Goal: Task Accomplishment & Management: Manage account settings

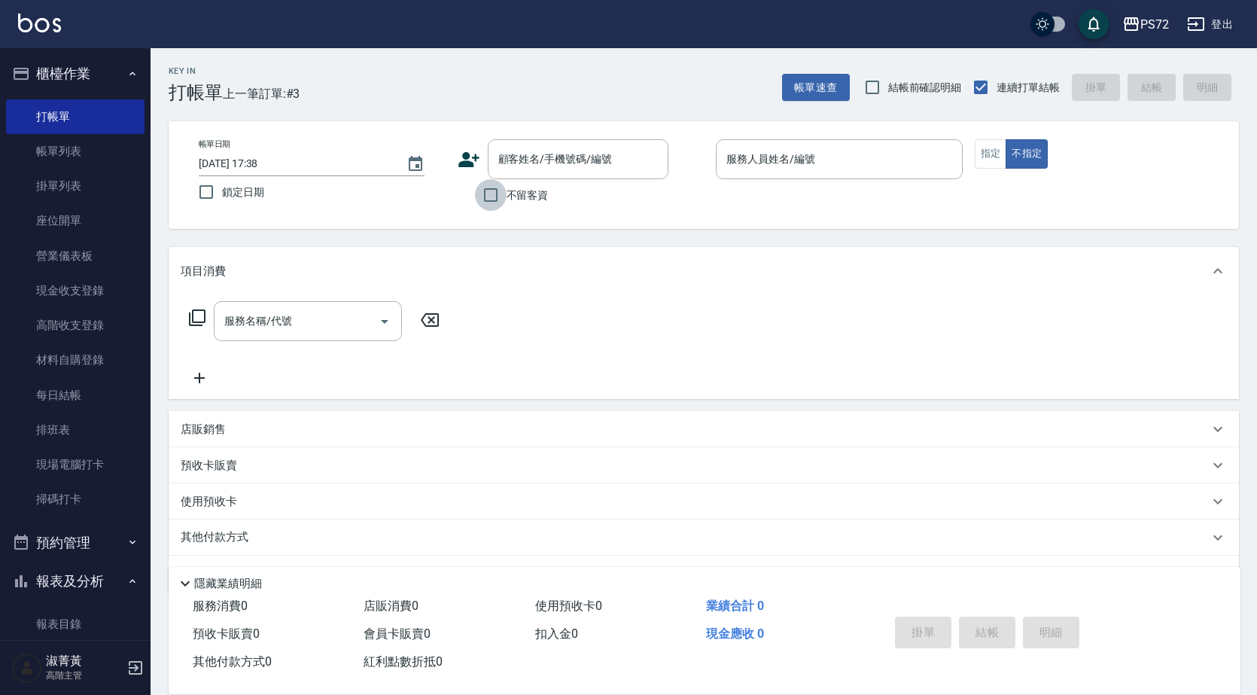
click at [486, 199] on input "不留客資" at bounding box center [491, 195] width 32 height 32
checkbox input "true"
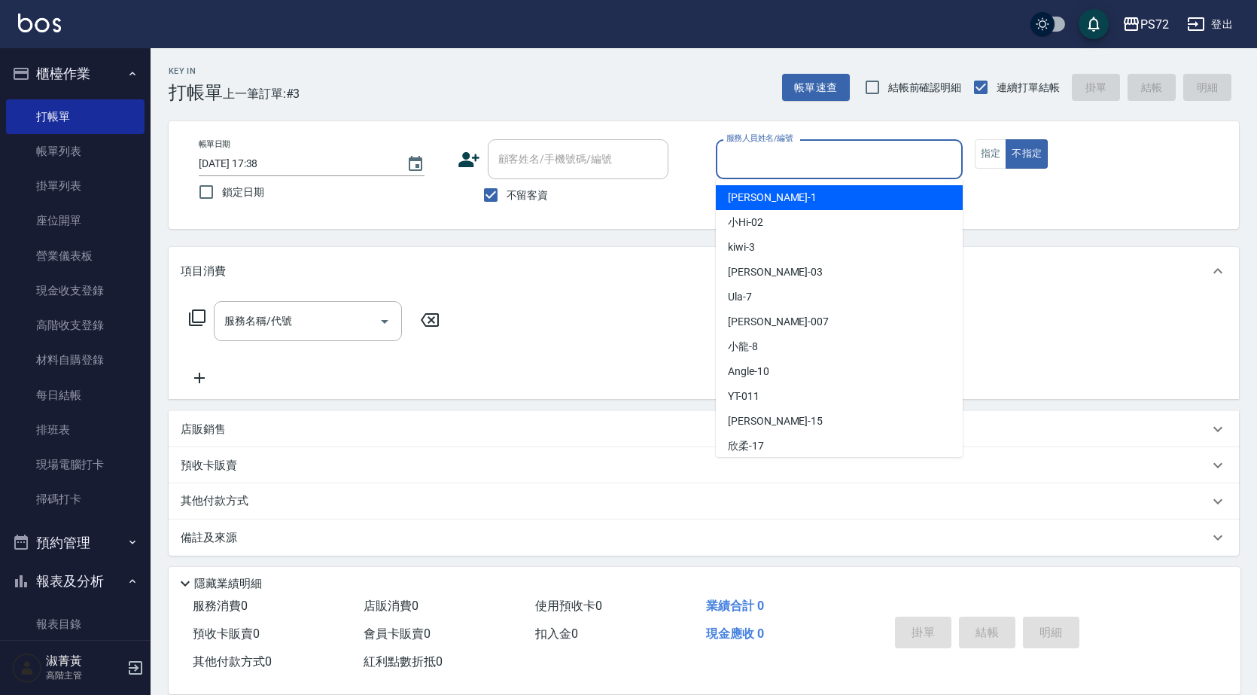
click at [850, 160] on input "服務人員姓名/編號" at bounding box center [839, 159] width 233 height 26
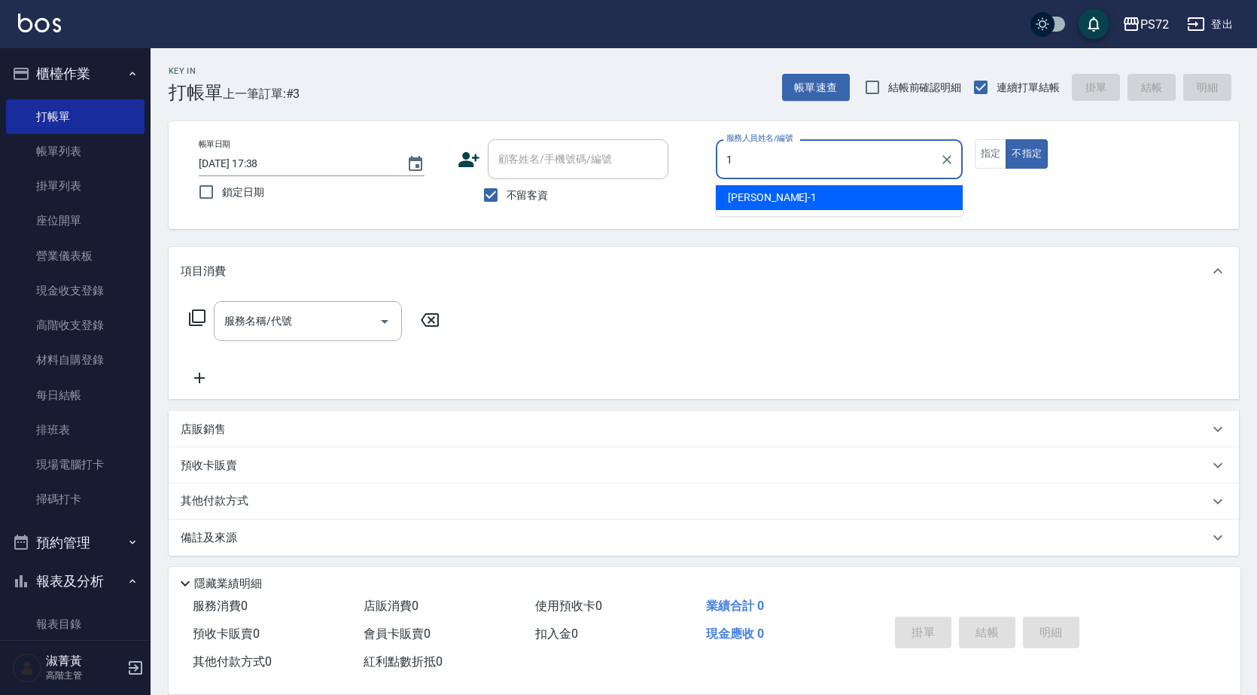
type input "[PERSON_NAME]-1"
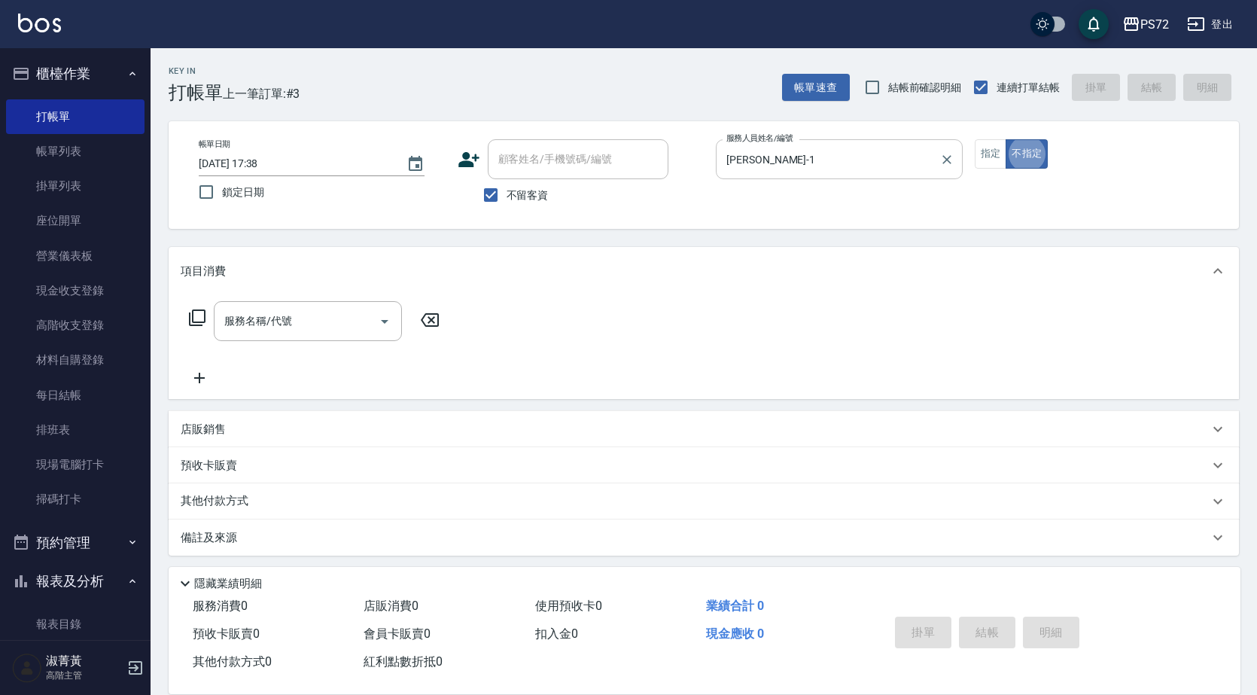
type button "false"
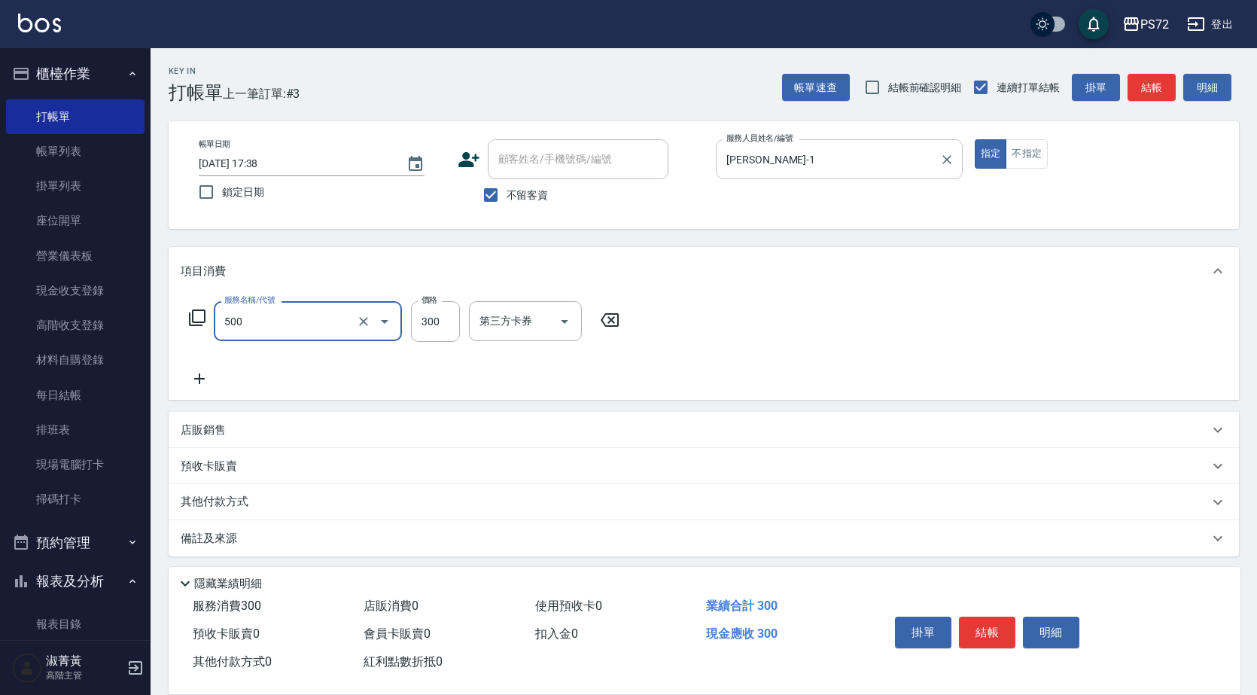
type input "洗髮(A級)(500)"
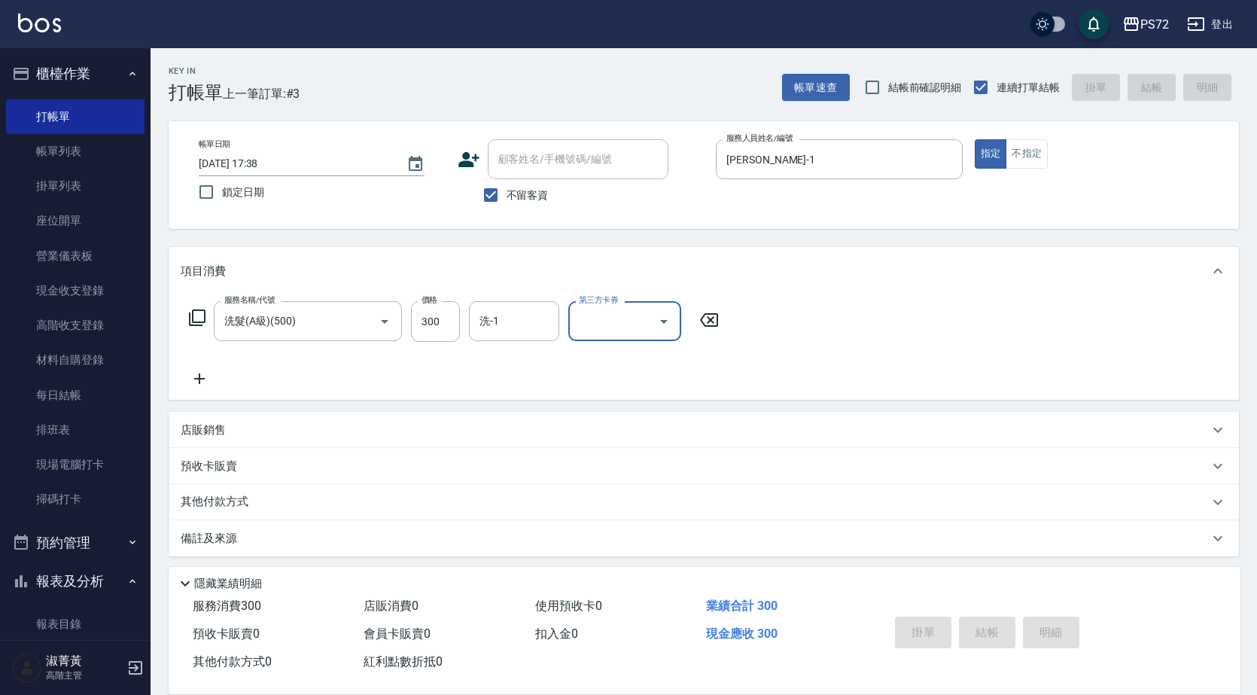
type input "[DATE] 20:58"
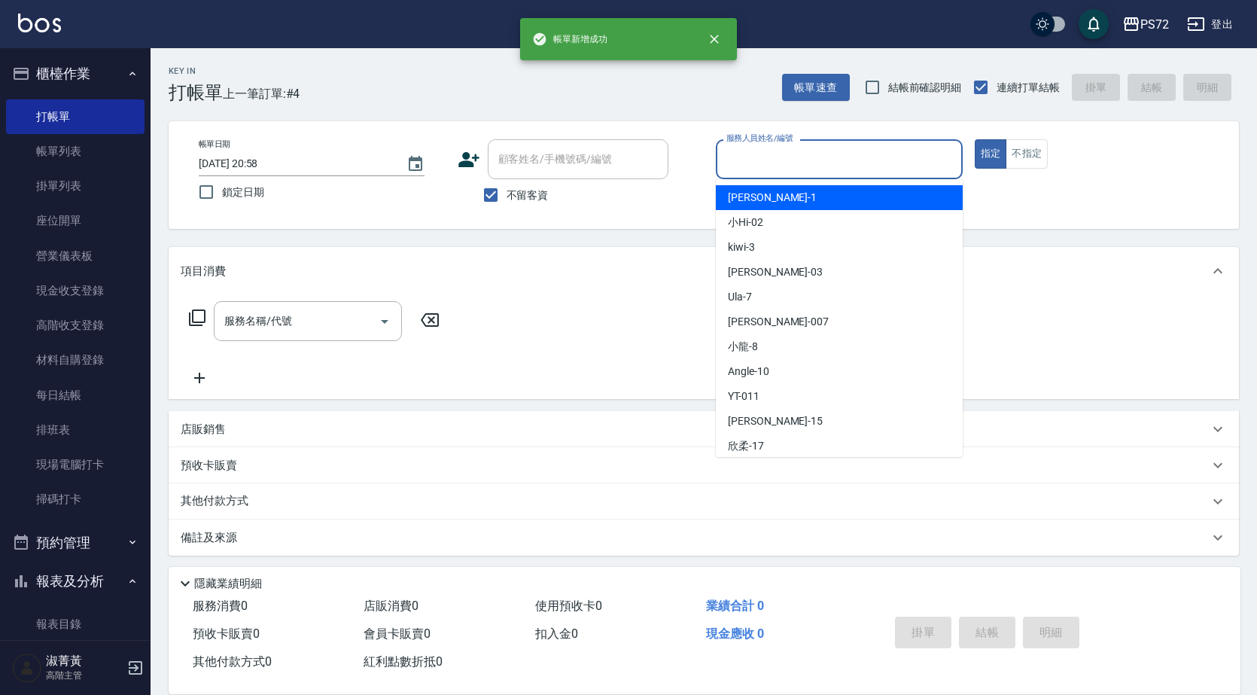
click at [911, 162] on input "服務人員姓名/編號" at bounding box center [839, 159] width 233 height 26
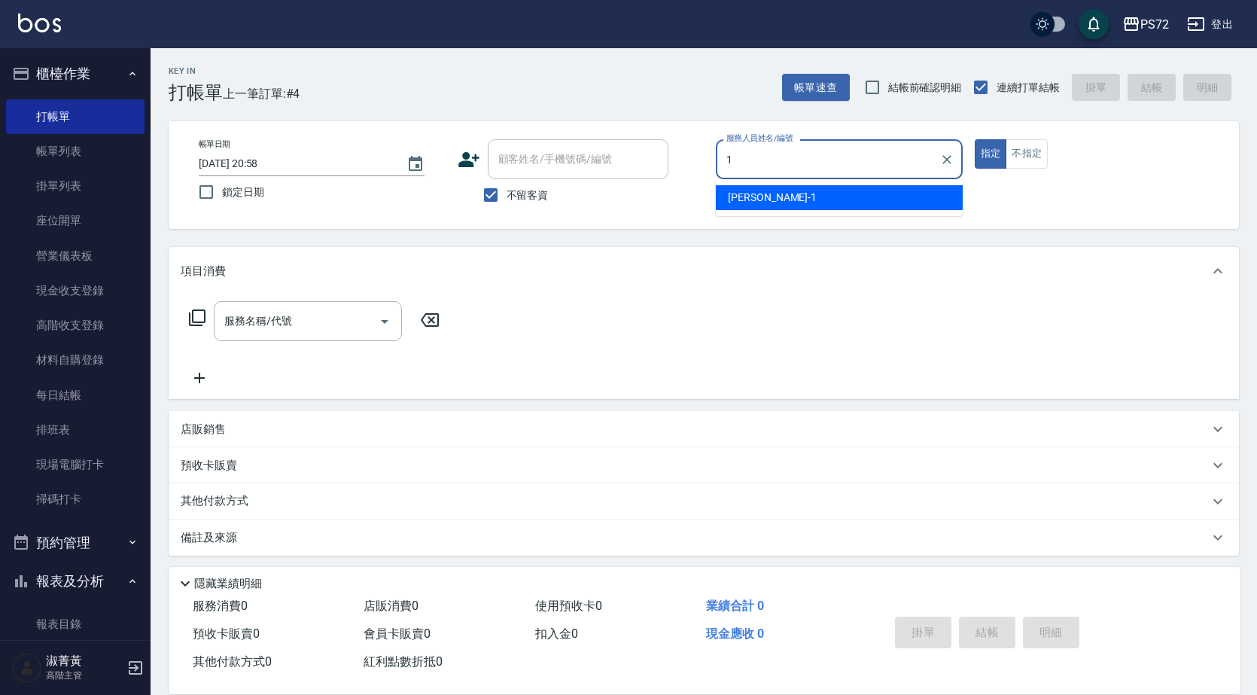
type input "[PERSON_NAME]-1"
type button "true"
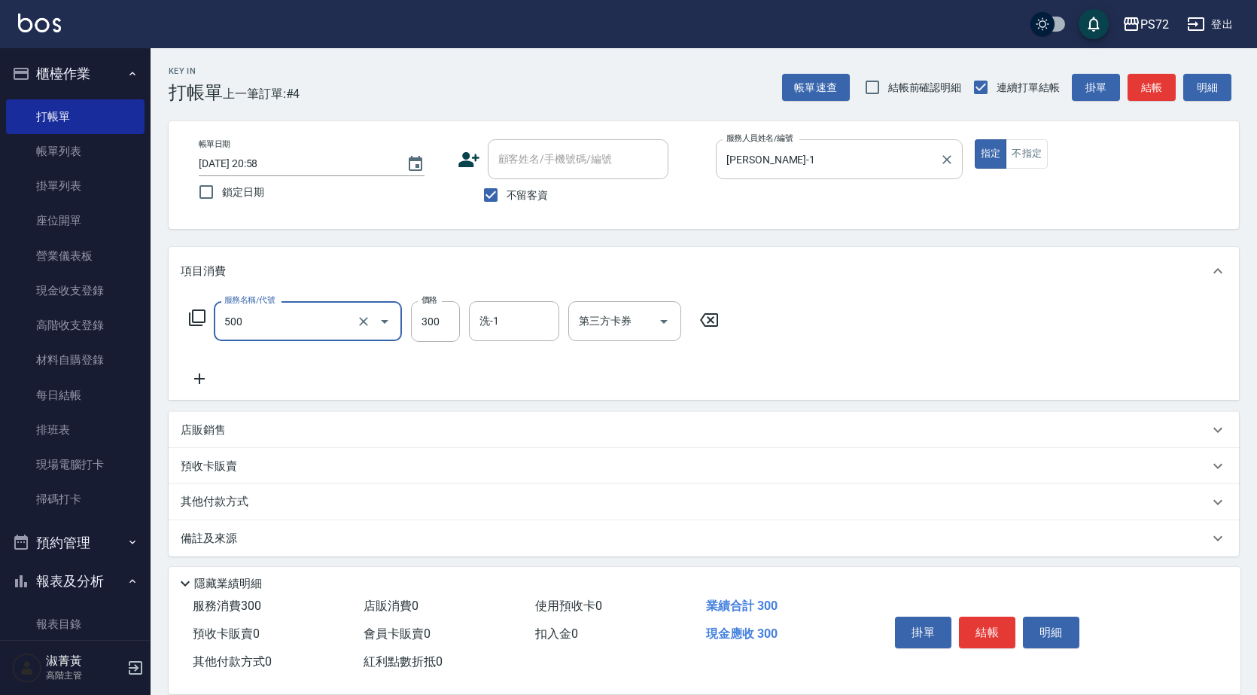
type input "洗髮(A級)(500)"
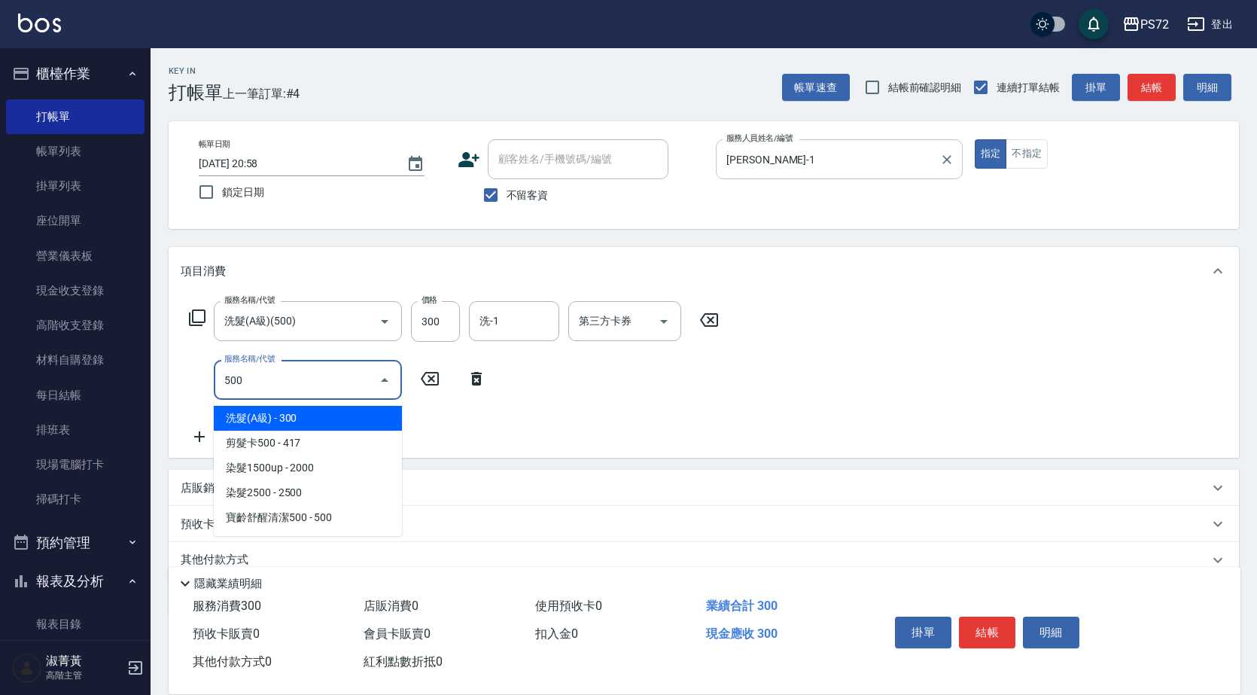
type input "洗髮(A級)(500)"
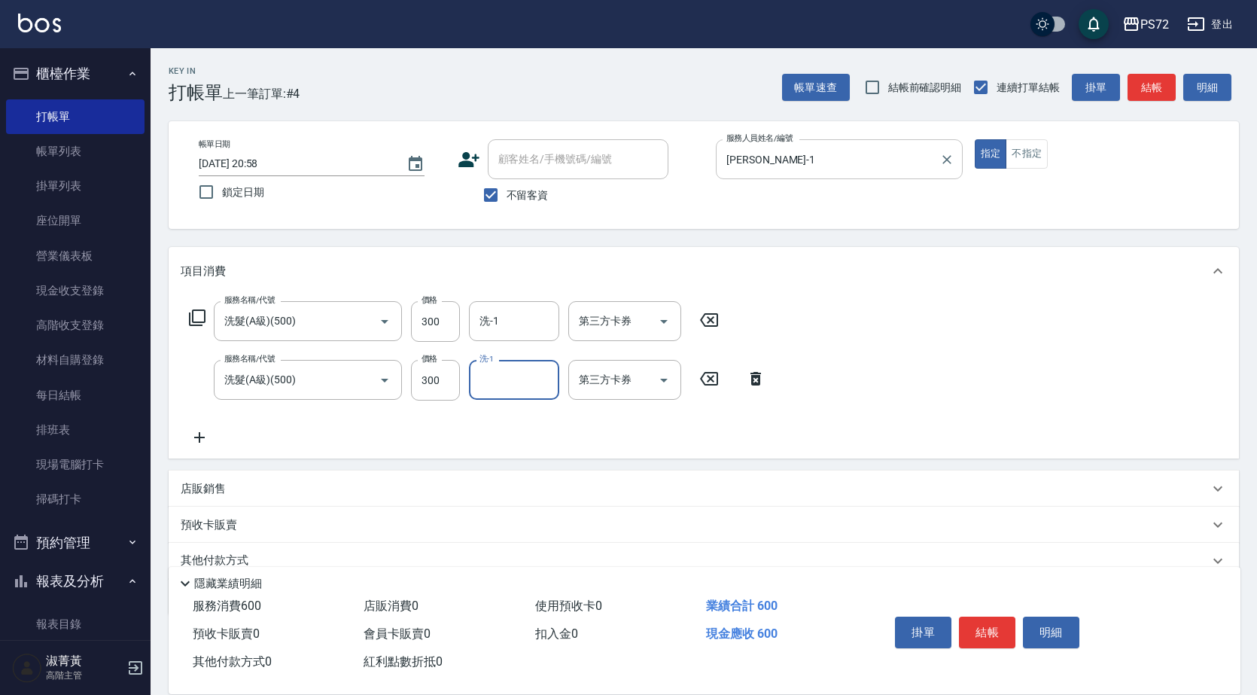
type input "3"
drag, startPoint x: 858, startPoint y: 450, endPoint x: 567, endPoint y: 402, distance: 295.3
click at [858, 450] on div "服務名稱/代號 洗髮(A級)(500) 服務名稱/代號 價格 300 價格 洗-1 洗-1 第三方卡券 第三方卡券 服務名稱/代號 洗髮(A級)(500) 服…" at bounding box center [704, 376] width 1071 height 163
drag, startPoint x: 816, startPoint y: 385, endPoint x: 562, endPoint y: 421, distance: 257.0
click at [815, 385] on div "服務名稱/代號 洗髮(A級)(500) 服務名稱/代號 價格 300 價格 洗-1 洗-1 第三方卡券 第三方卡券 服務名稱/代號 洗髮(A級)(500) 服…" at bounding box center [704, 376] width 1071 height 163
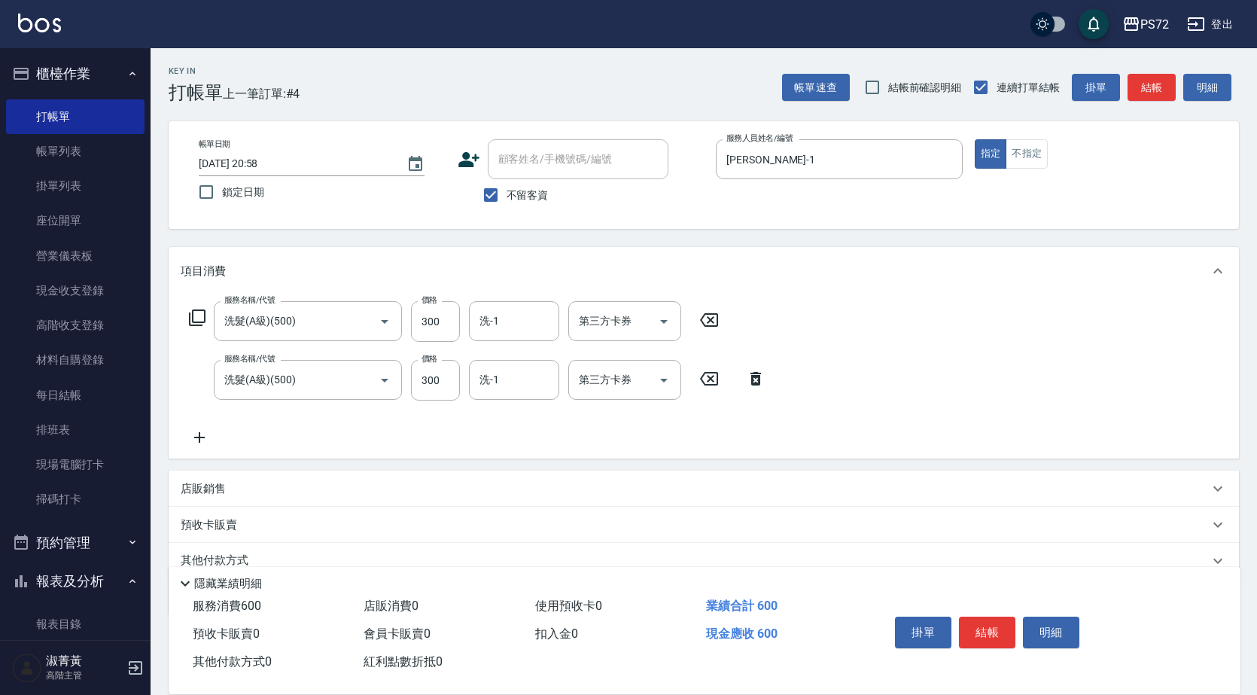
click at [461, 379] on div "服務名稱/代號 洗髮(A級)(500) 服務名稱/代號 價格 300 價格 洗-1 洗-1 第三方卡券 第三方卡券" at bounding box center [478, 380] width 594 height 41
click at [449, 382] on input "300" at bounding box center [435, 380] width 49 height 41
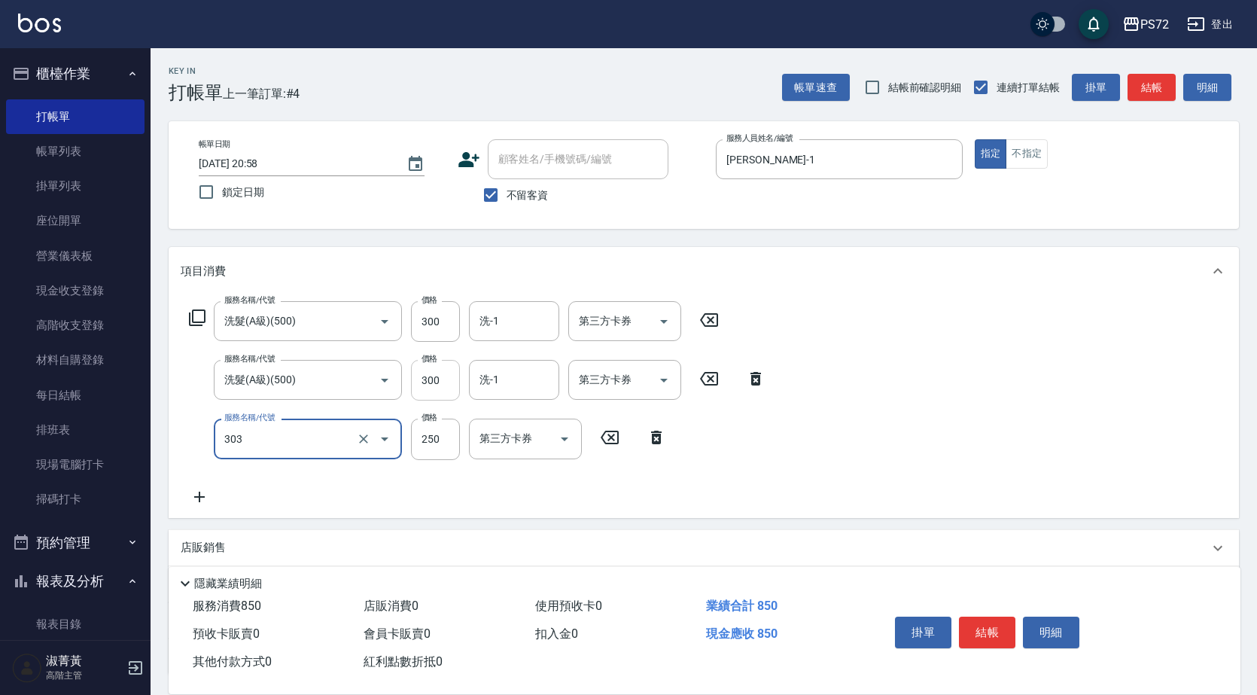
type input "剪髮(303)"
type input "350"
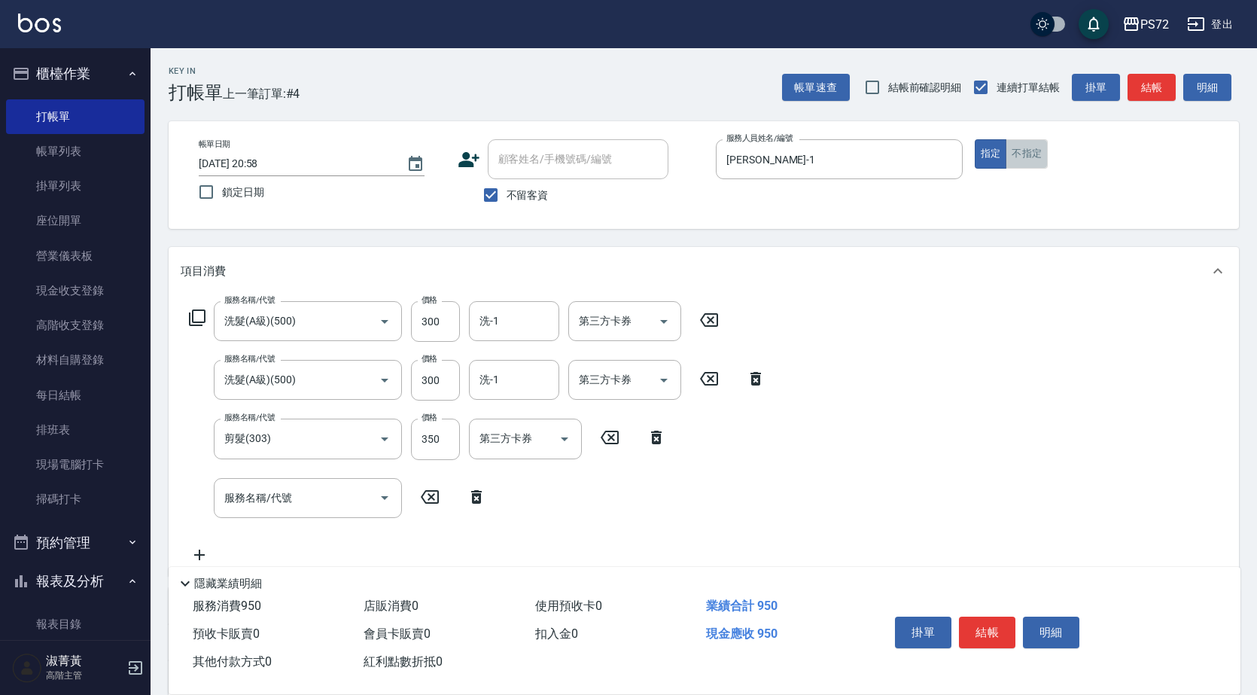
click at [1036, 152] on button "不指定" at bounding box center [1027, 153] width 42 height 29
click at [992, 617] on button "結帳" at bounding box center [987, 633] width 56 height 32
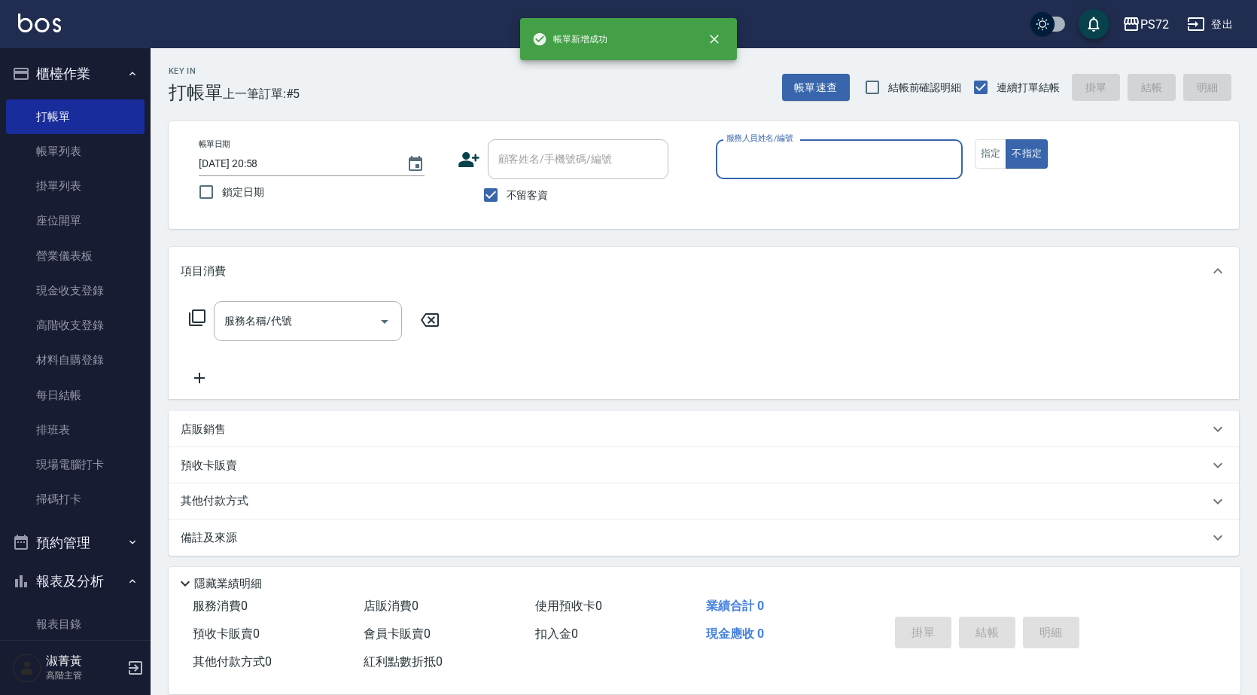
click at [754, 160] on input "服務人員姓名/編號" at bounding box center [839, 159] width 233 height 26
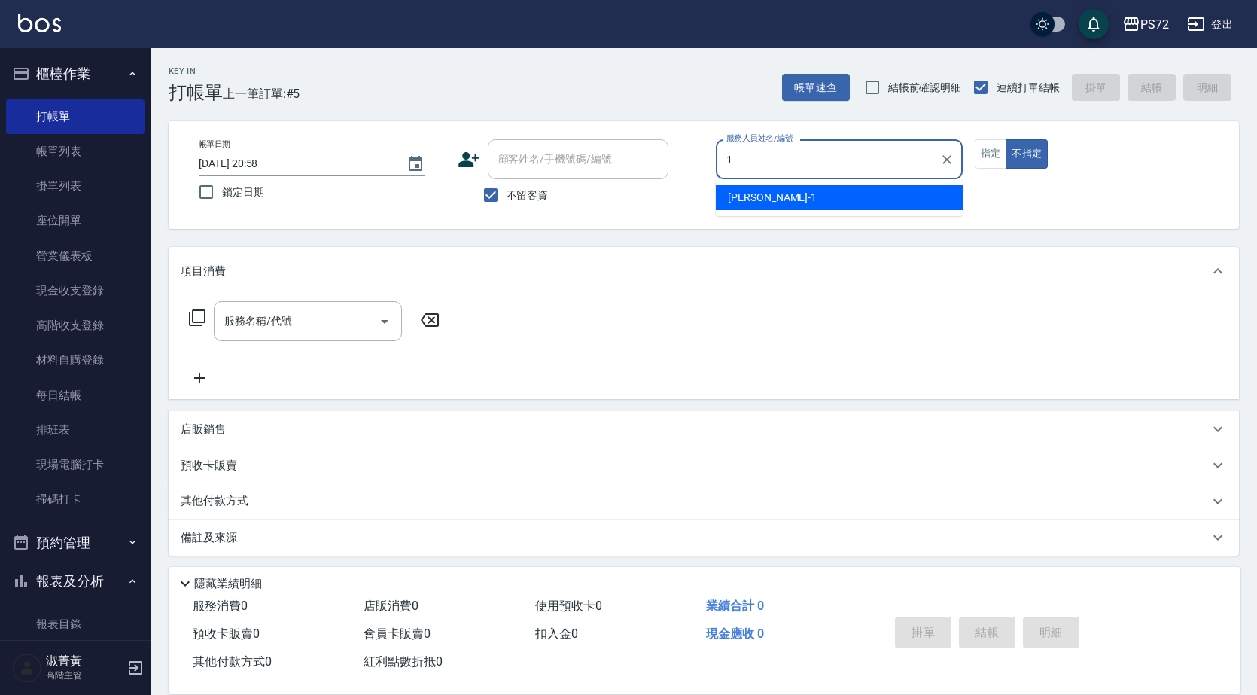
type input "[PERSON_NAME]-1"
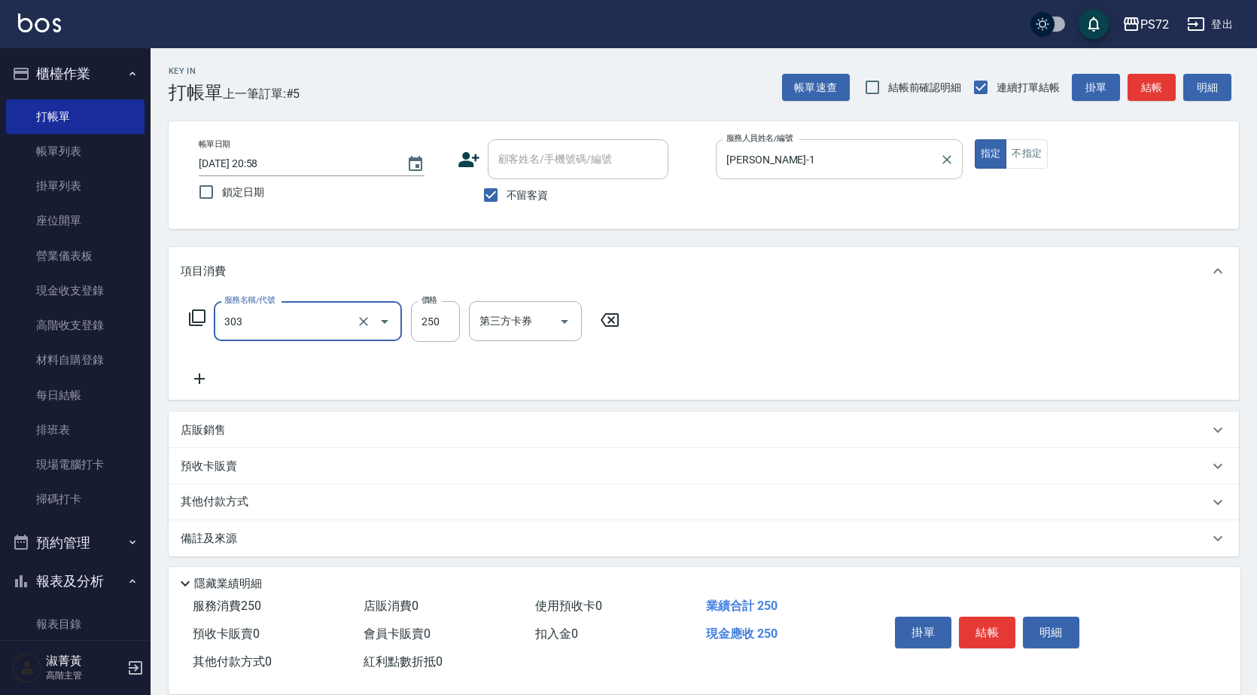
type input "剪髮(303)"
type input "300"
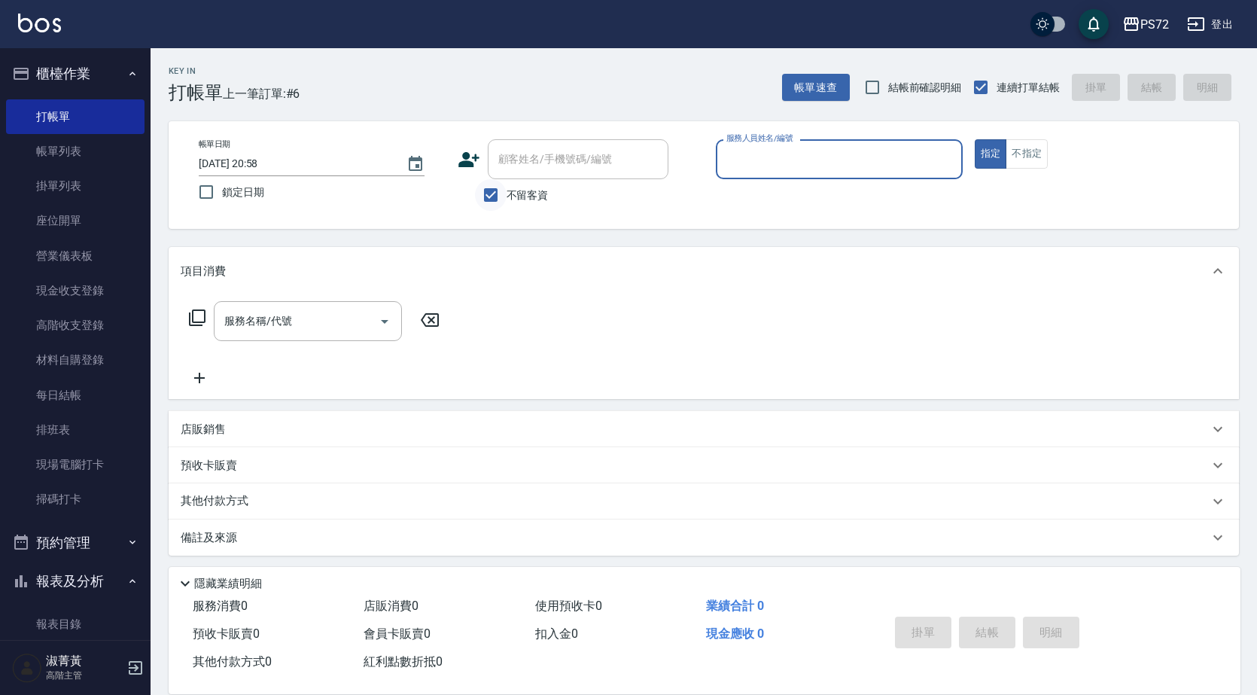
click at [478, 189] on input "不留客資" at bounding box center [491, 195] width 32 height 32
checkbox input "false"
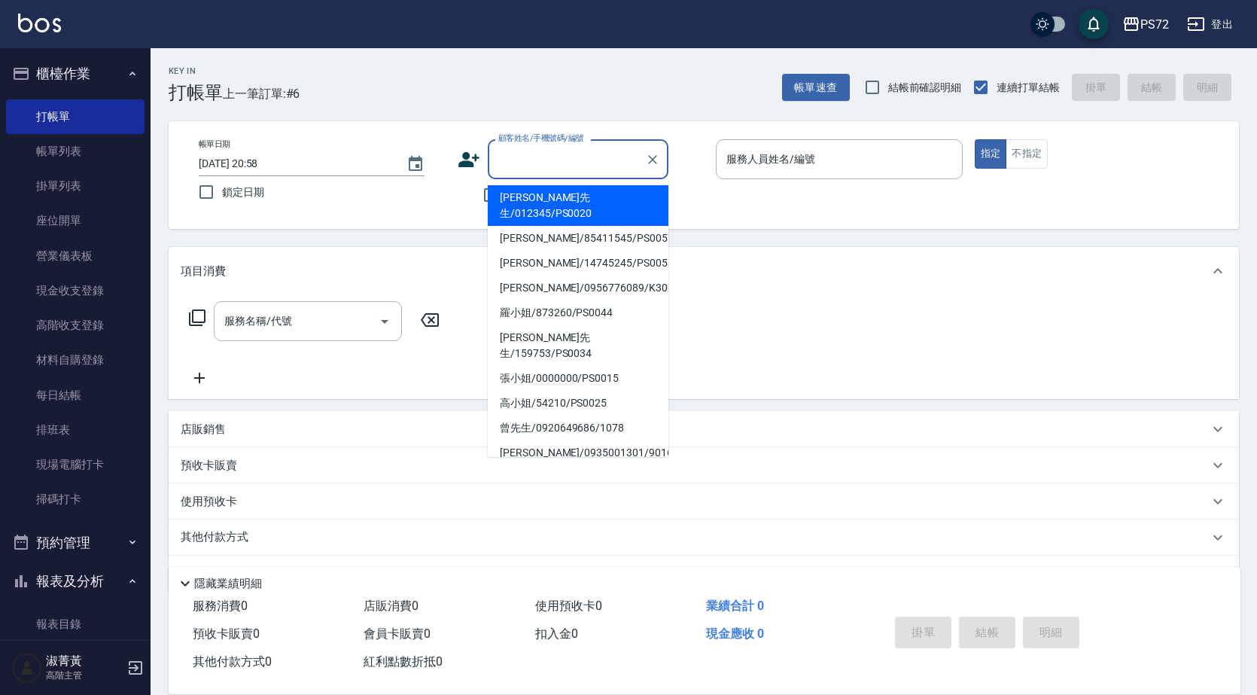
click at [530, 163] on input "顧客姓名/手機號碼/編號" at bounding box center [567, 159] width 145 height 26
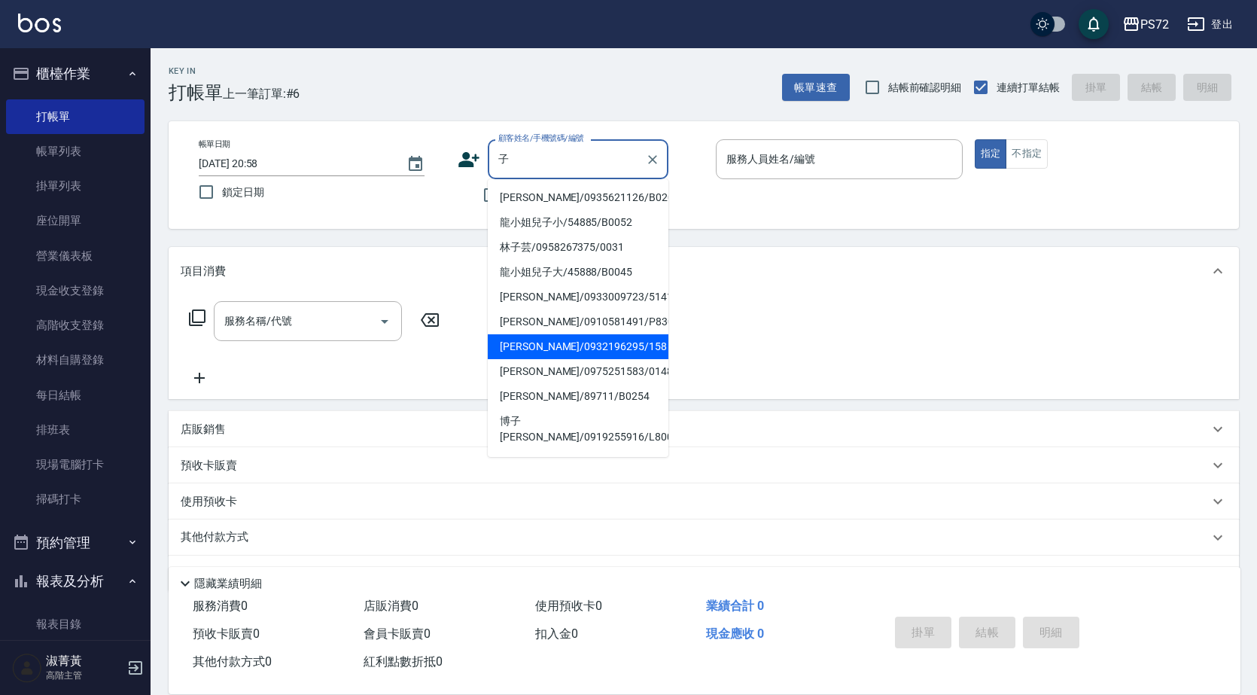
type input "子"
click at [775, 336] on div "服務名稱/代號 服務名稱/代號" at bounding box center [704, 347] width 1071 height 104
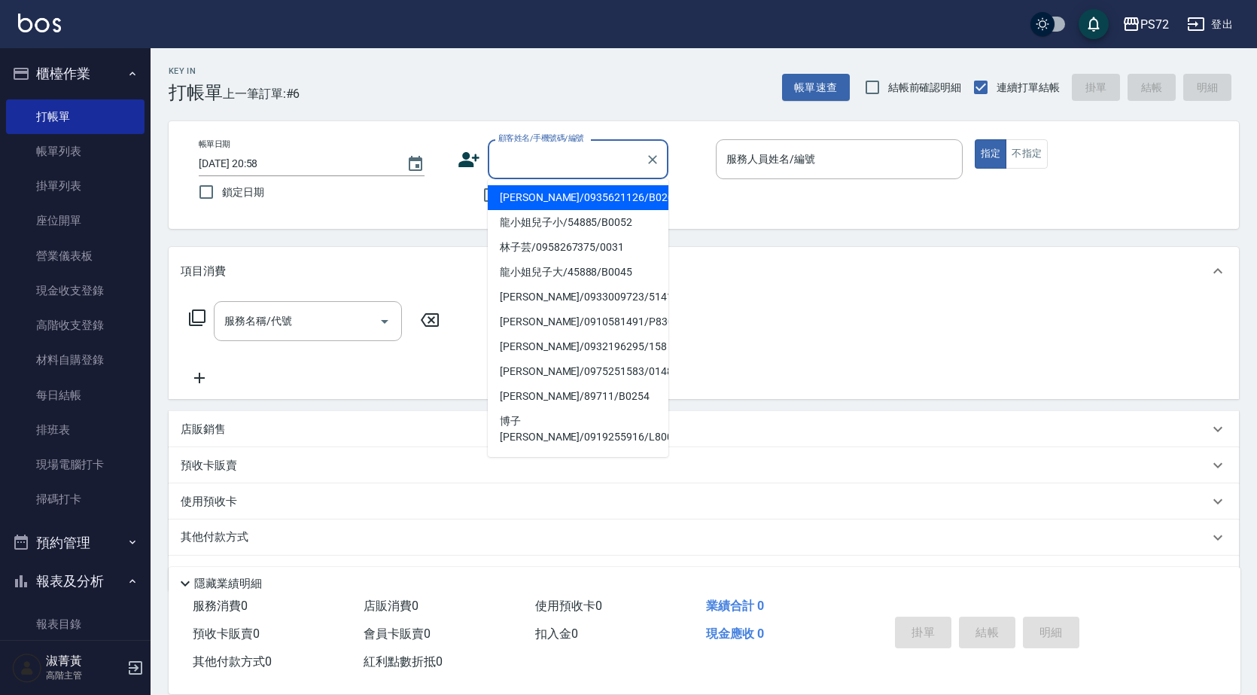
click at [566, 160] on input "顧客姓名/手機號碼/編號" at bounding box center [567, 159] width 145 height 26
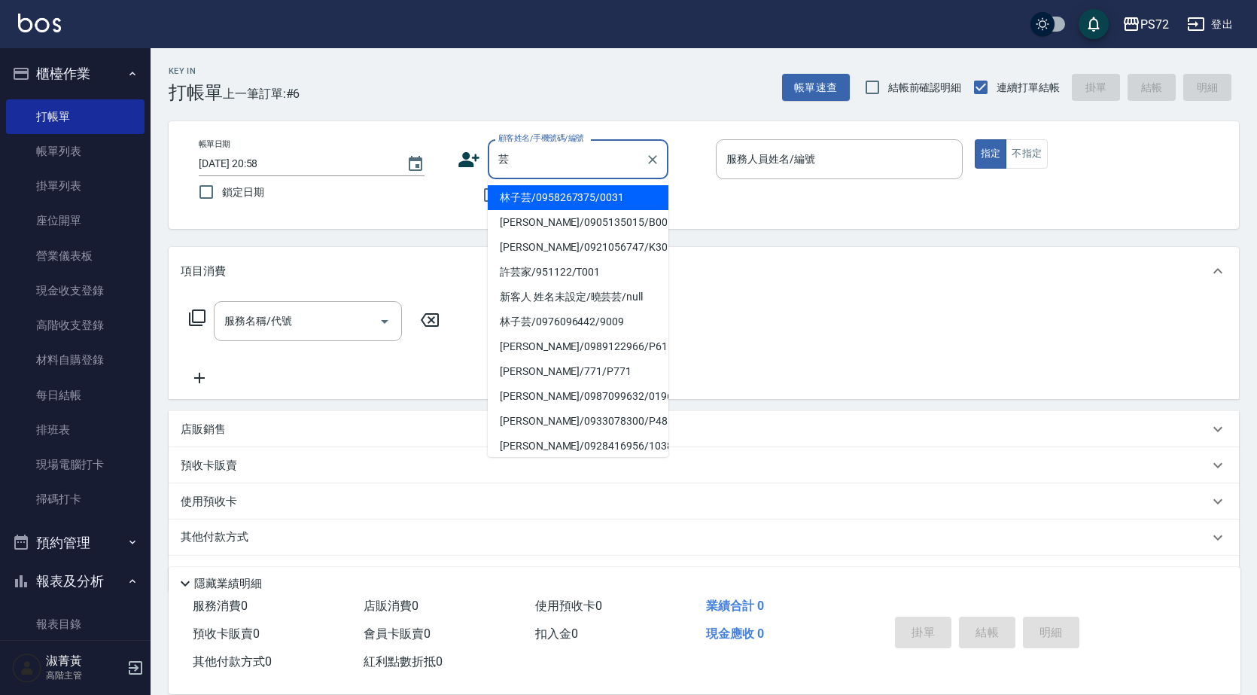
click at [571, 201] on li "林子芸/0958267375/0031" at bounding box center [578, 197] width 181 height 25
type input "林子芸/0958267375/0031"
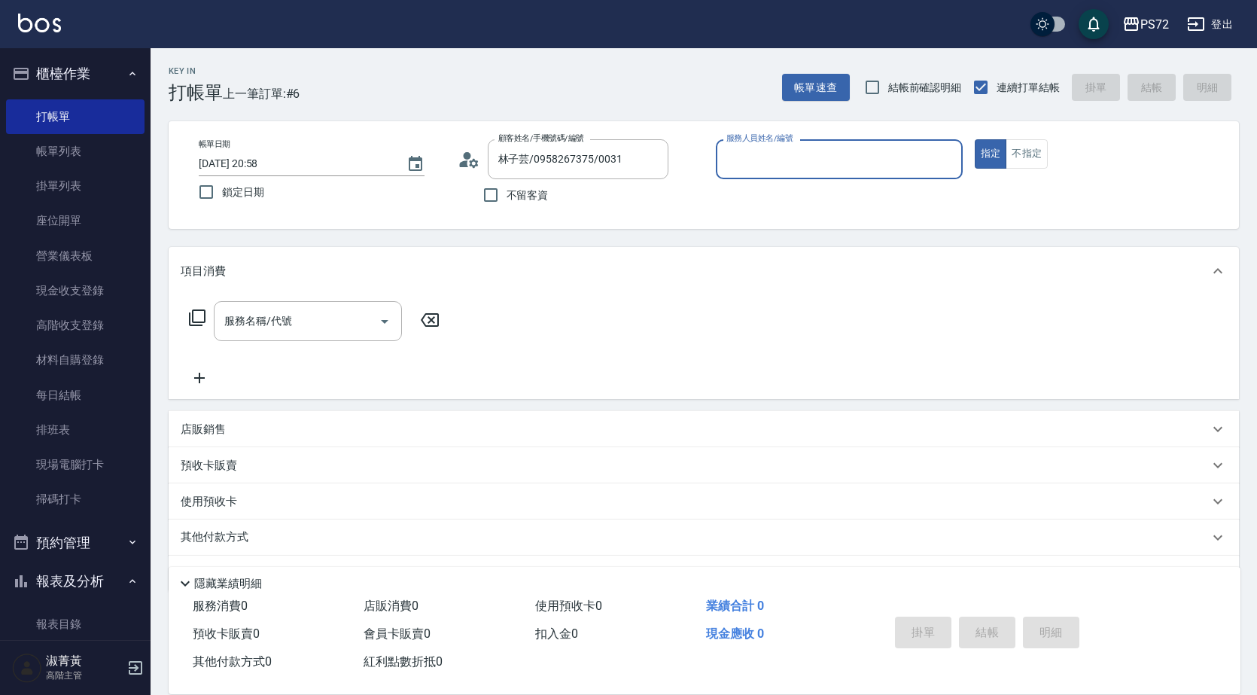
type input "[PERSON_NAME]-1"
click at [334, 318] on input "服務名稱/代號" at bounding box center [297, 321] width 152 height 26
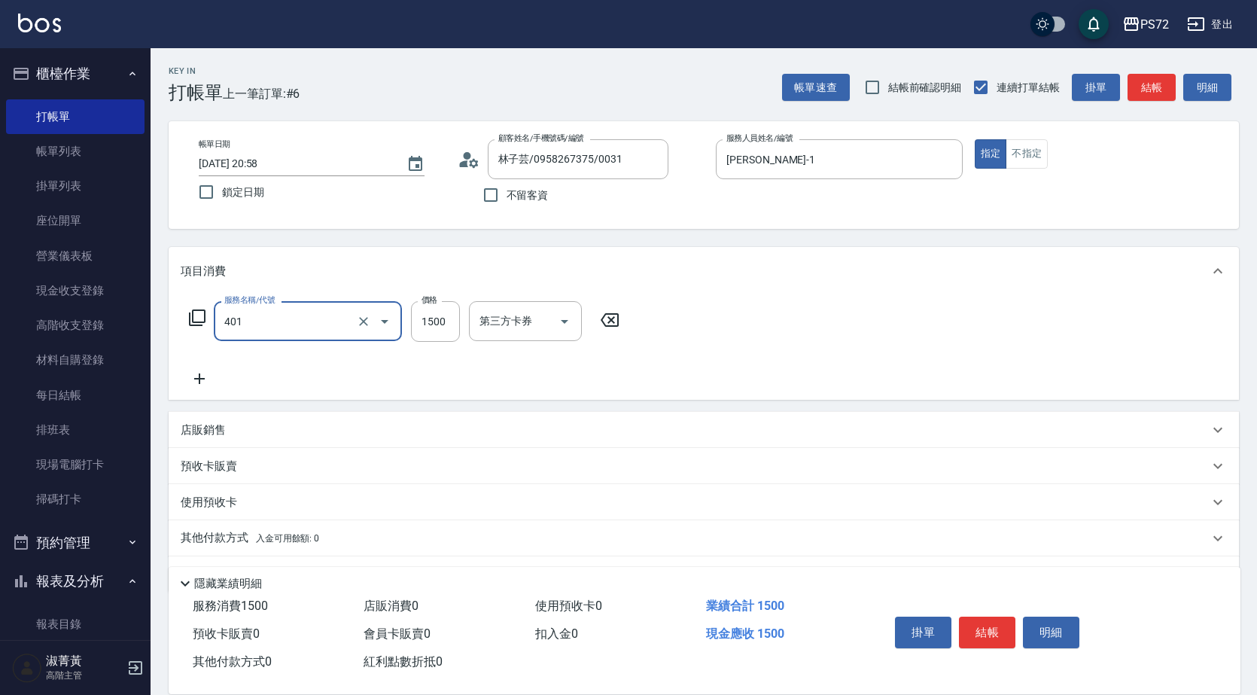
type input "染髮(401)"
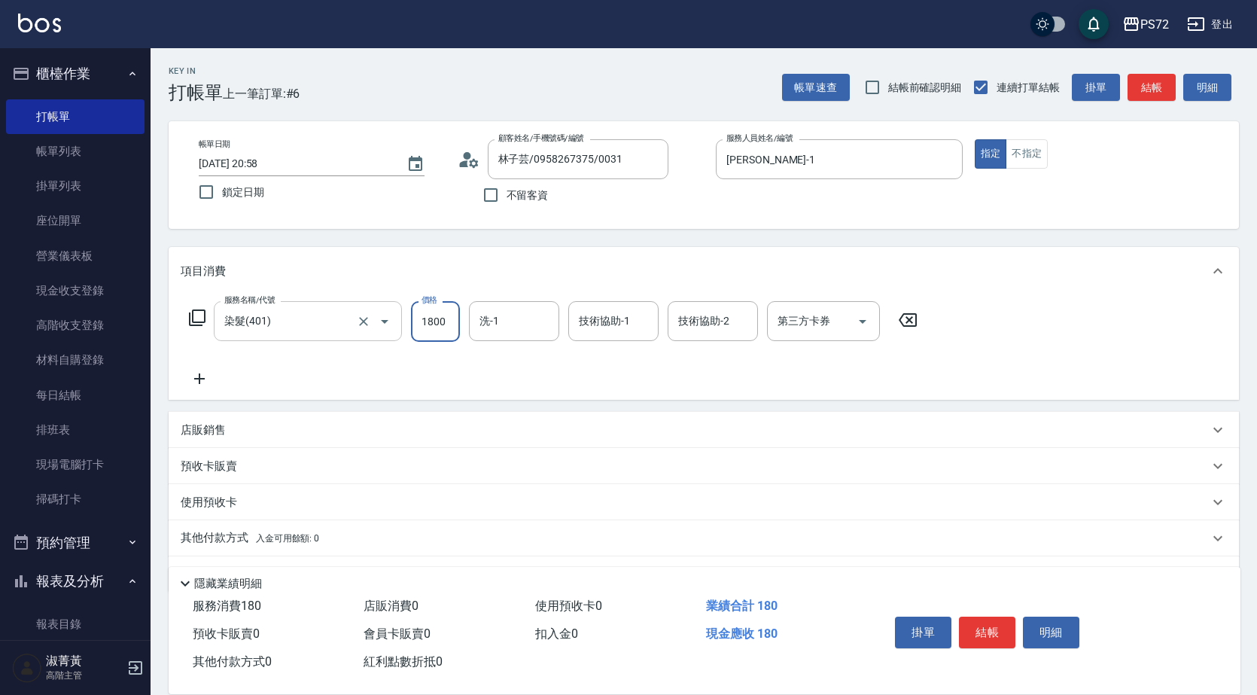
type input "1800"
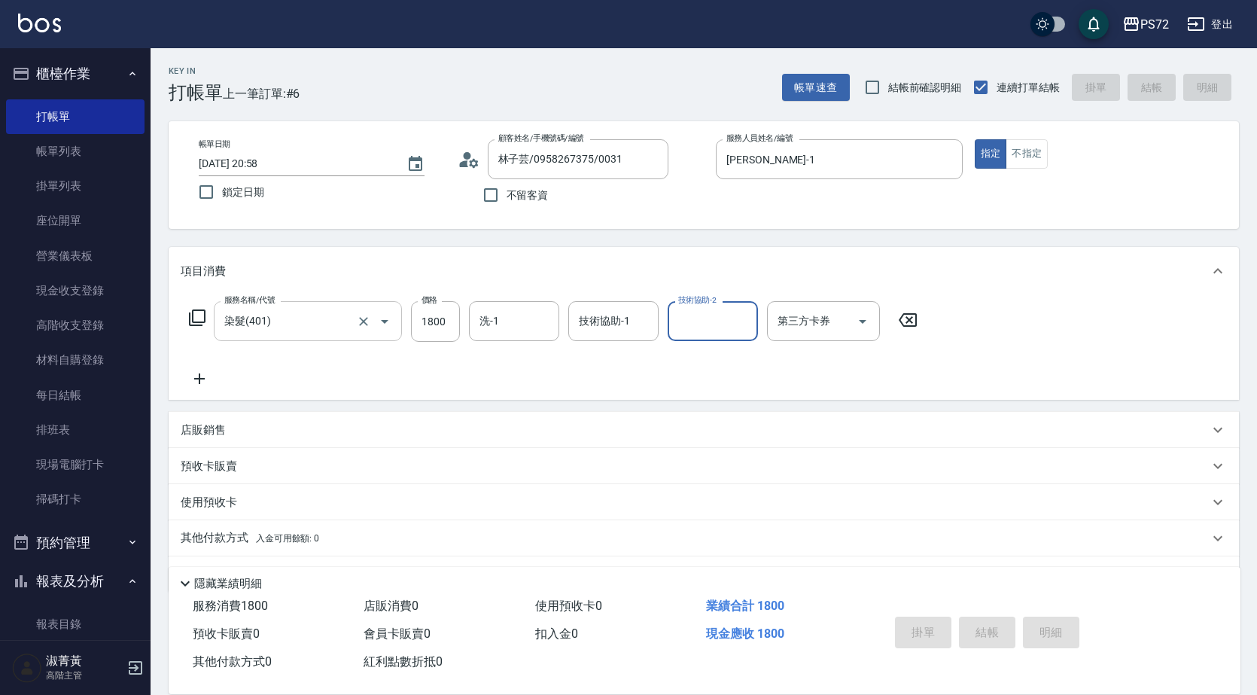
type input "[DATE] 20:59"
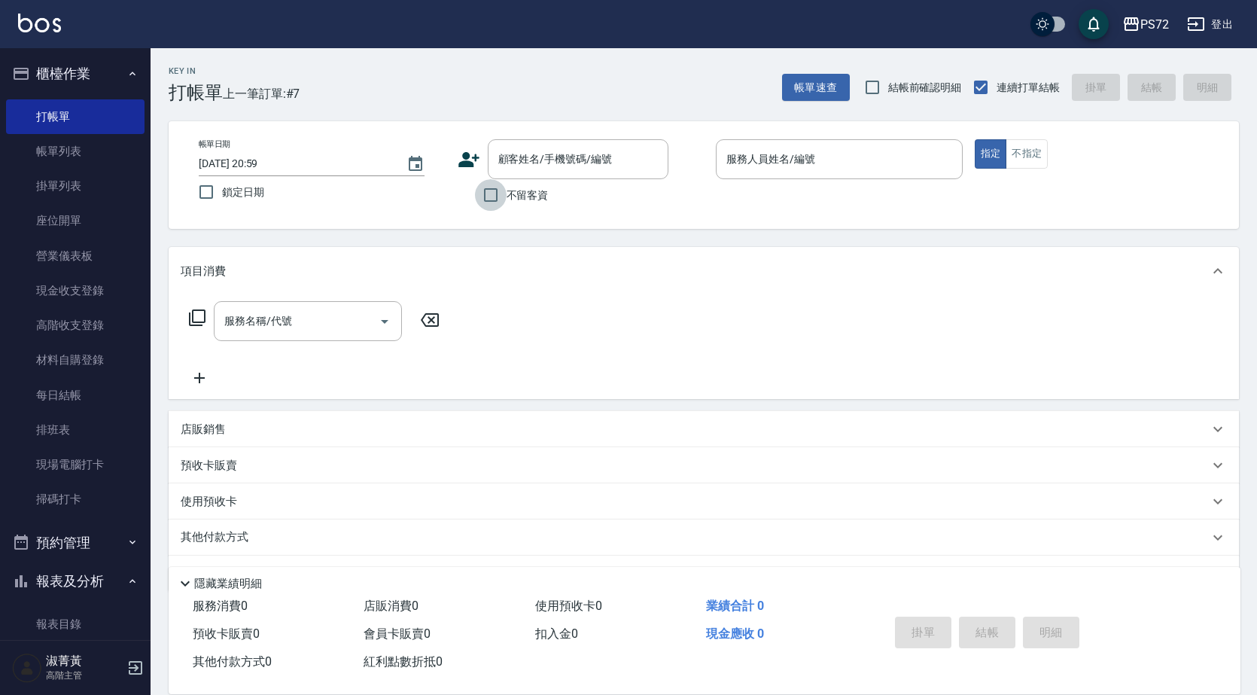
drag, startPoint x: 497, startPoint y: 199, endPoint x: 510, endPoint y: 197, distance: 13.0
click at [501, 198] on input "不留客資" at bounding box center [491, 195] width 32 height 32
checkbox input "true"
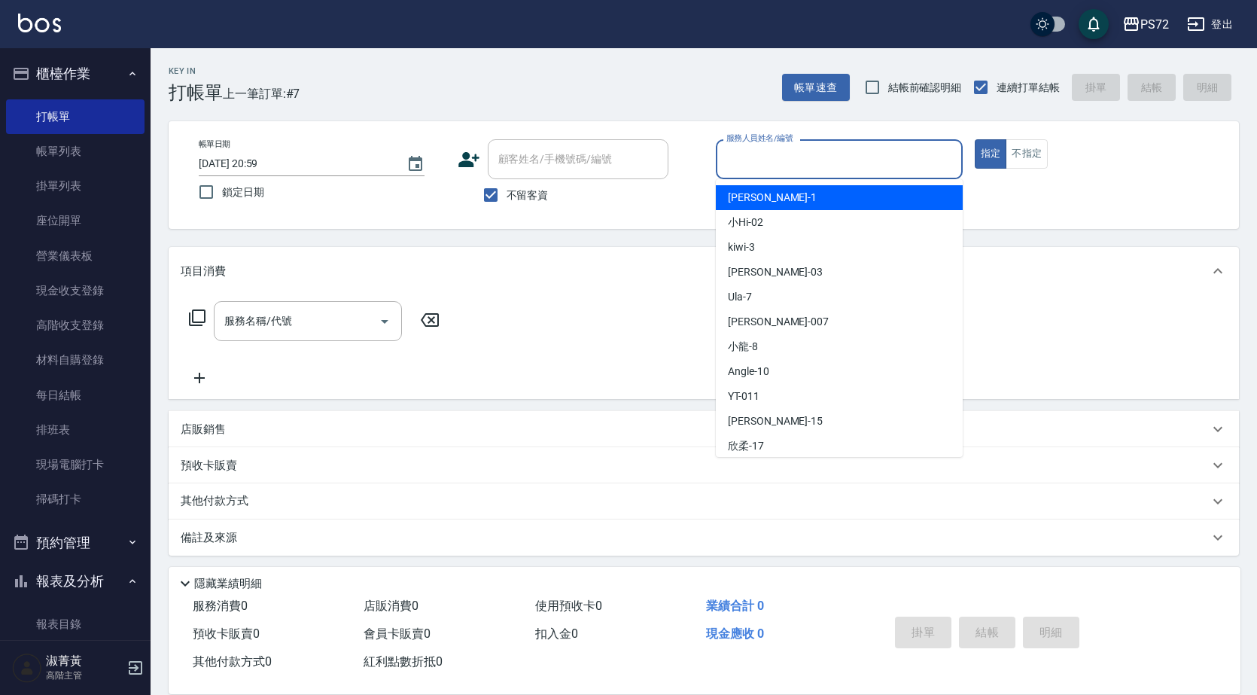
click at [927, 169] on input "服務人員姓名/編號" at bounding box center [839, 159] width 233 height 26
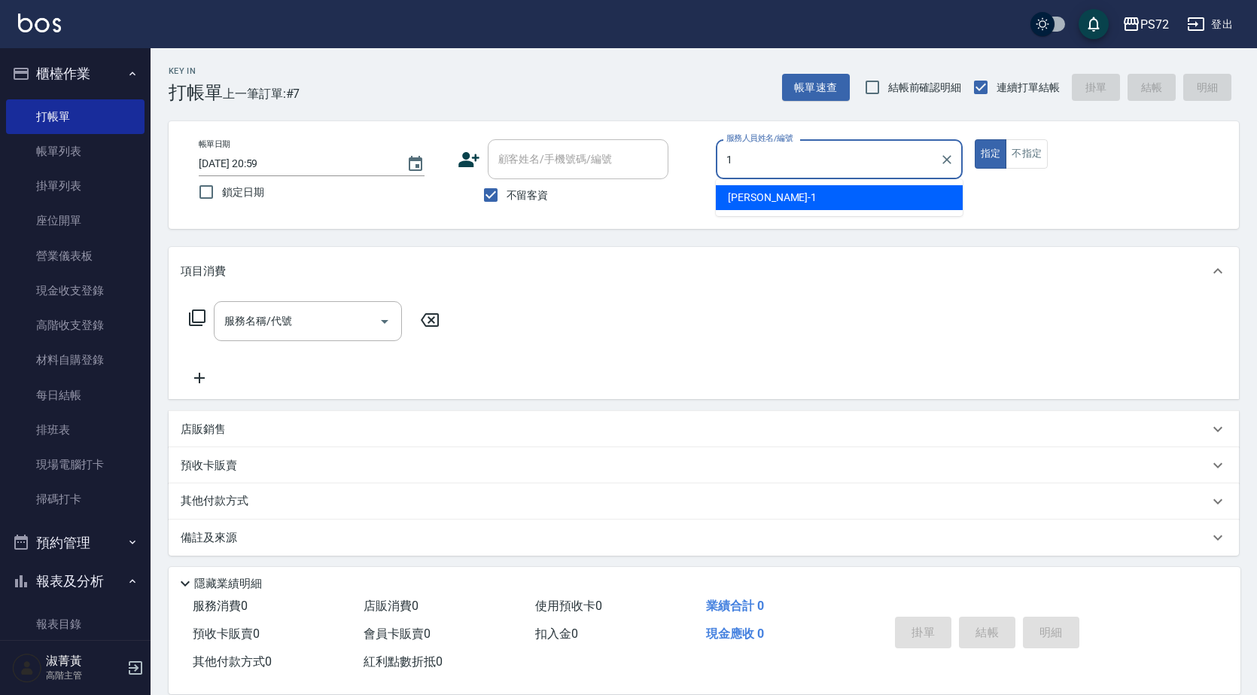
type input "[PERSON_NAME]-1"
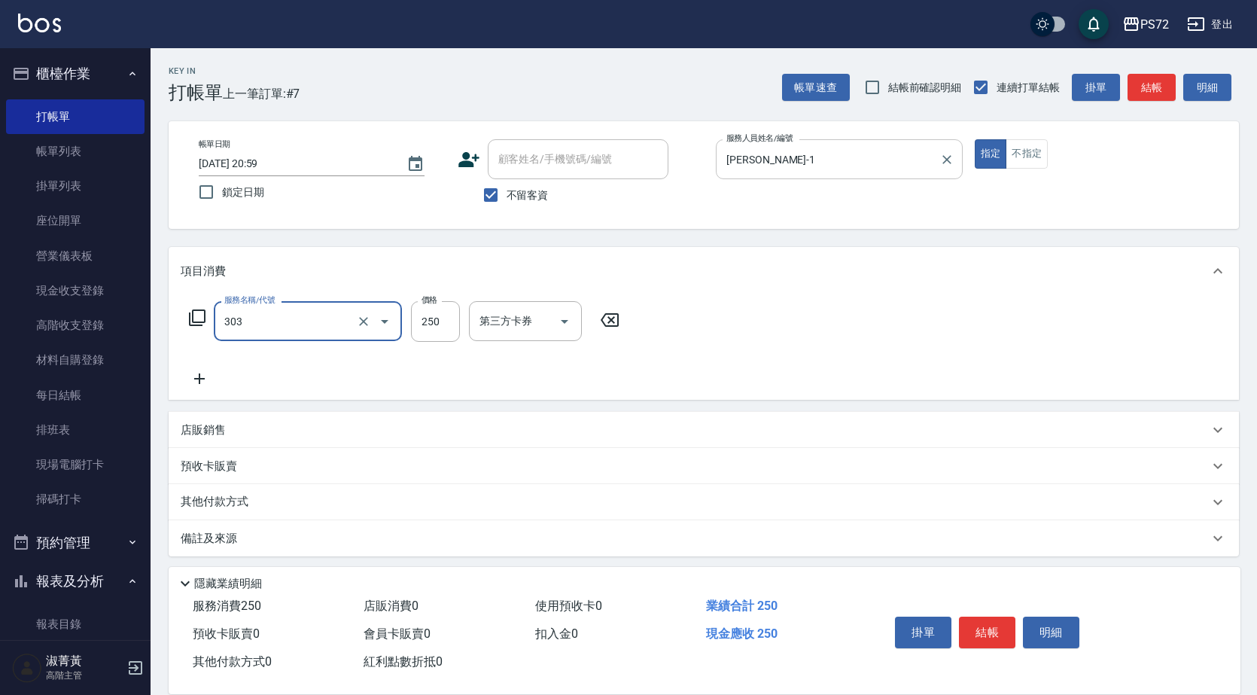
type input "剪髮(303)"
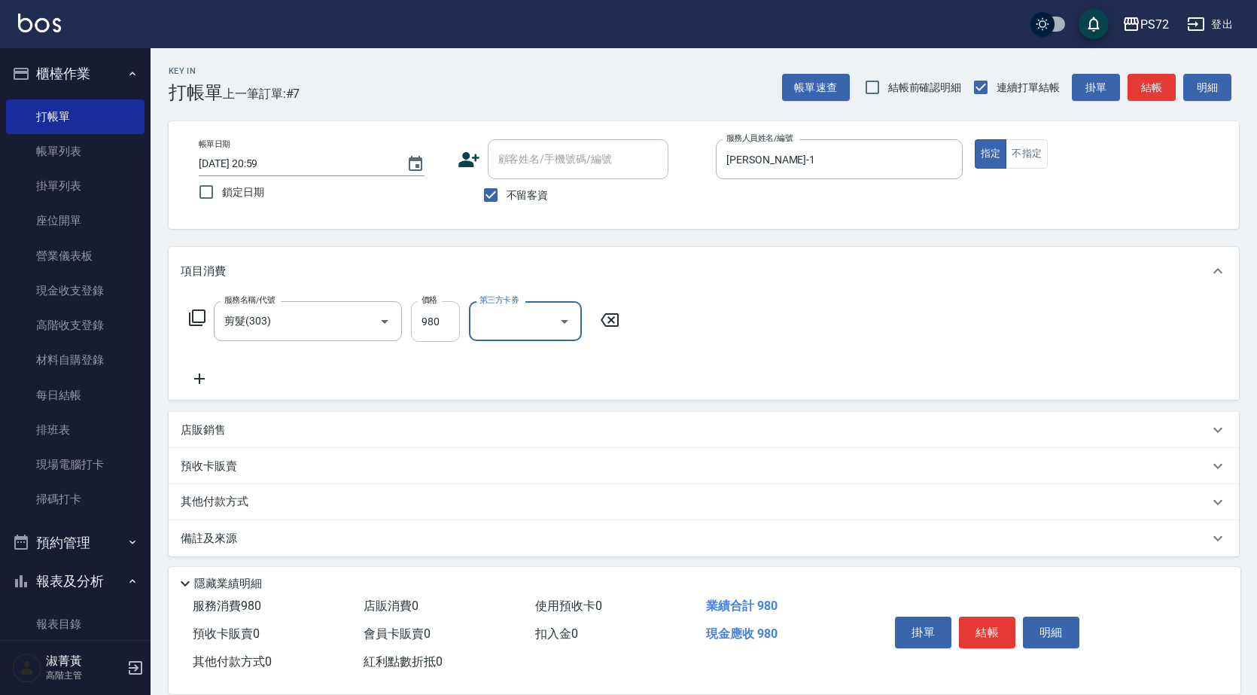
click at [425, 318] on input "980" at bounding box center [435, 321] width 49 height 41
type input "950"
click at [517, 378] on div "服務名稱/代號 剪髮(303) 服務名稱/代號 價格 950 價格 第三方卡券 第三方卡券" at bounding box center [405, 344] width 448 height 87
click at [65, 137] on link "帳單列表" at bounding box center [75, 151] width 139 height 35
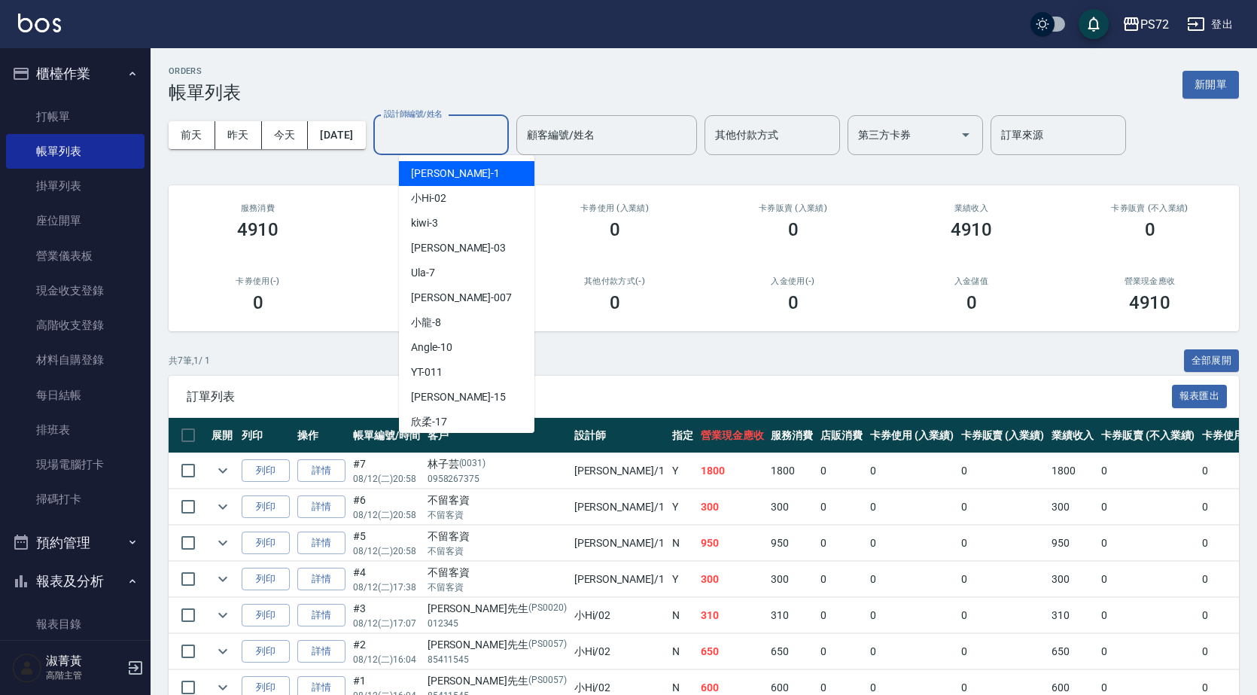
click at [468, 144] on input "設計師編號/姓名" at bounding box center [441, 135] width 122 height 26
click at [472, 173] on div "[PERSON_NAME] -1" at bounding box center [467, 173] width 136 height 25
type input "[PERSON_NAME]-1"
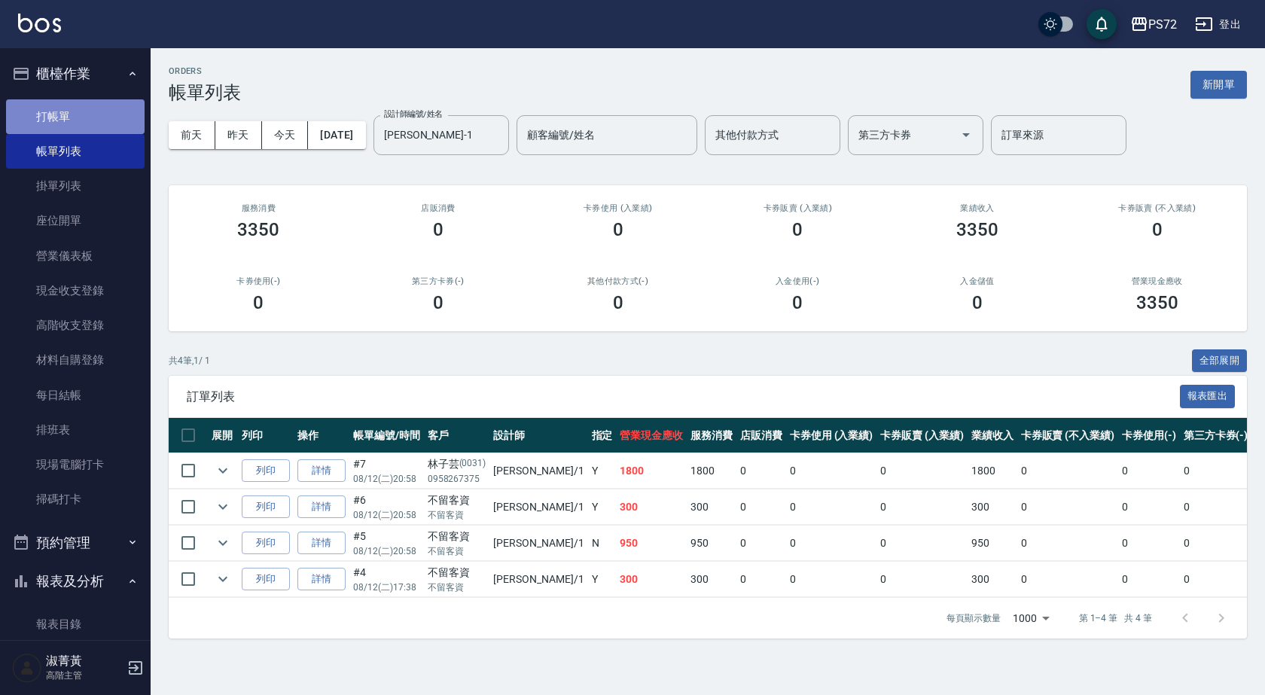
click at [87, 112] on link "打帳單" at bounding box center [75, 116] width 139 height 35
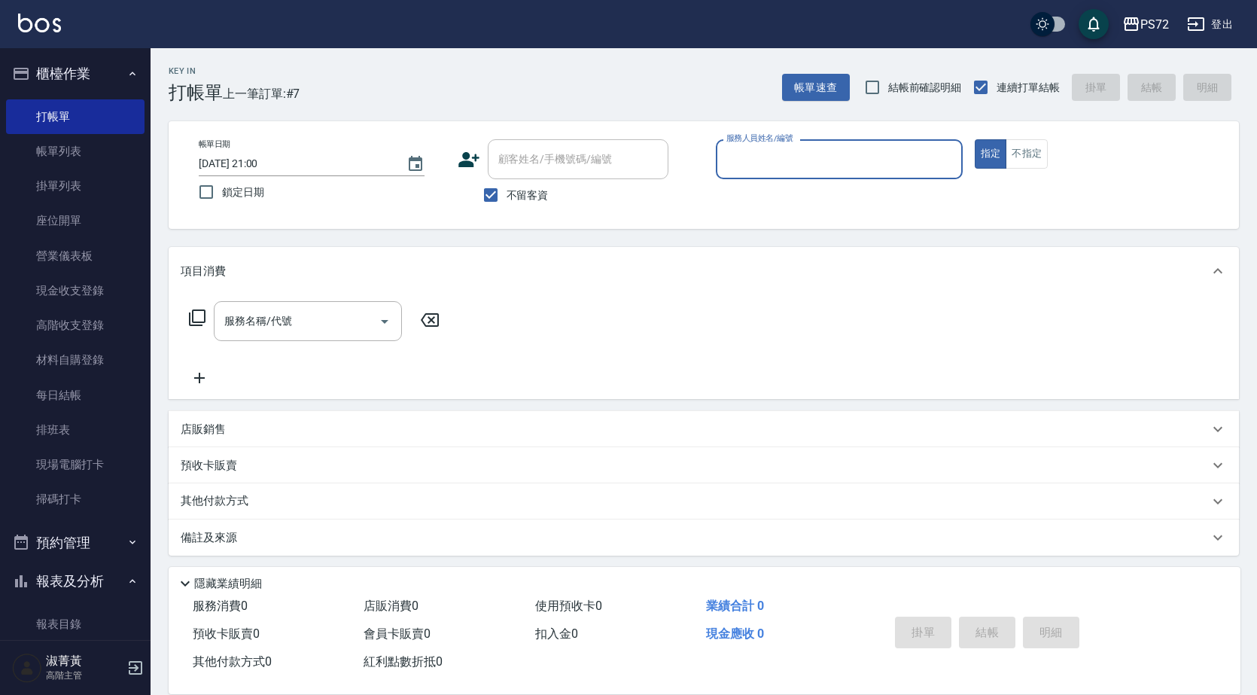
drag, startPoint x: 726, startPoint y: 142, endPoint x: 730, endPoint y: 154, distance: 13.6
click at [727, 150] on div "服務人員姓名/編號" at bounding box center [839, 159] width 247 height 40
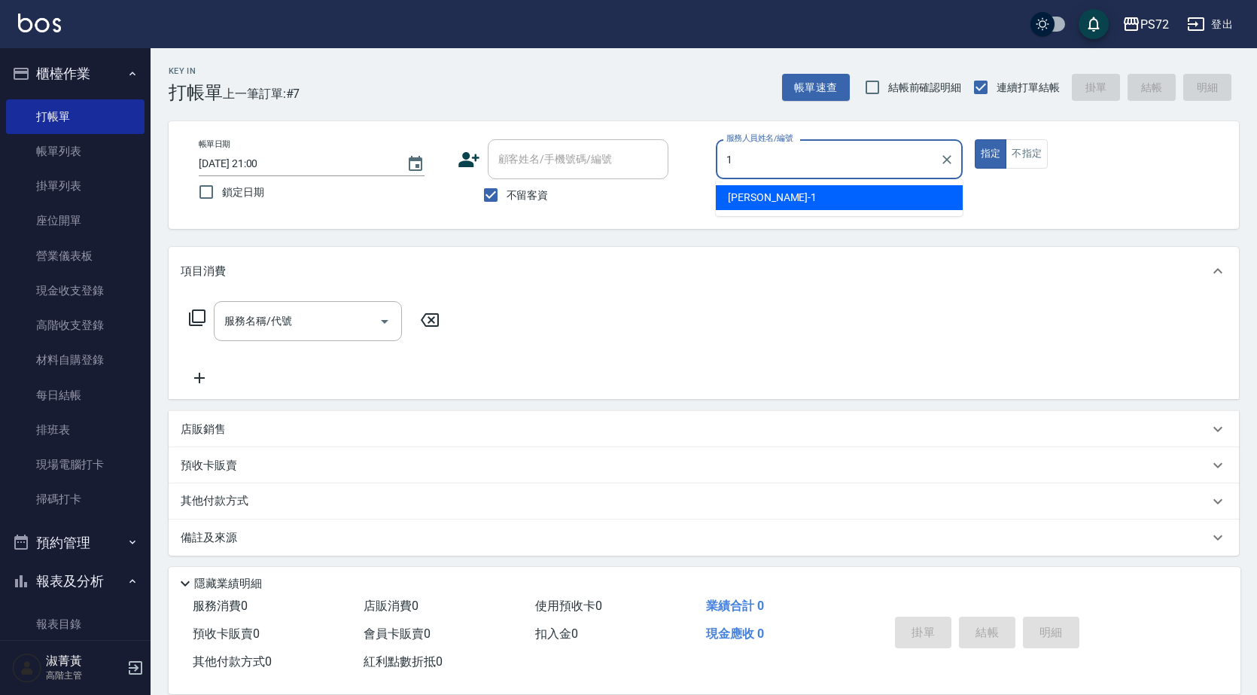
type input "[PERSON_NAME]-1"
type button "true"
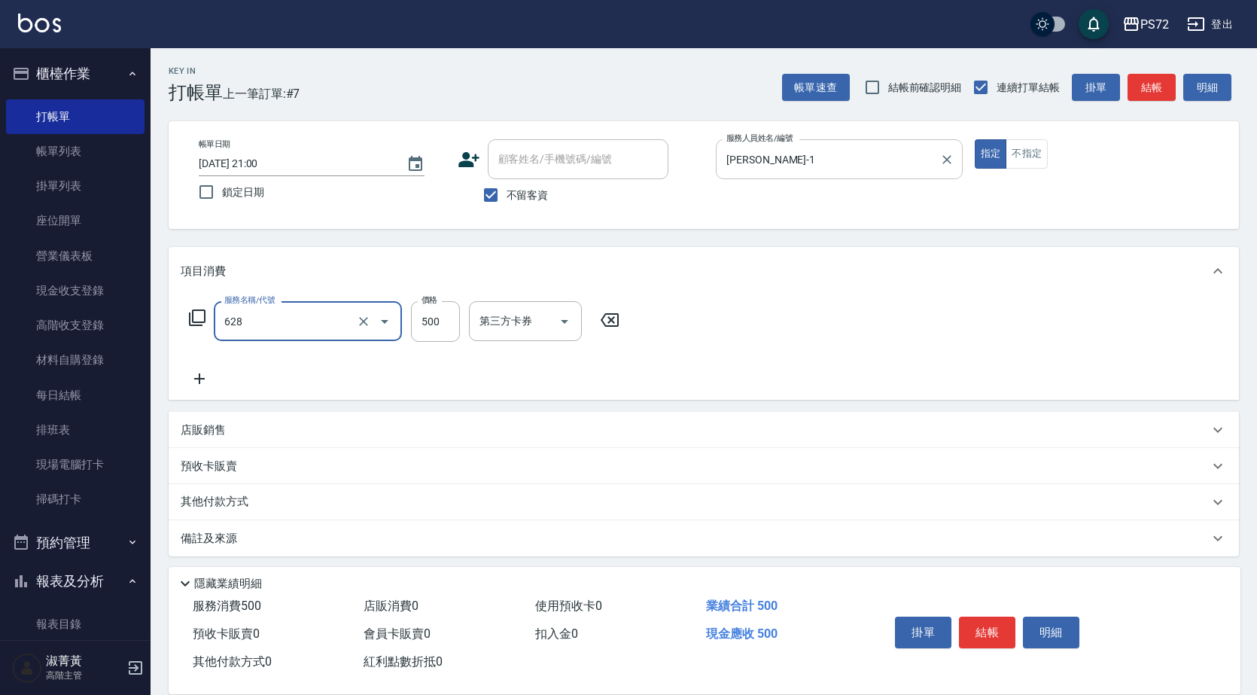
type input "寶齡舒醒清潔500(628)"
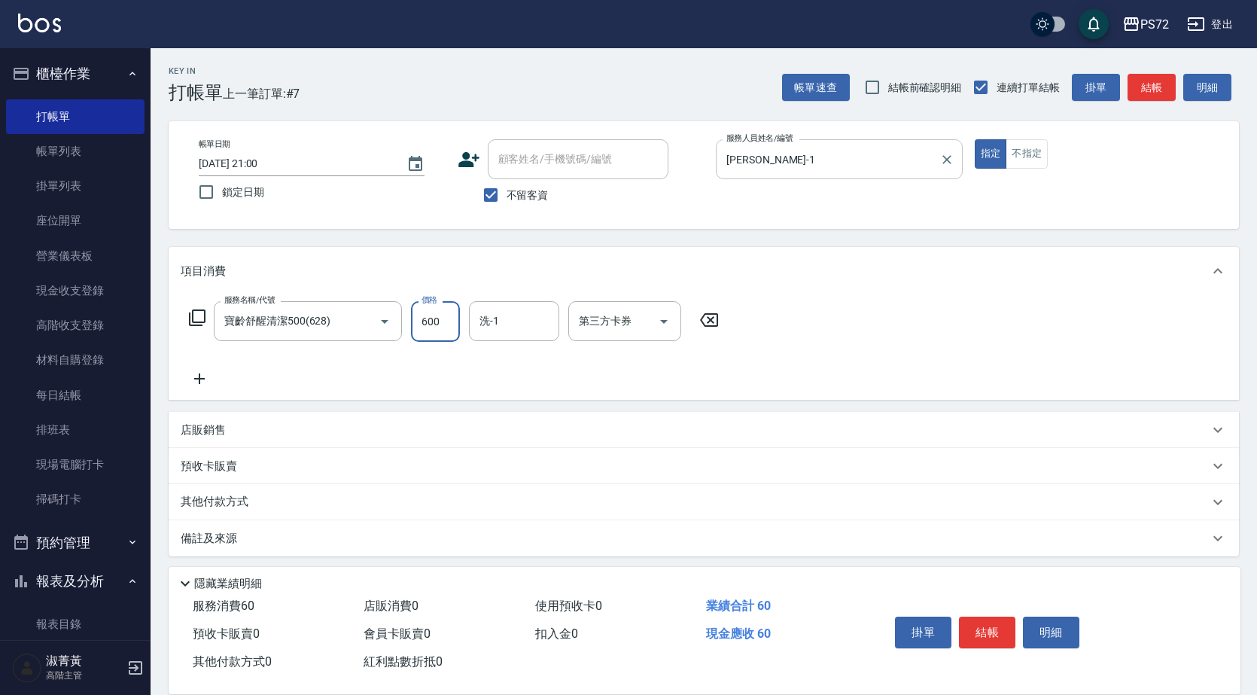
type input "600"
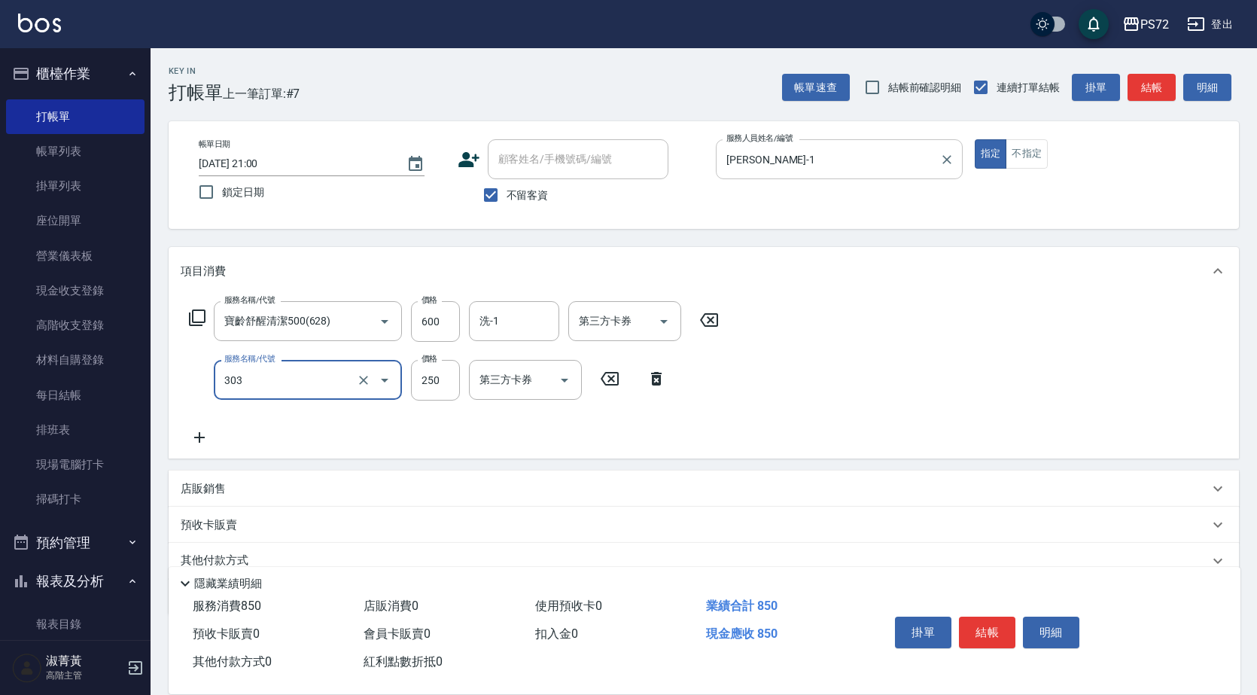
type input "剪髮(303)"
type input "350"
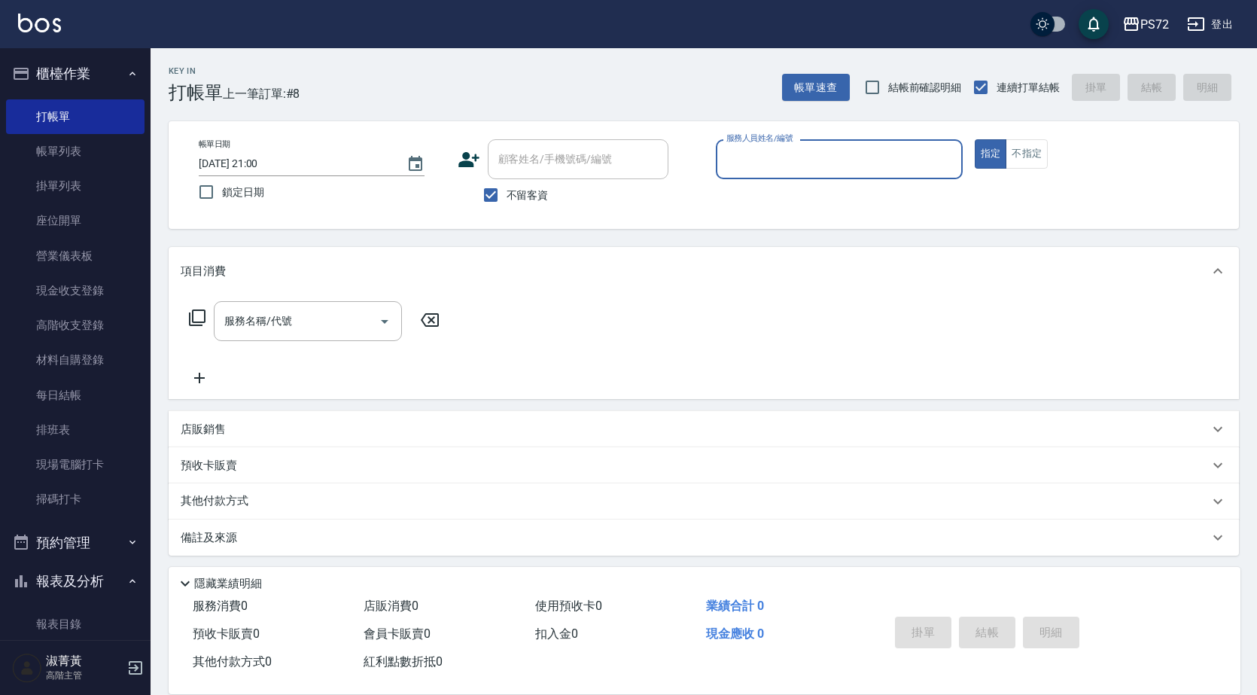
click at [803, 145] on div "服務人員姓名/編號" at bounding box center [839, 159] width 247 height 40
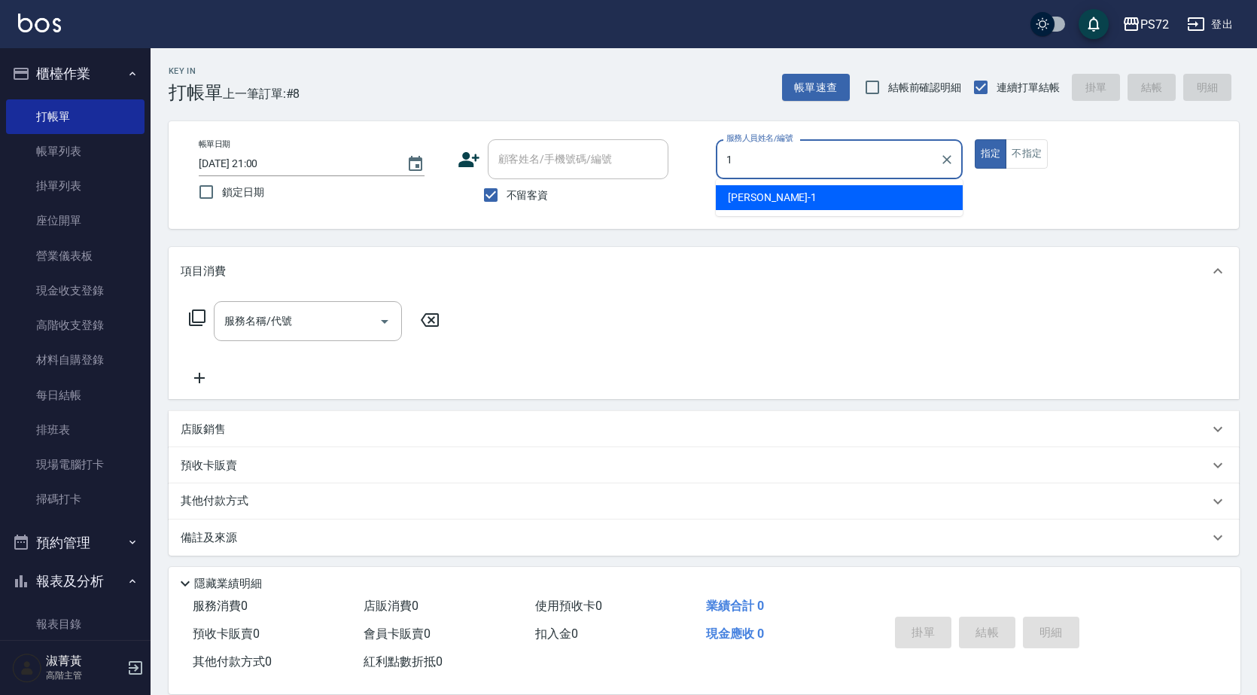
type input "[PERSON_NAME]-1"
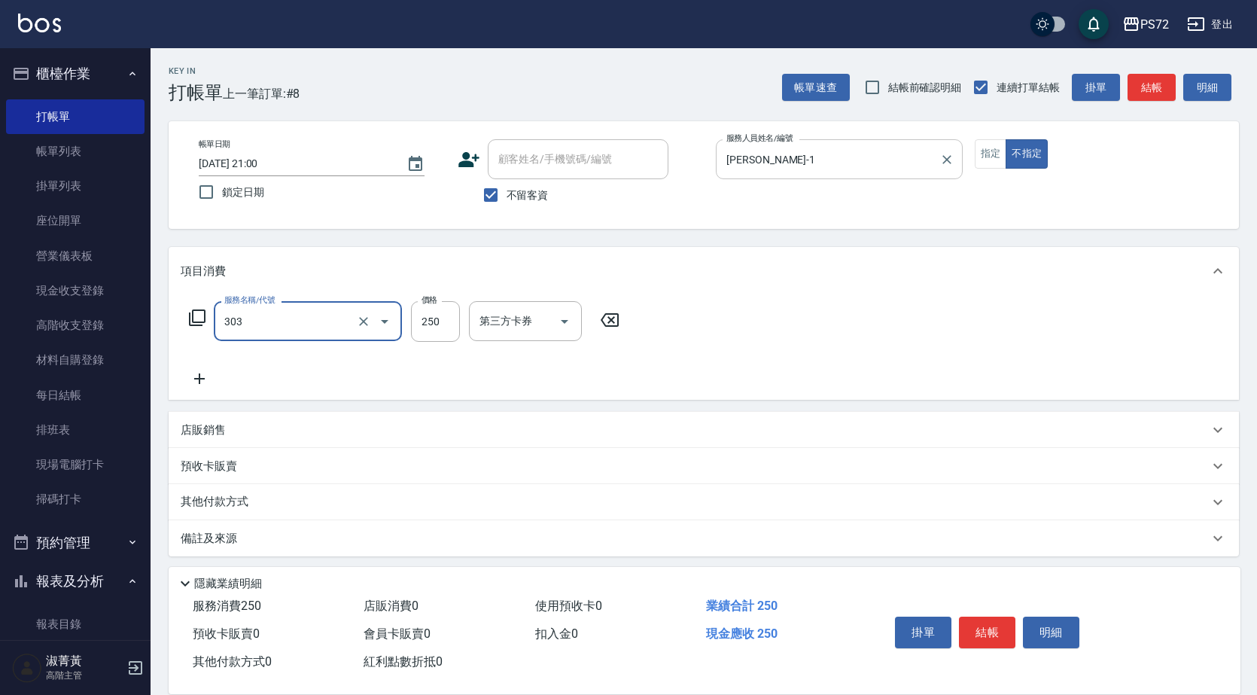
type input "剪髮(303)"
type input "350"
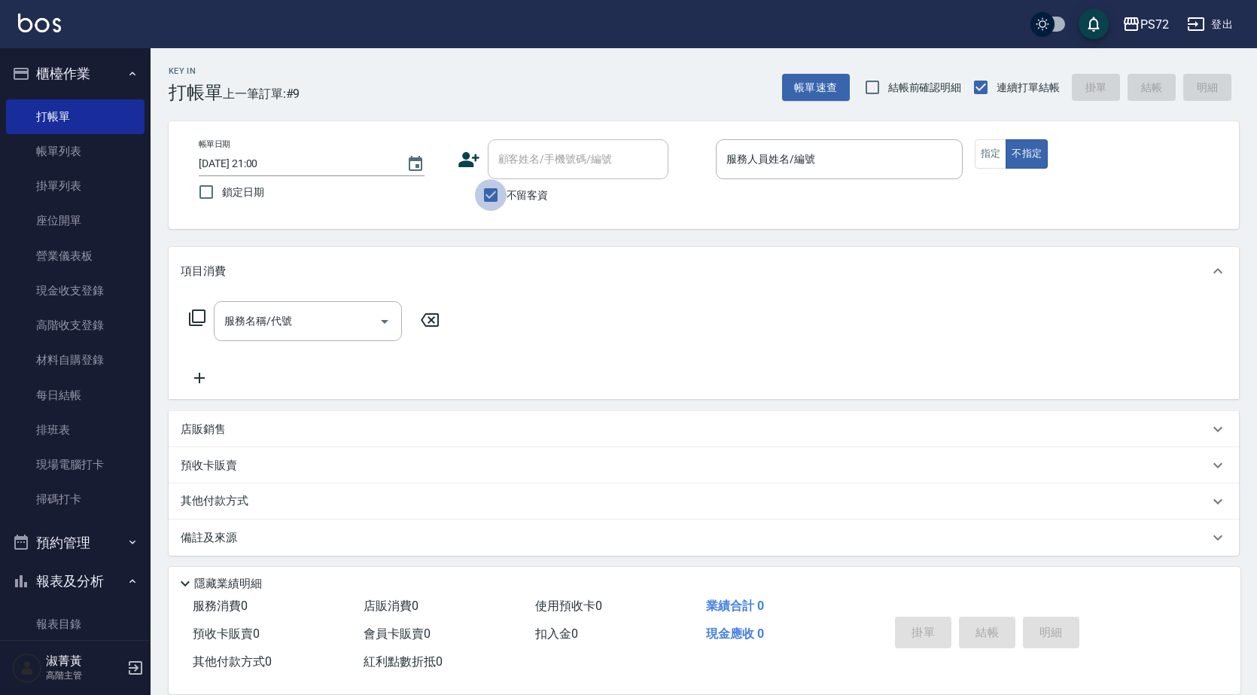
click at [494, 187] on input "不留客資" at bounding box center [491, 195] width 32 height 32
checkbox input "false"
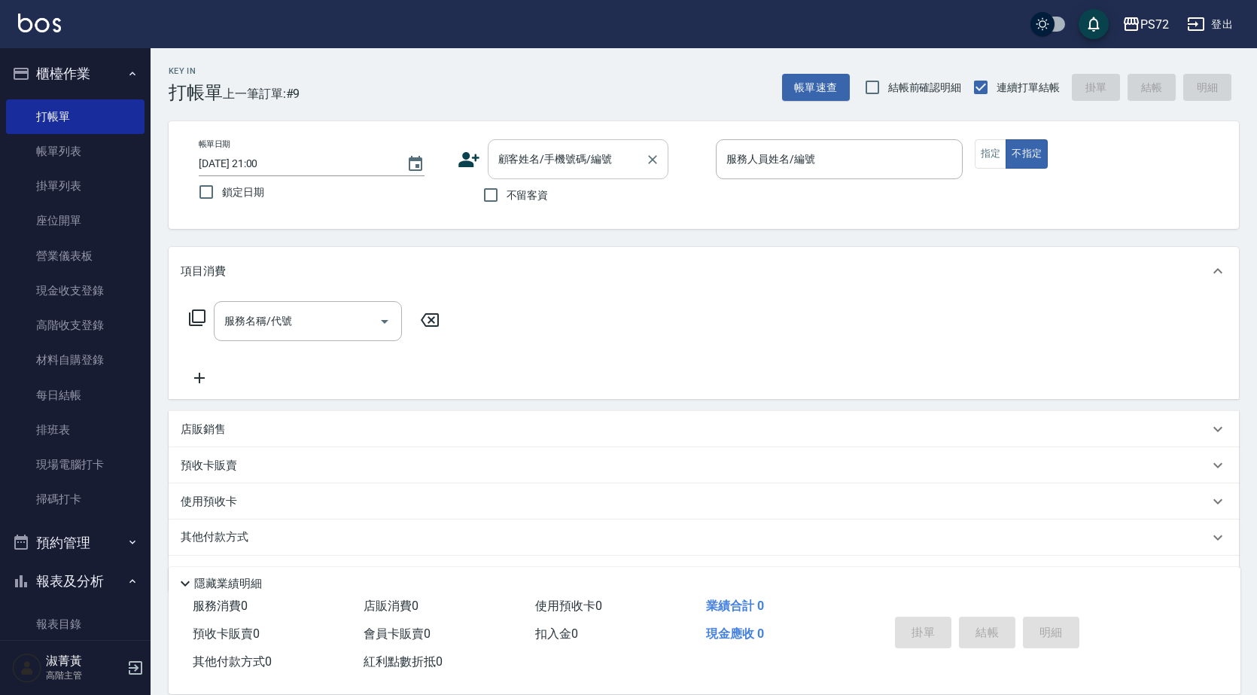
click at [545, 164] on input "顧客姓名/手機號碼/編號" at bounding box center [567, 159] width 145 height 26
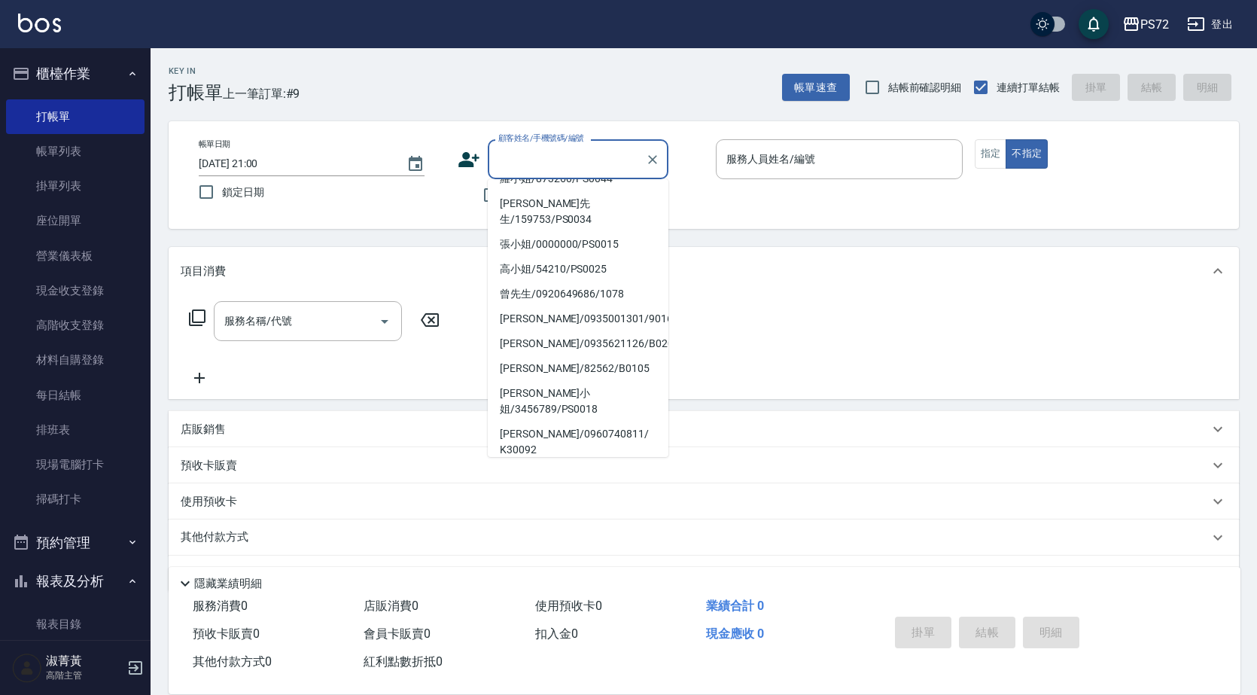
scroll to position [231, 0]
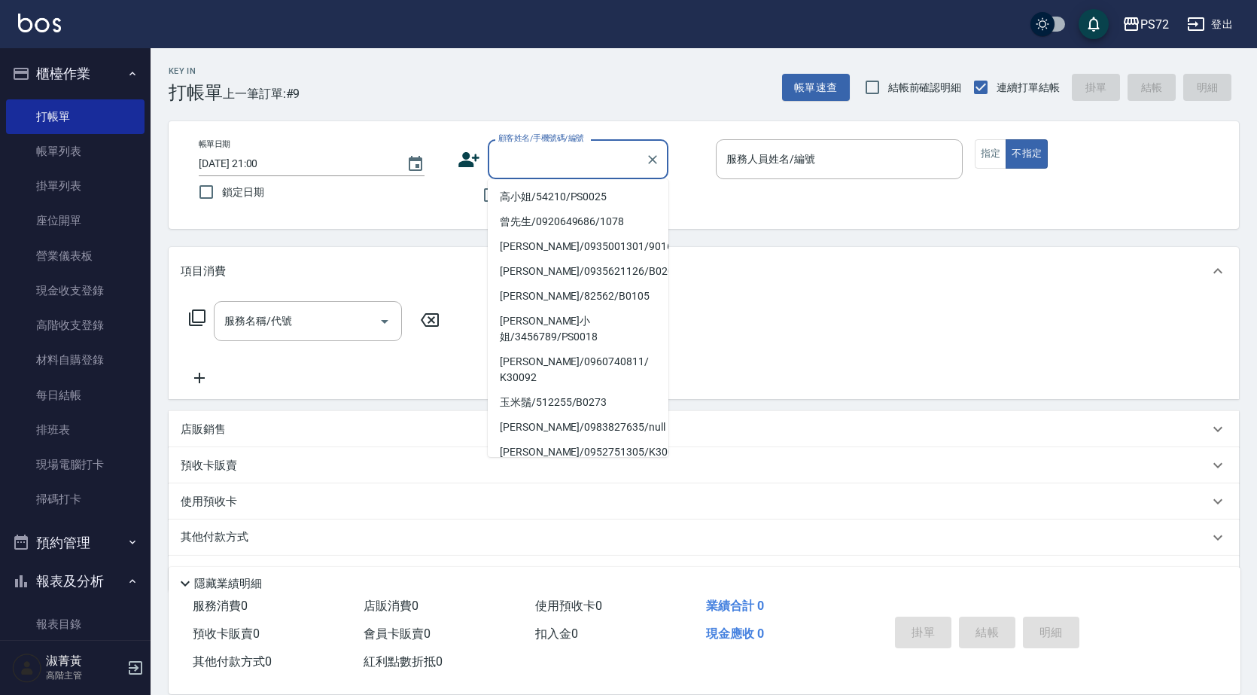
click at [498, 489] on li "[PERSON_NAME]/0954255530/K30079" at bounding box center [578, 501] width 181 height 25
type input "[PERSON_NAME]/0954255530/K30079"
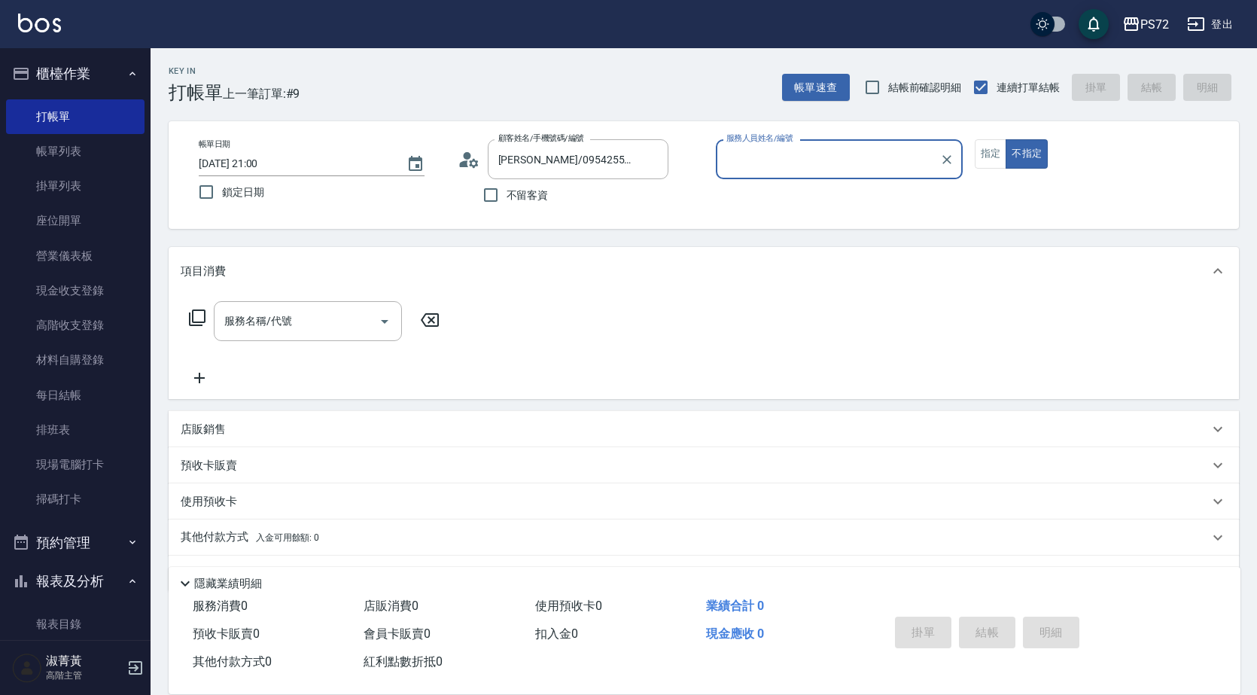
type input "kiwi-3"
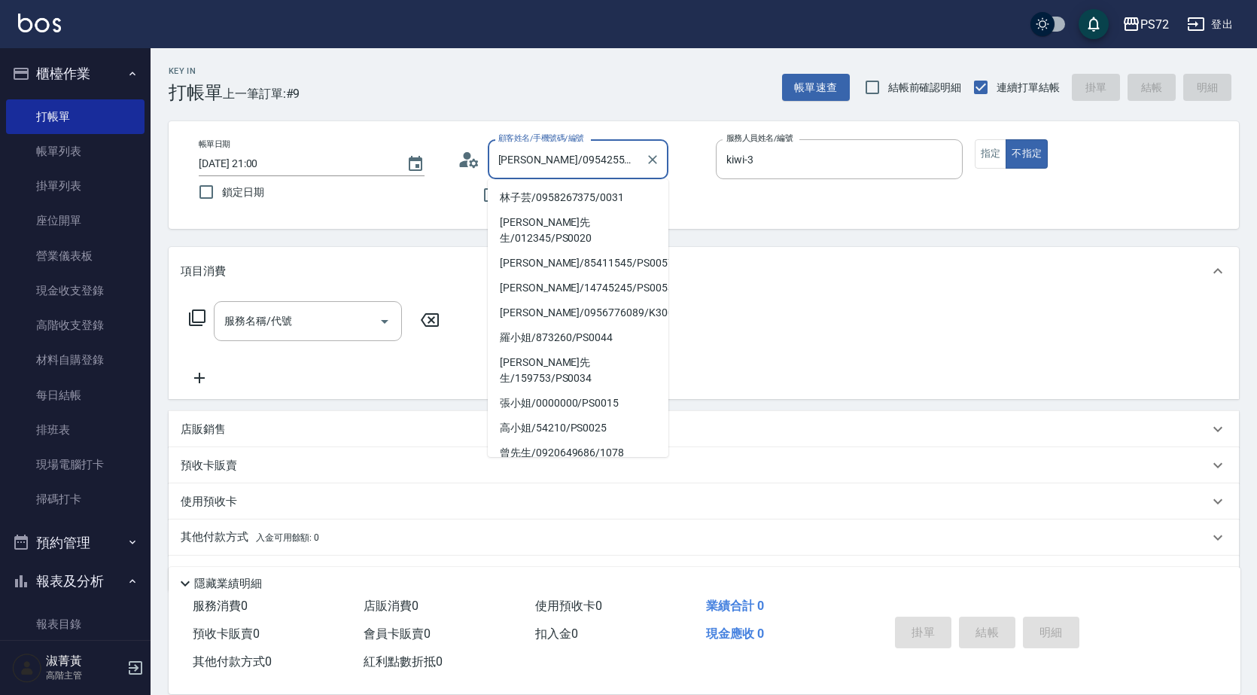
scroll to position [225, 0]
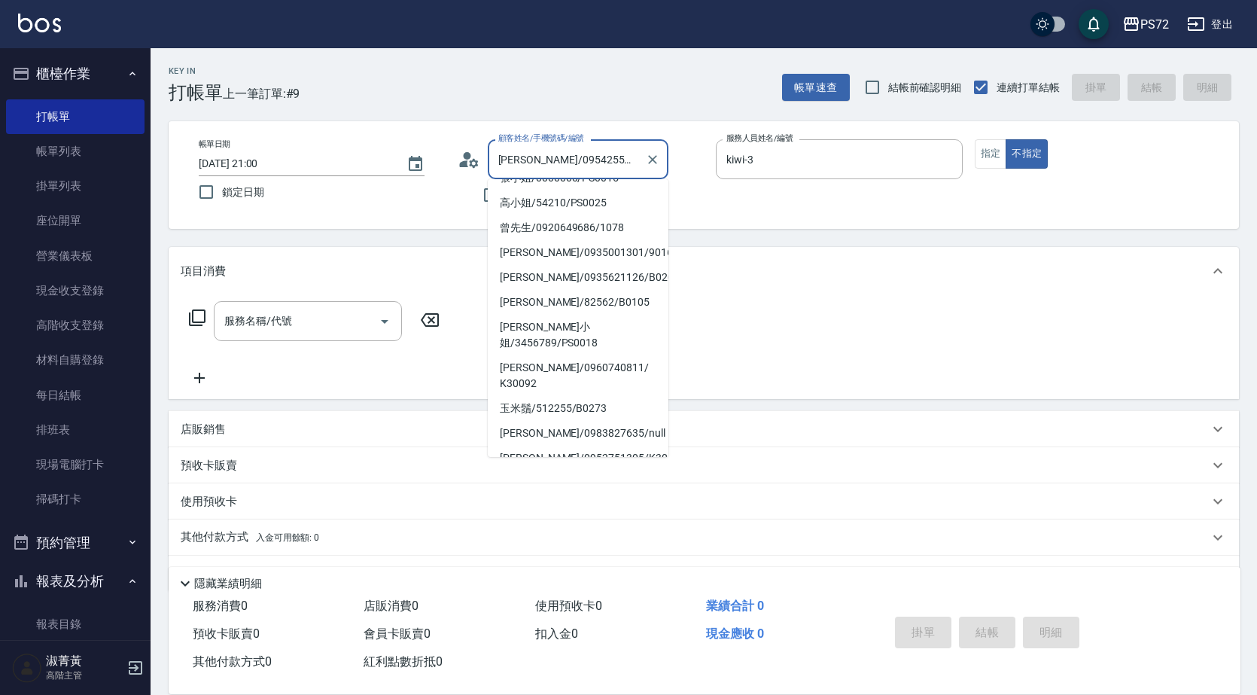
drag, startPoint x: 631, startPoint y: 160, endPoint x: 504, endPoint y: 161, distance: 127.2
click at [504, 161] on input "[PERSON_NAME]/0954255530/K30079" at bounding box center [567, 159] width 145 height 26
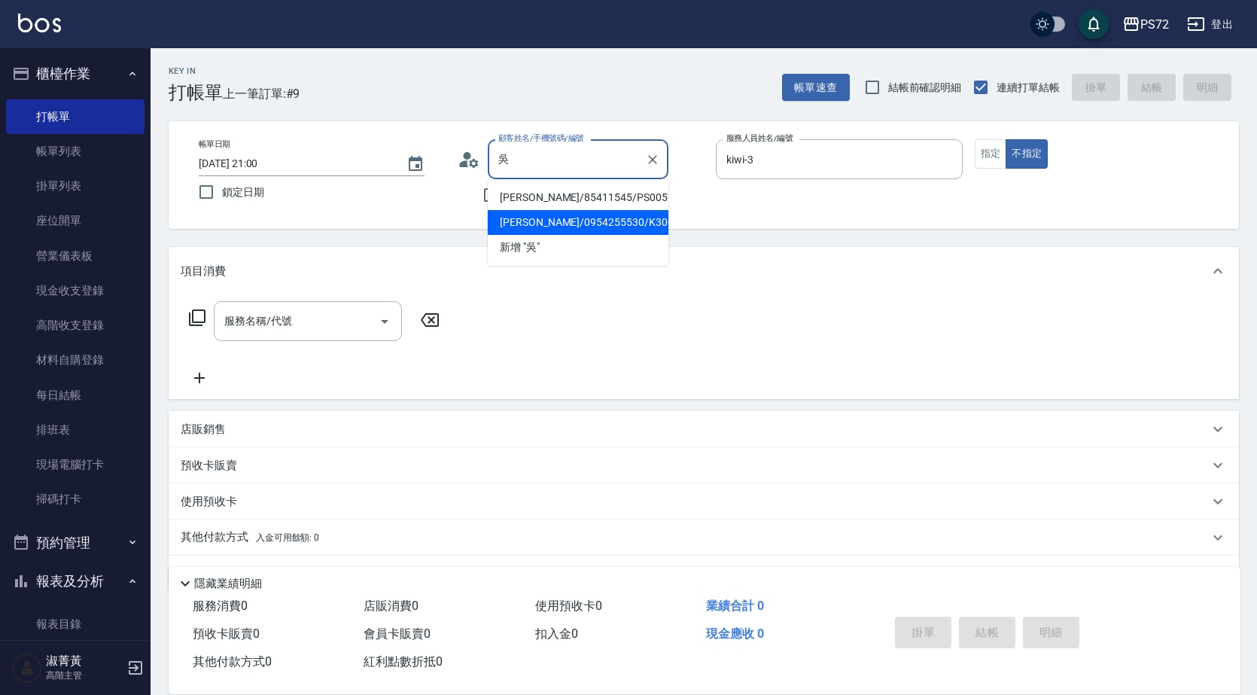
scroll to position [0, 0]
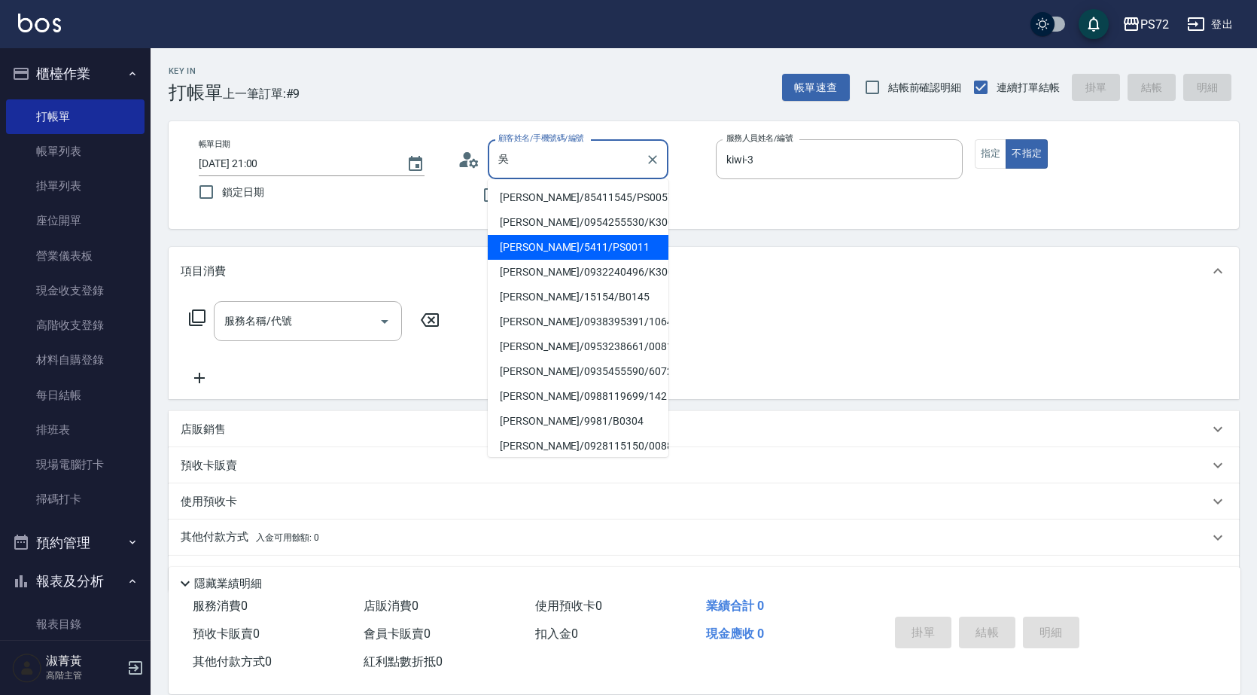
click at [535, 238] on li "[PERSON_NAME]/5411/PS0011" at bounding box center [578, 247] width 181 height 25
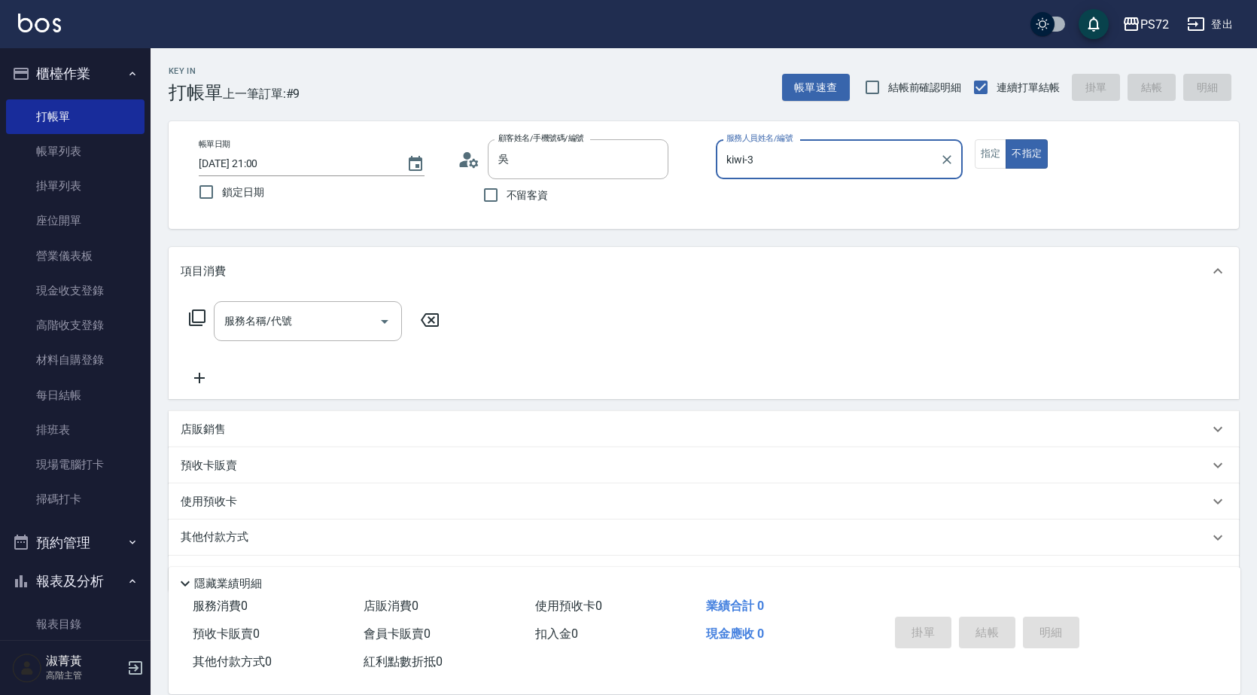
type input "[PERSON_NAME]/5411/PS0011"
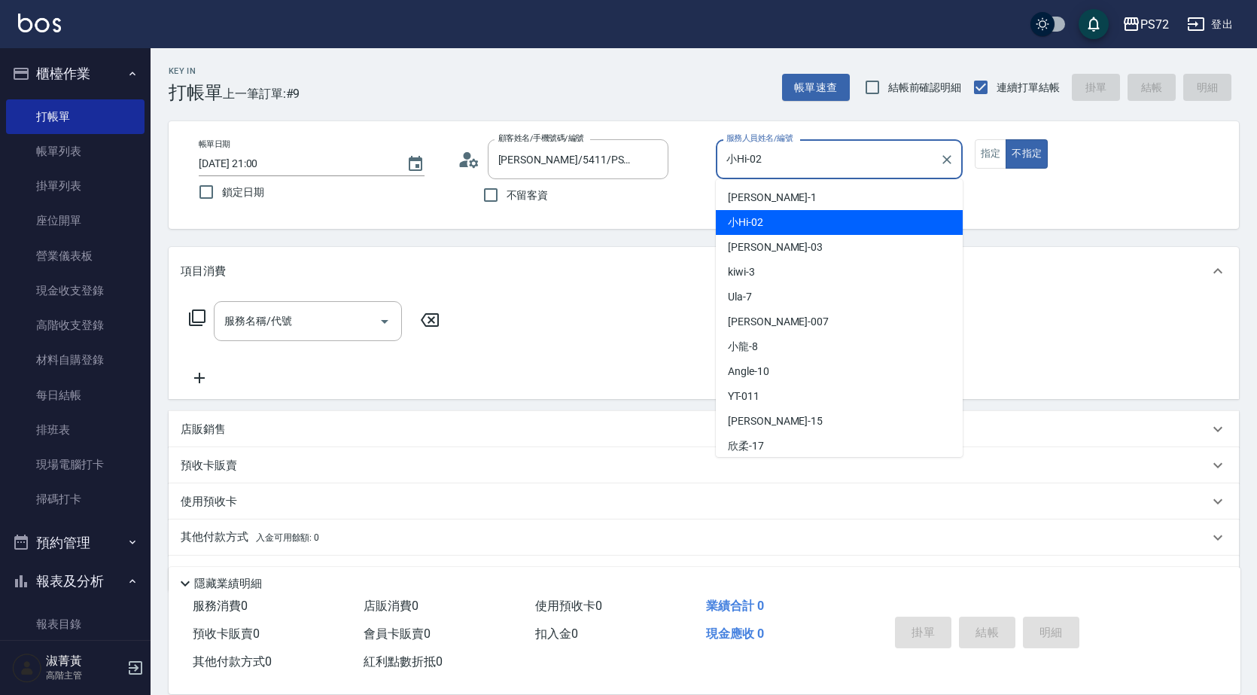
click at [771, 169] on input "小Hi-02" at bounding box center [828, 159] width 211 height 26
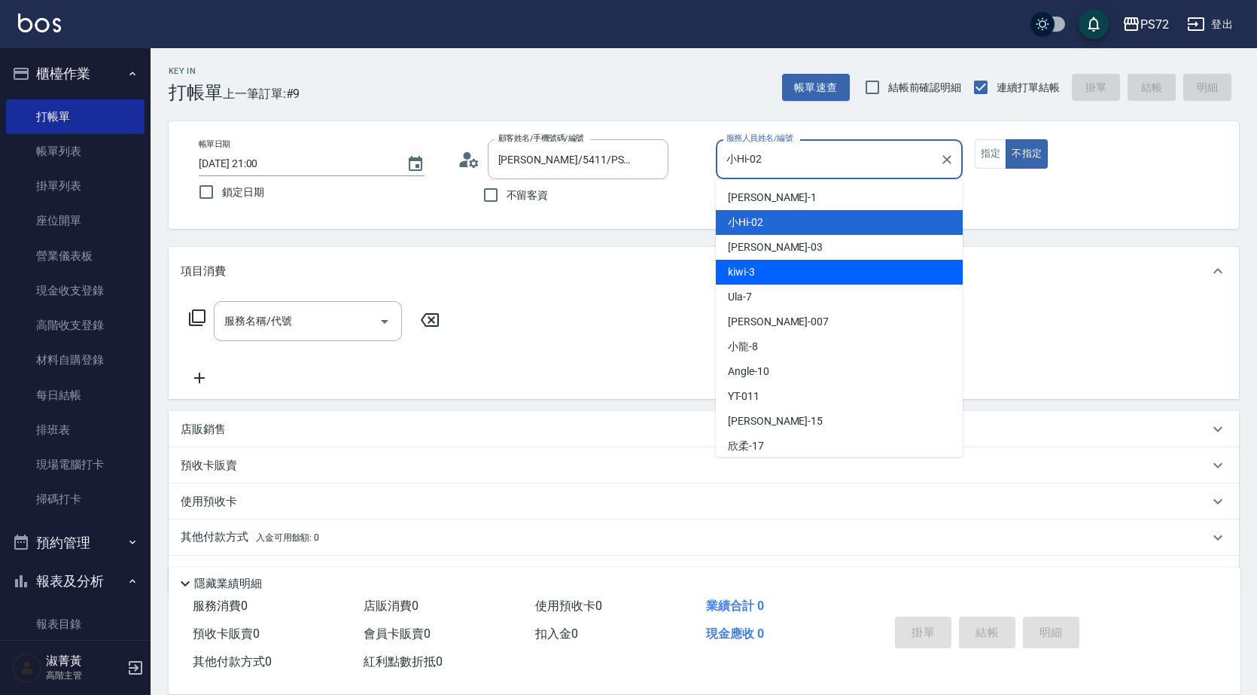
click at [757, 279] on div "kiwi -3" at bounding box center [839, 272] width 247 height 25
type input "kiwi-3"
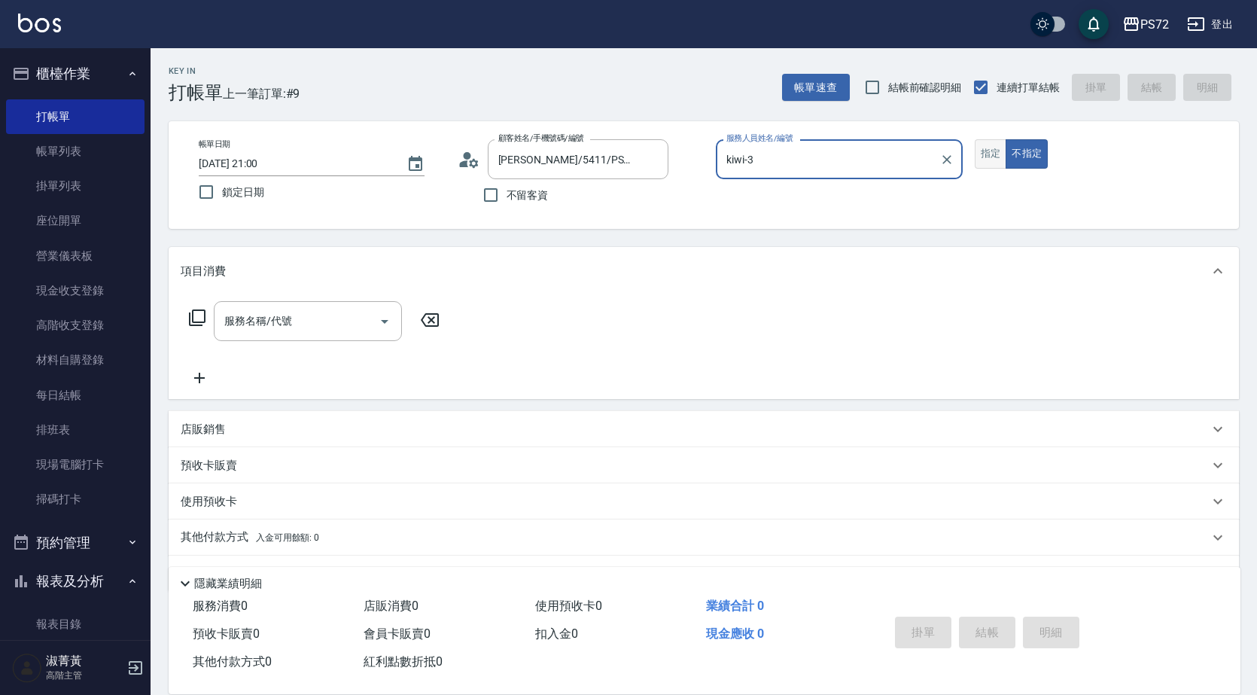
click at [984, 160] on button "指定" at bounding box center [991, 153] width 32 height 29
click at [321, 303] on div "服務名稱/代號" at bounding box center [308, 321] width 188 height 40
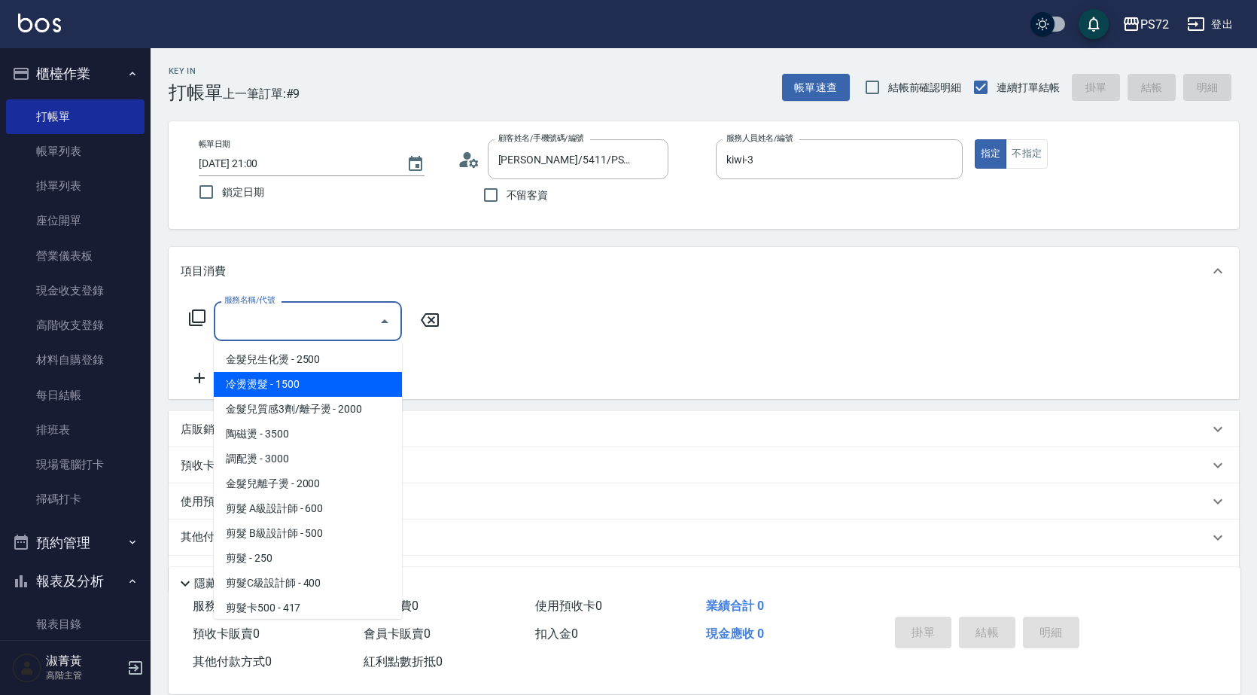
click at [309, 382] on span "冷燙燙髮 - 1500" at bounding box center [308, 384] width 188 height 25
type input "冷燙燙髮(200)"
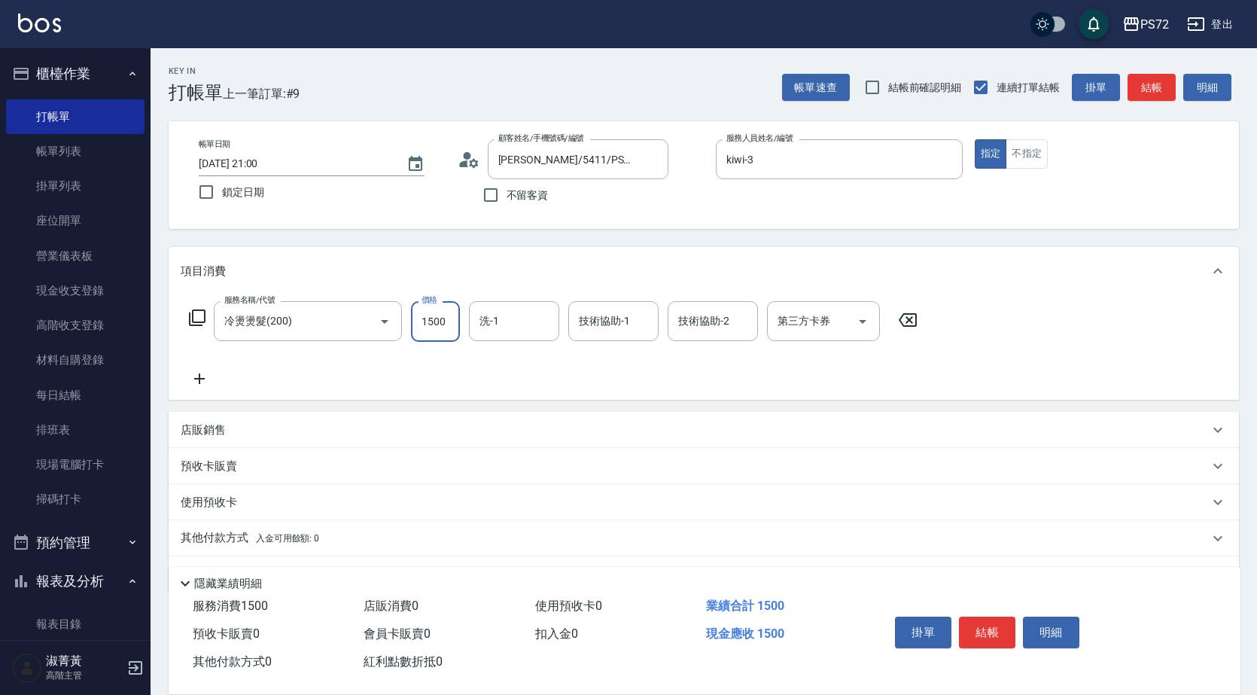
click at [448, 322] on input "1500" at bounding box center [435, 321] width 49 height 41
type input "1700"
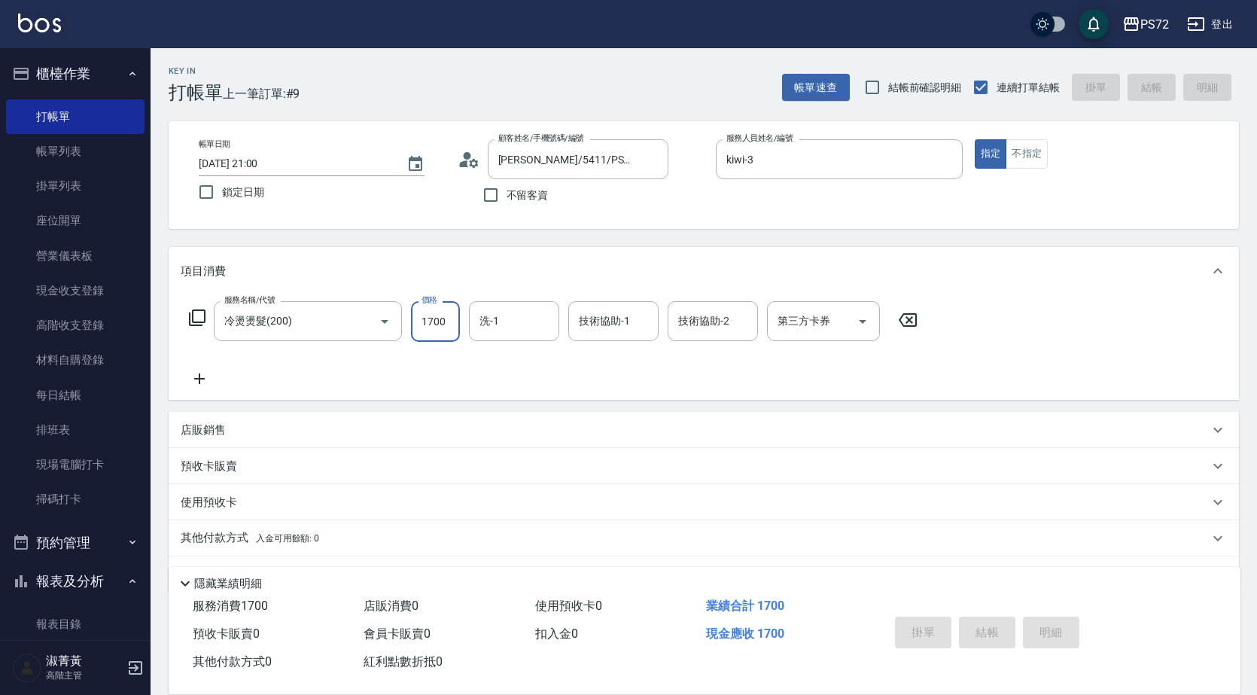
type input "[DATE] 21:13"
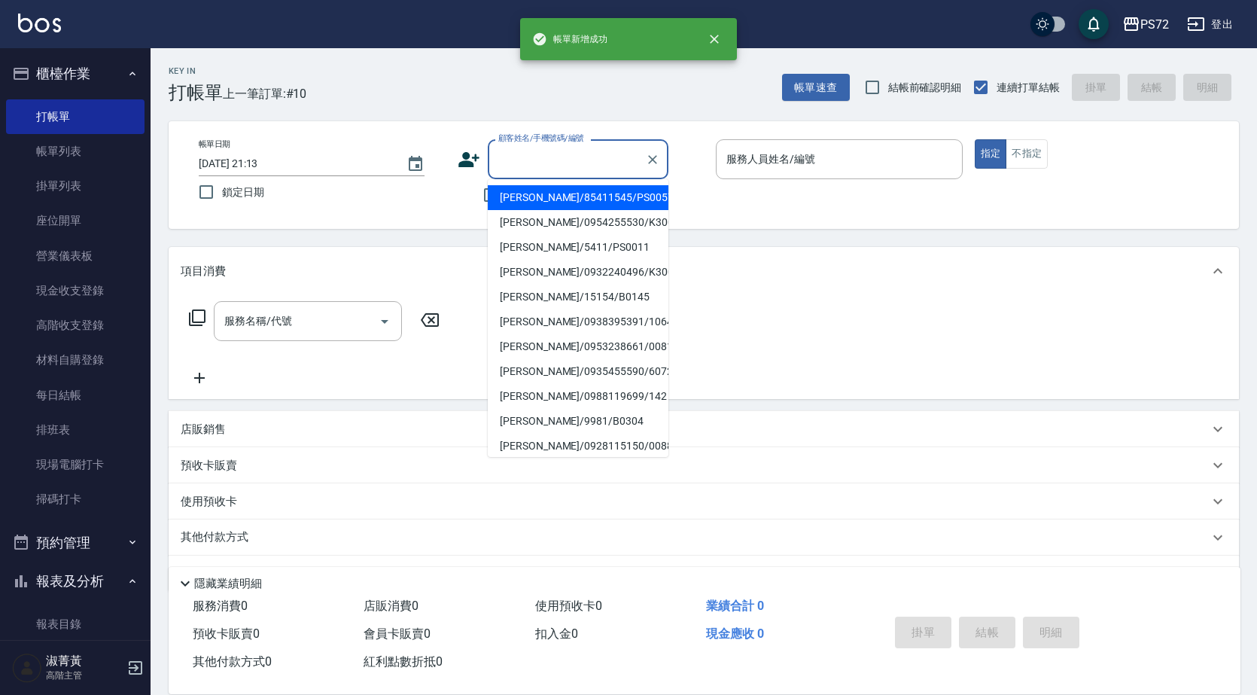
click at [515, 164] on input "顧客姓名/手機號碼/編號" at bounding box center [567, 159] width 145 height 26
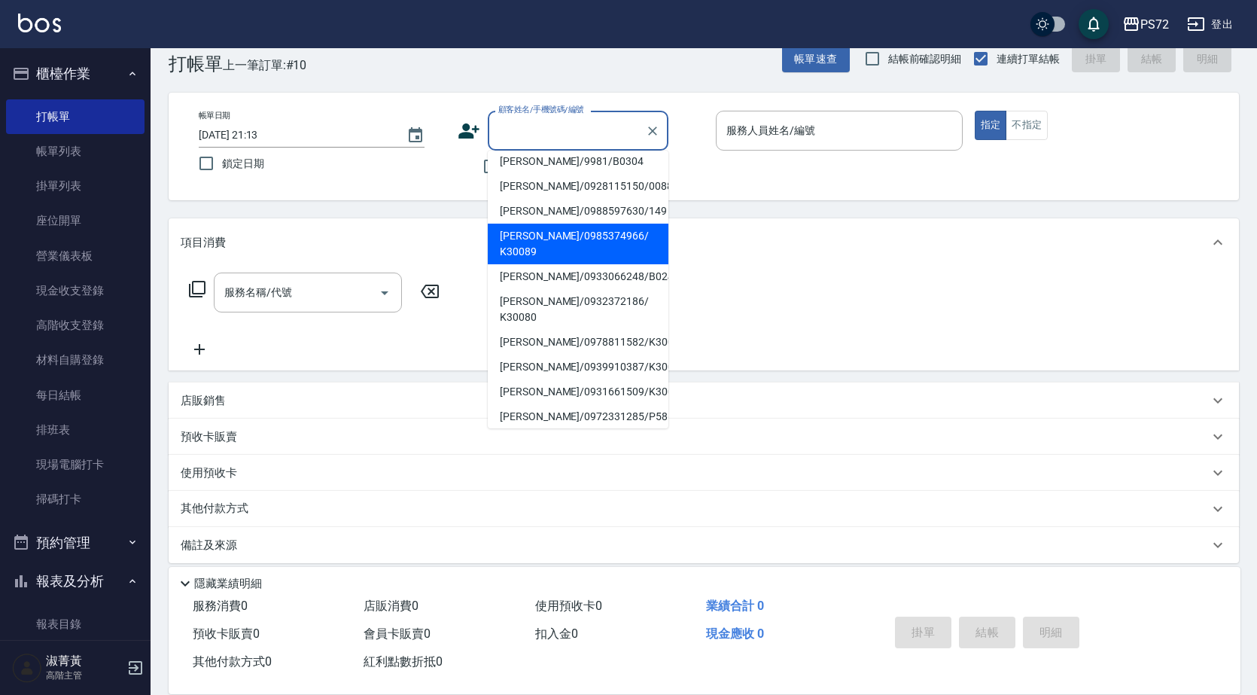
scroll to position [41, 0]
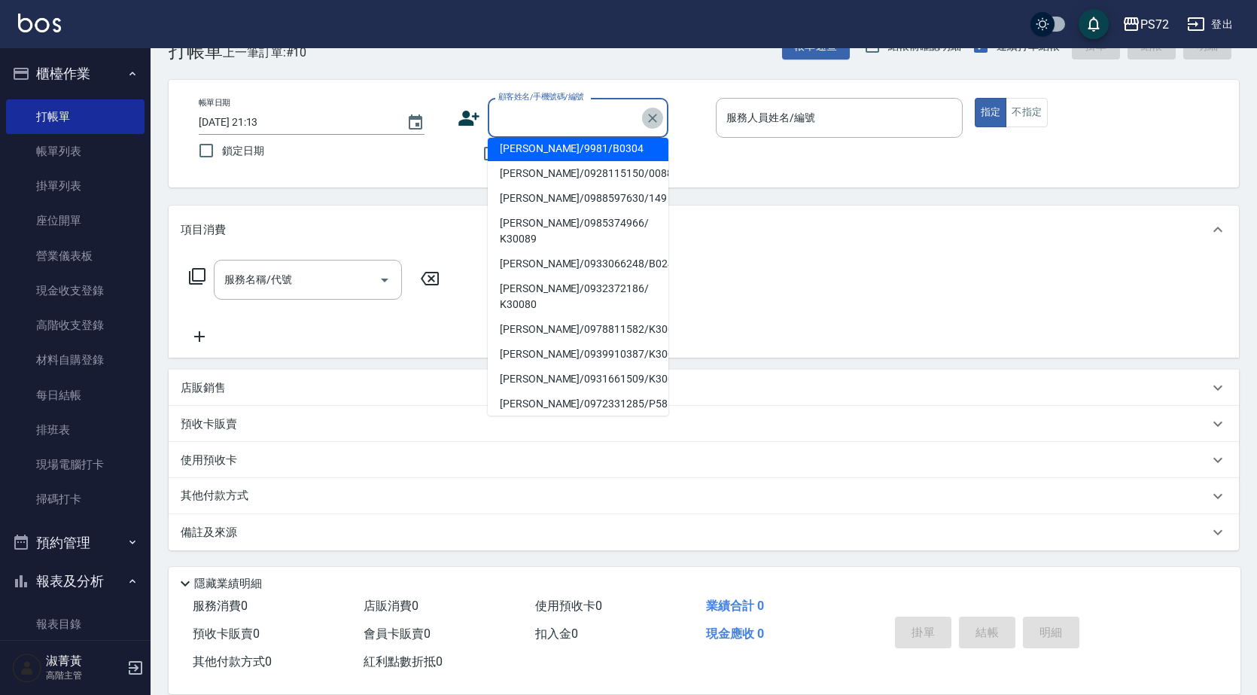
click at [651, 125] on icon "Clear" at bounding box center [652, 118] width 15 height 15
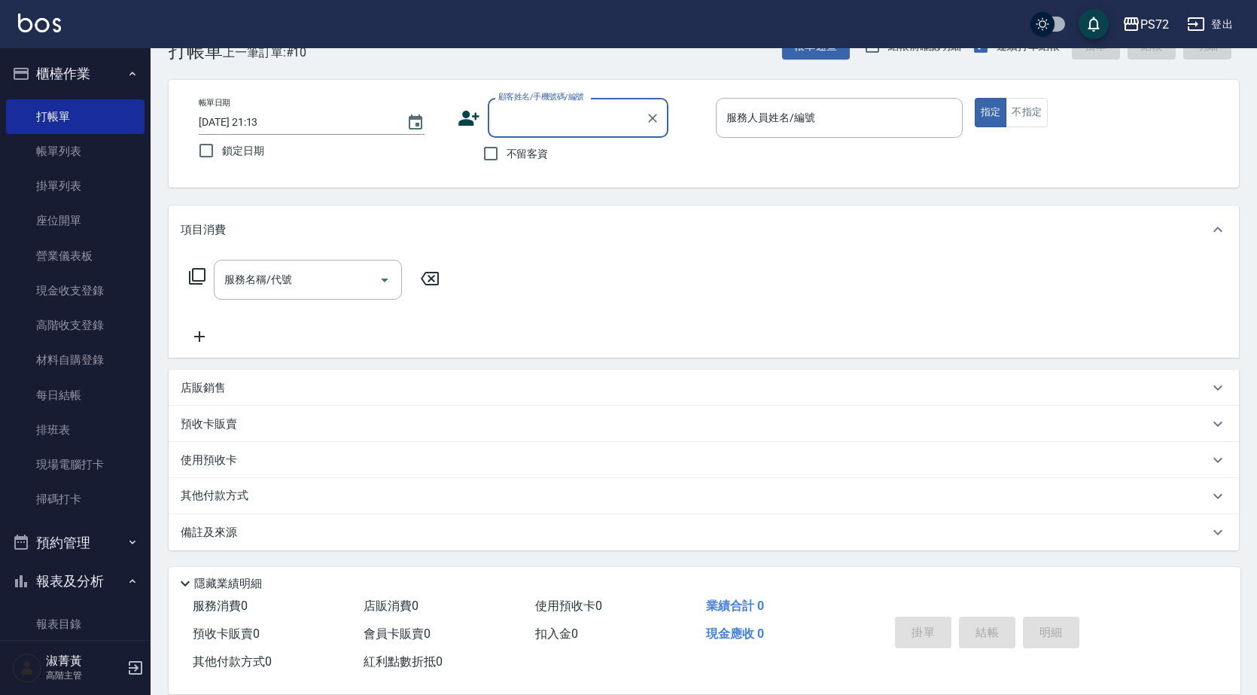
click at [613, 114] on input "顧客姓名/手機號碼/編號" at bounding box center [567, 118] width 145 height 26
click at [596, 125] on input "顧客姓名/手機號碼/編號" at bounding box center [567, 118] width 145 height 26
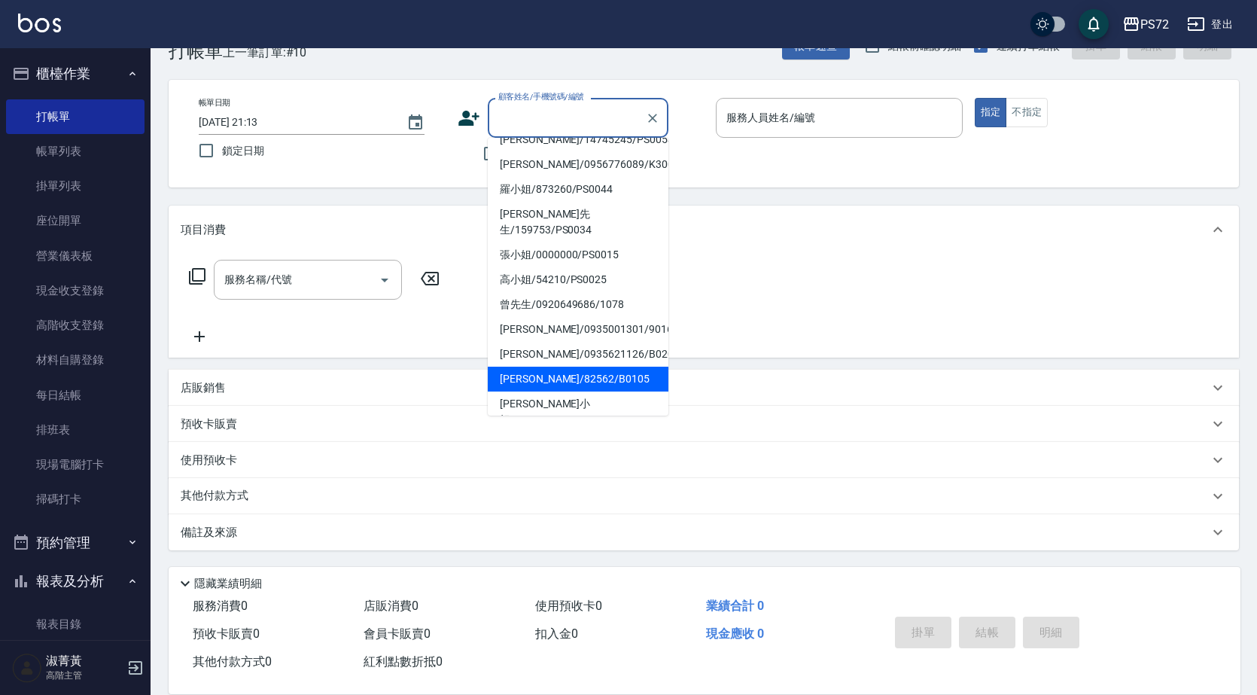
scroll to position [231, 0]
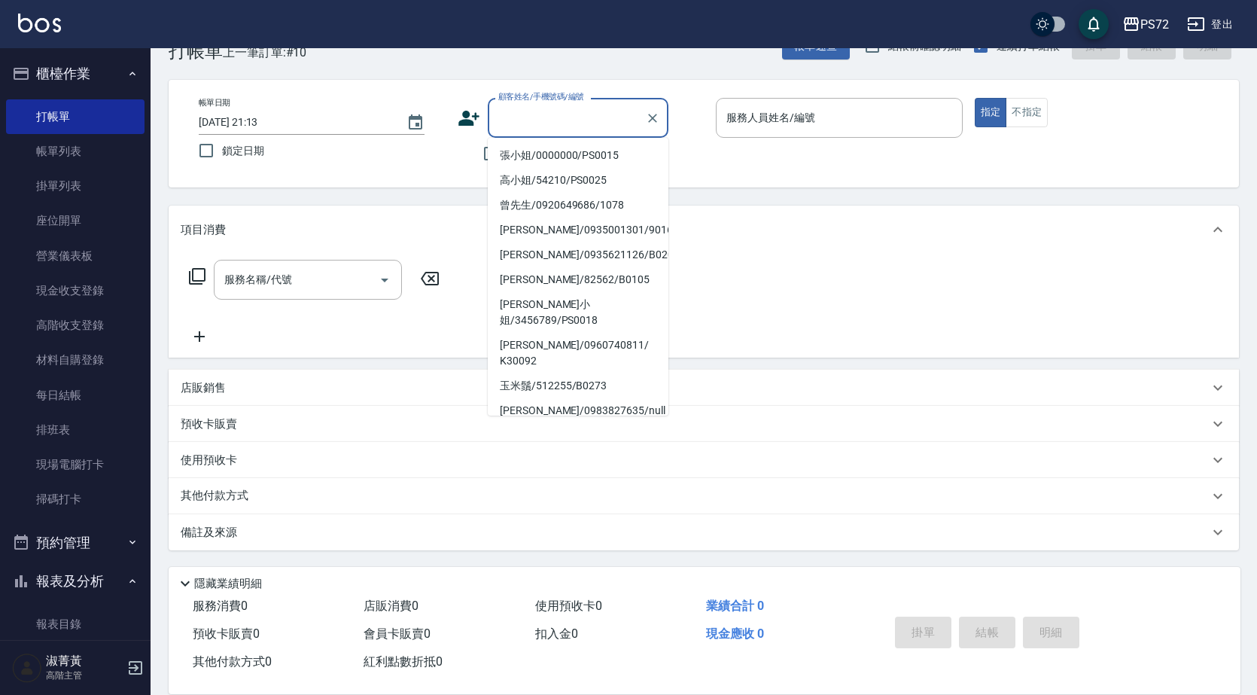
click at [527, 448] on li "[PERSON_NAME]/0985205783/1013" at bounding box center [578, 460] width 181 height 25
type input "[PERSON_NAME]/0985205783/1013"
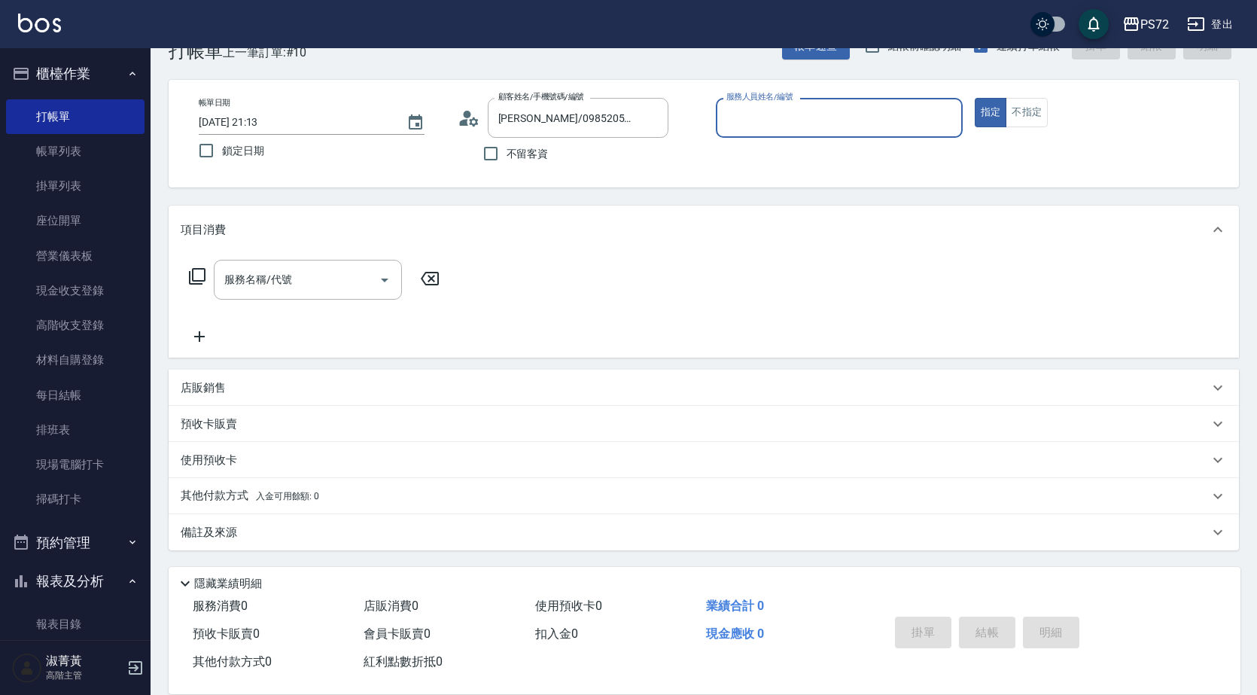
drag, startPoint x: 733, startPoint y: 117, endPoint x: 741, endPoint y: 124, distance: 10.1
click at [735, 117] on input "服務人員姓名/編號" at bounding box center [839, 118] width 233 height 26
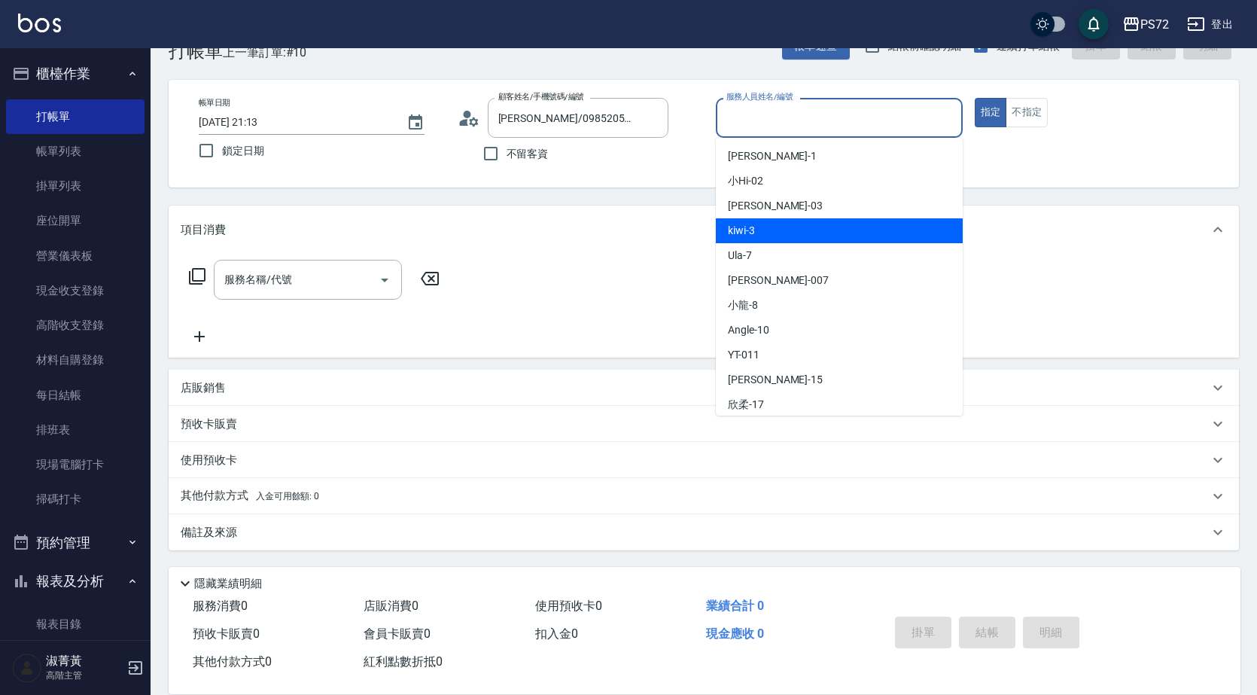
drag, startPoint x: 796, startPoint y: 223, endPoint x: 834, endPoint y: 204, distance: 42.8
click at [795, 223] on div "kiwi -3" at bounding box center [839, 230] width 247 height 25
type input "kiwi-3"
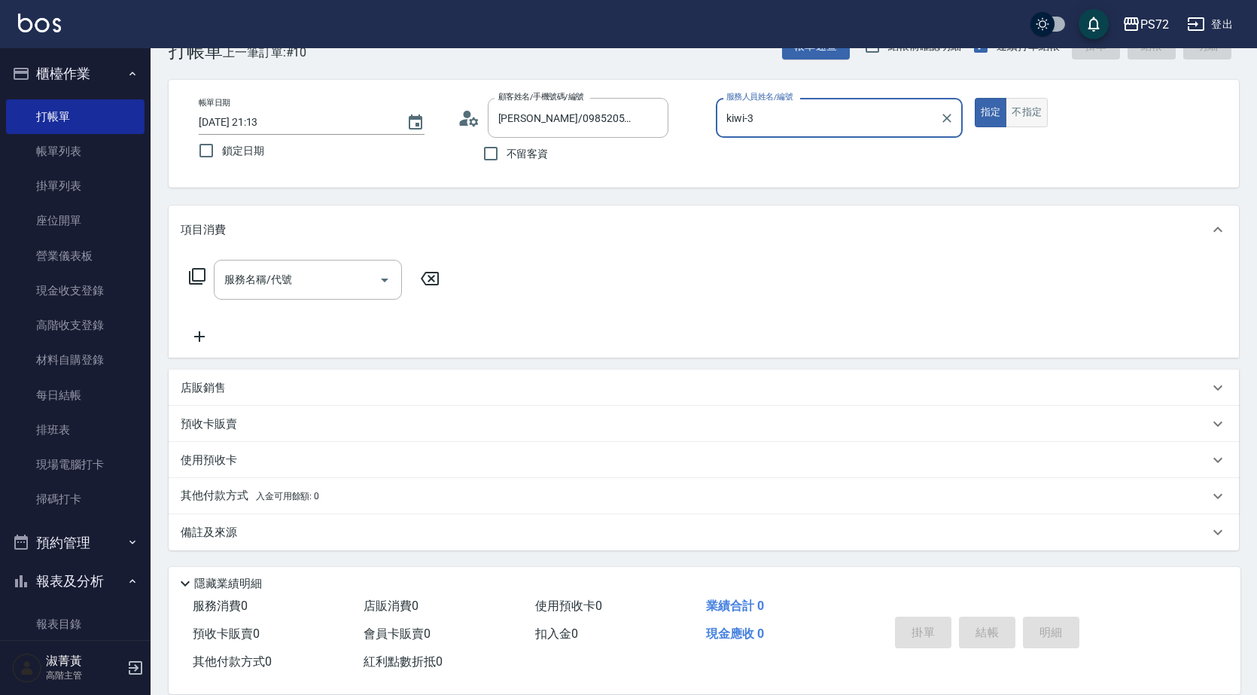
click at [1035, 125] on button "不指定" at bounding box center [1027, 112] width 42 height 29
click at [314, 297] on div "服務名稱/代號" at bounding box center [308, 280] width 188 height 40
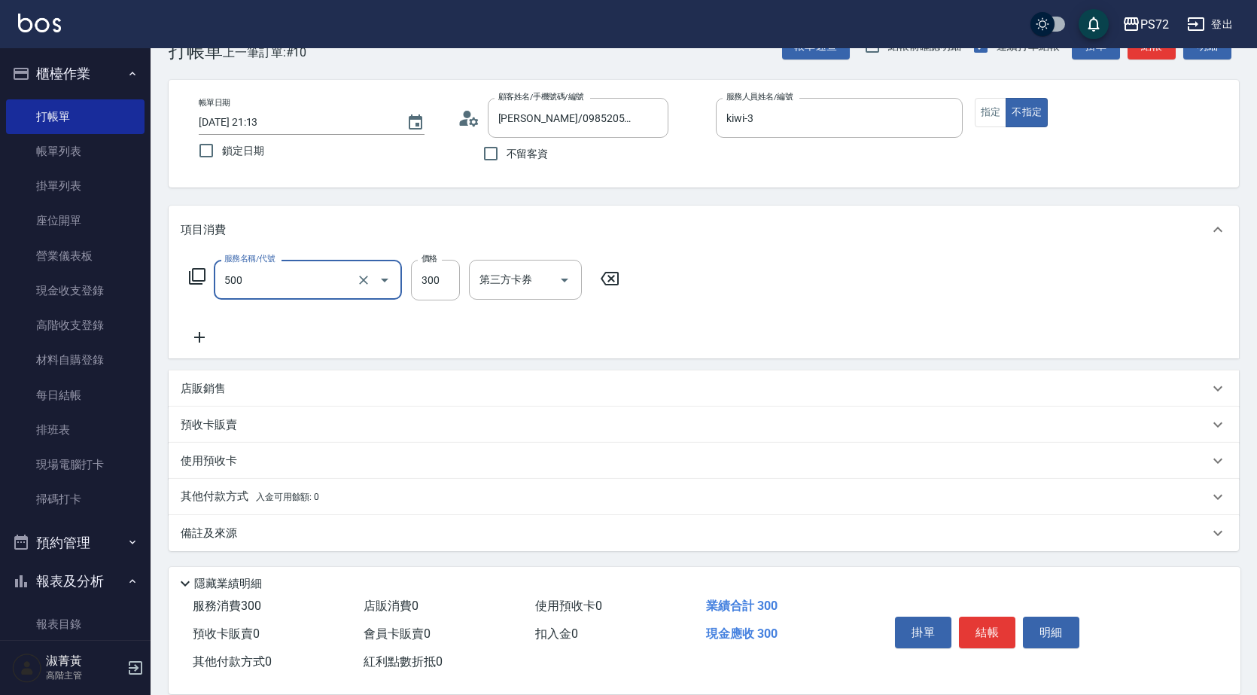
type input "洗髮(A級)(500)"
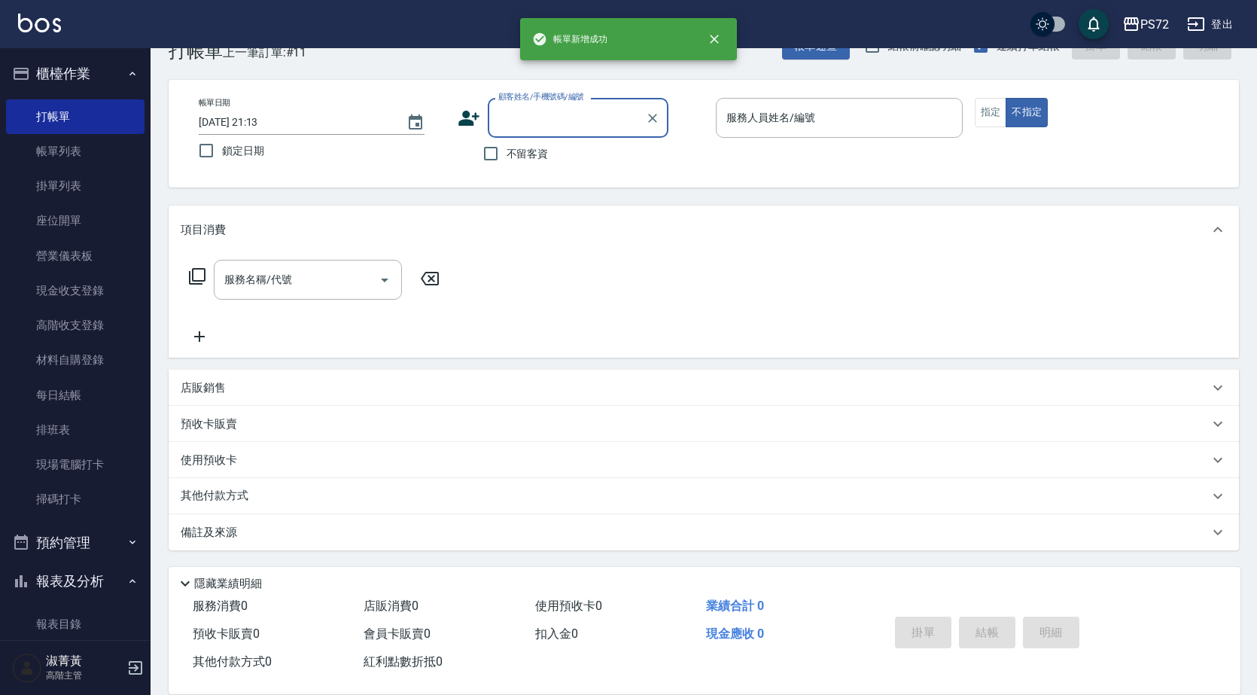
click at [516, 117] on input "顧客姓名/手機號碼/編號" at bounding box center [567, 118] width 145 height 26
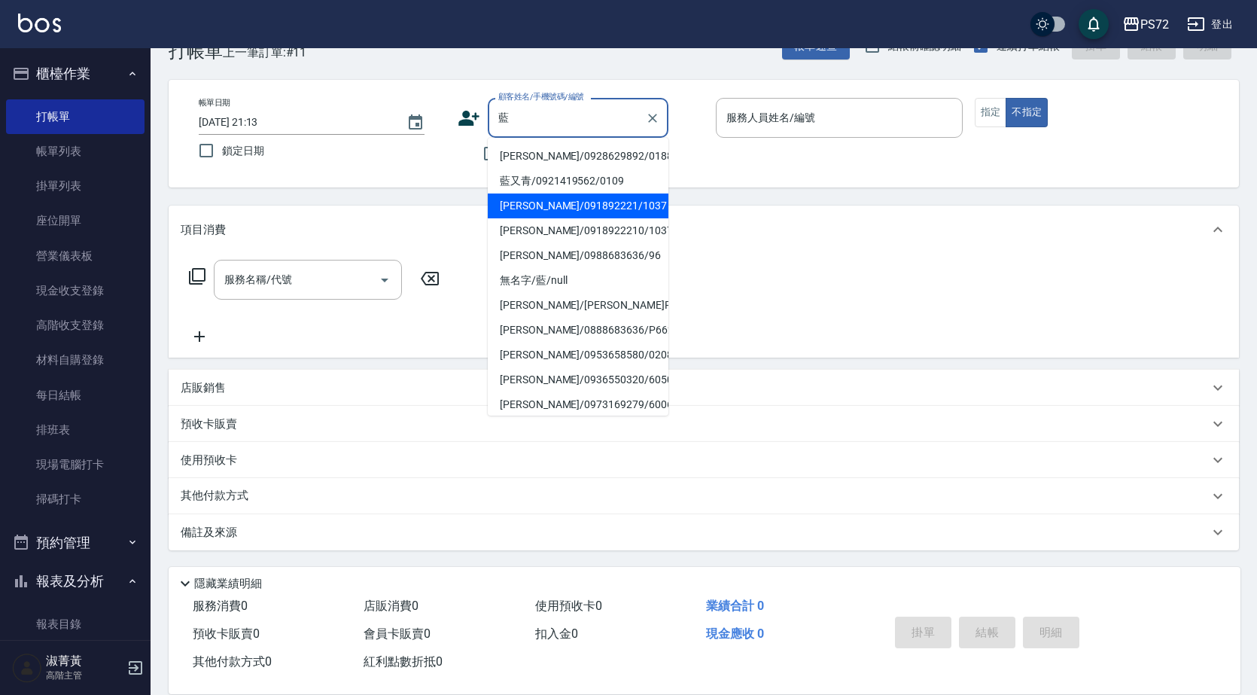
click at [590, 209] on li "[PERSON_NAME]/091892221/1037" at bounding box center [578, 206] width 181 height 25
type input "[PERSON_NAME]/091892221/1037"
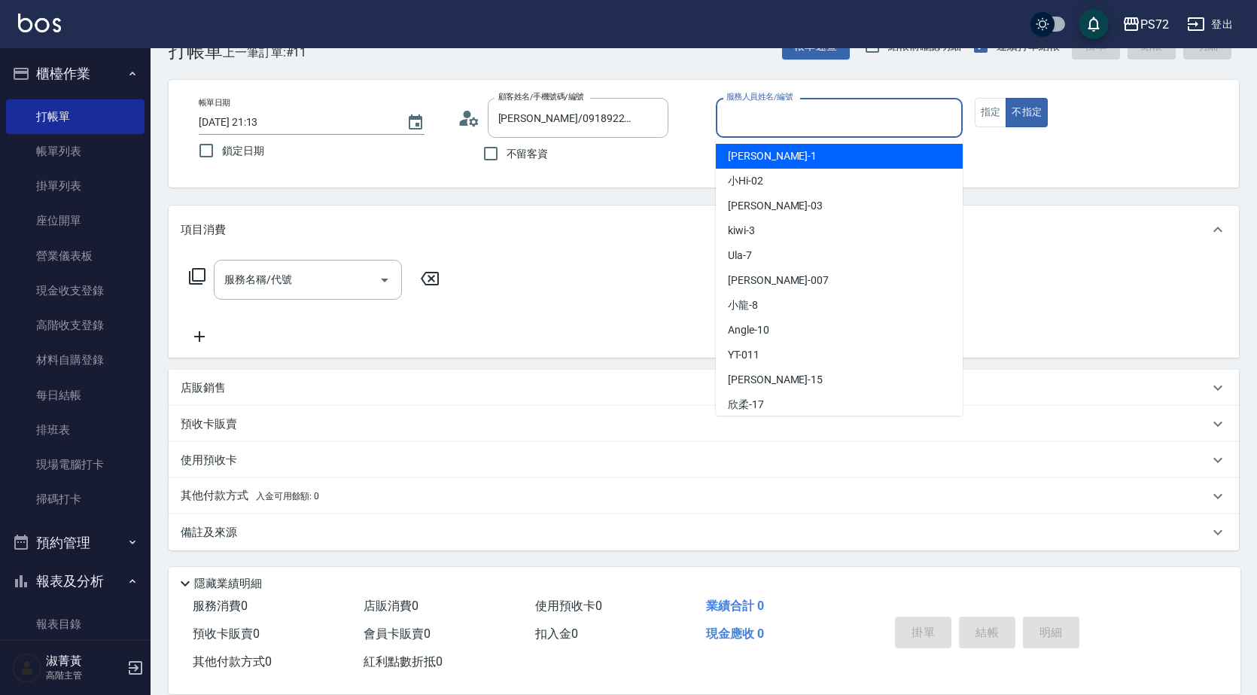
click at [858, 124] on input "服務人員姓名/編號" at bounding box center [839, 118] width 233 height 26
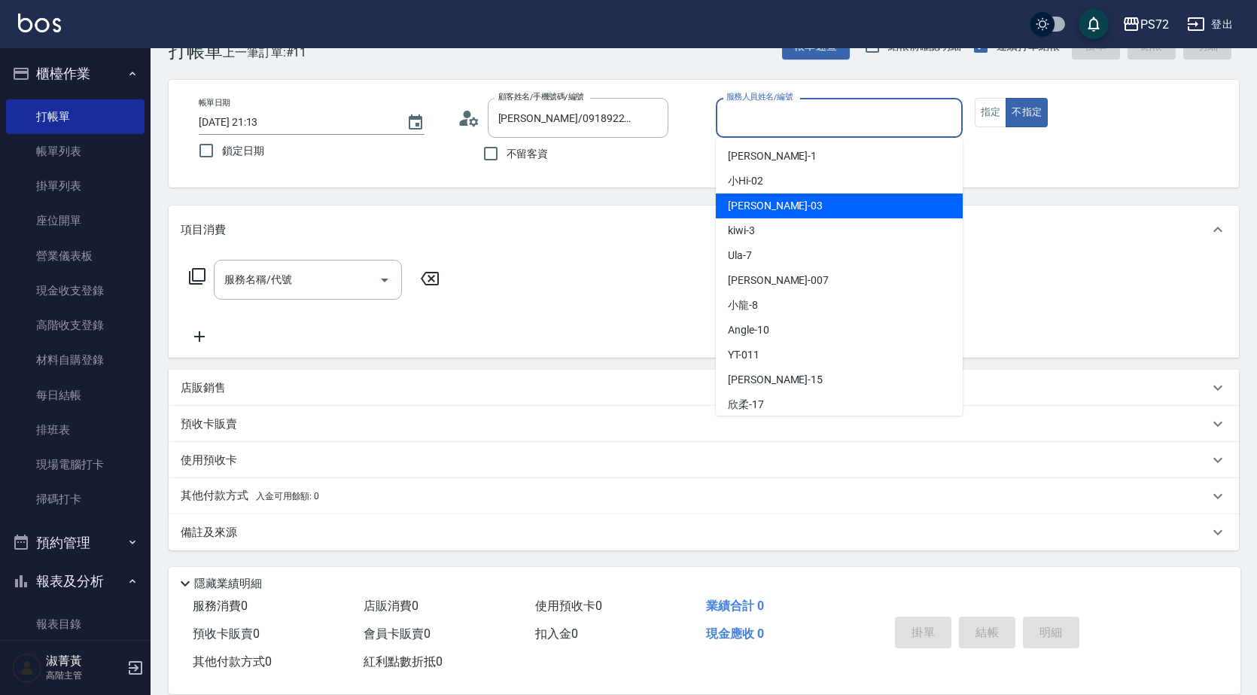
click at [833, 218] on div "[PERSON_NAME]03" at bounding box center [839, 206] width 247 height 25
click at [803, 107] on input "[PERSON_NAME]03" at bounding box center [828, 118] width 211 height 26
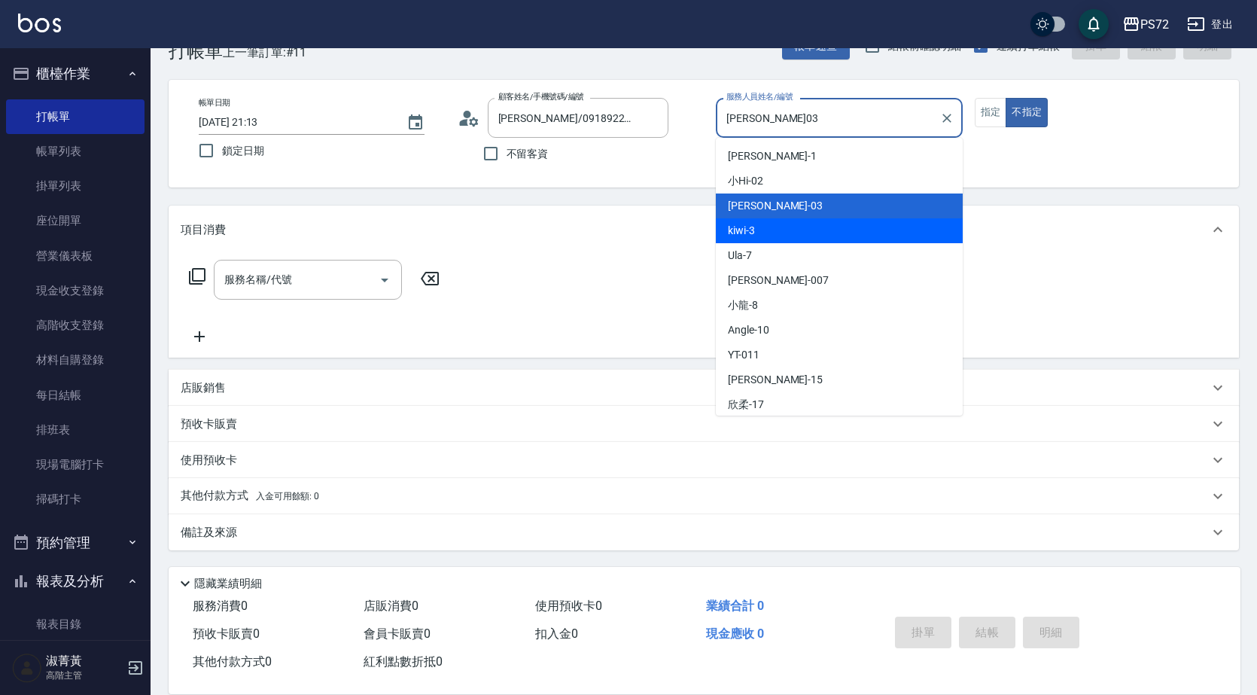
click at [803, 233] on div "kiwi -3" at bounding box center [839, 230] width 247 height 25
type input "kiwi-3"
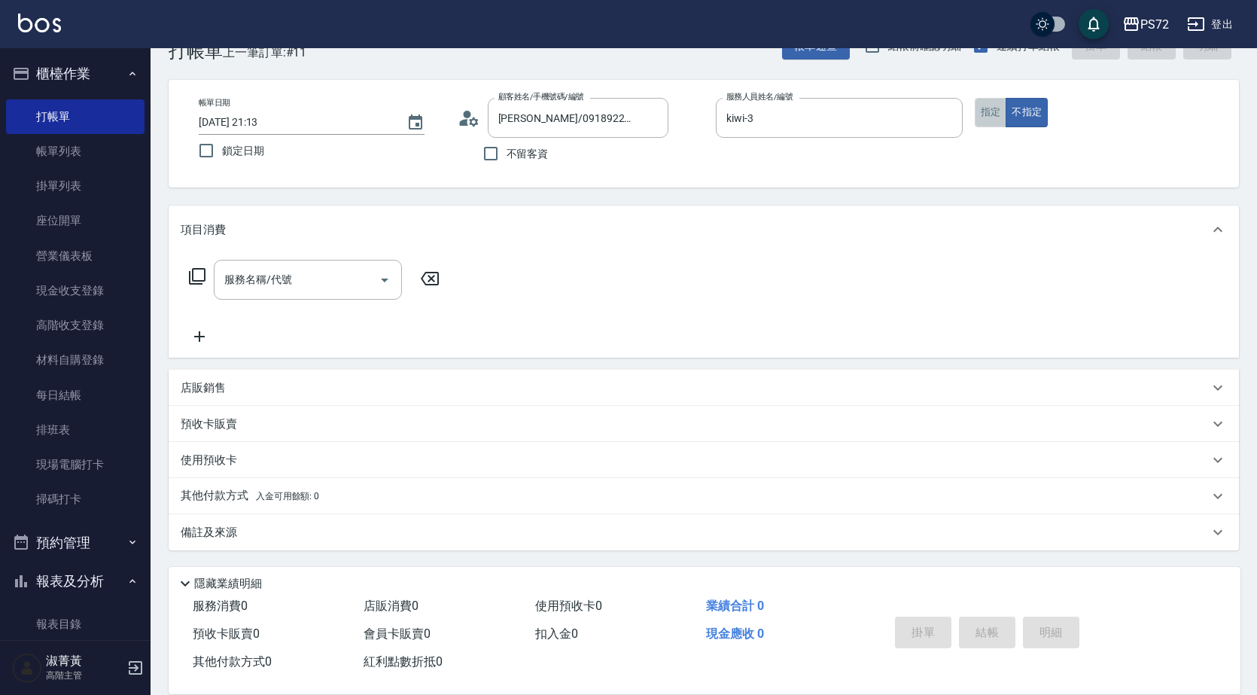
click at [987, 115] on button "指定" at bounding box center [991, 112] width 32 height 29
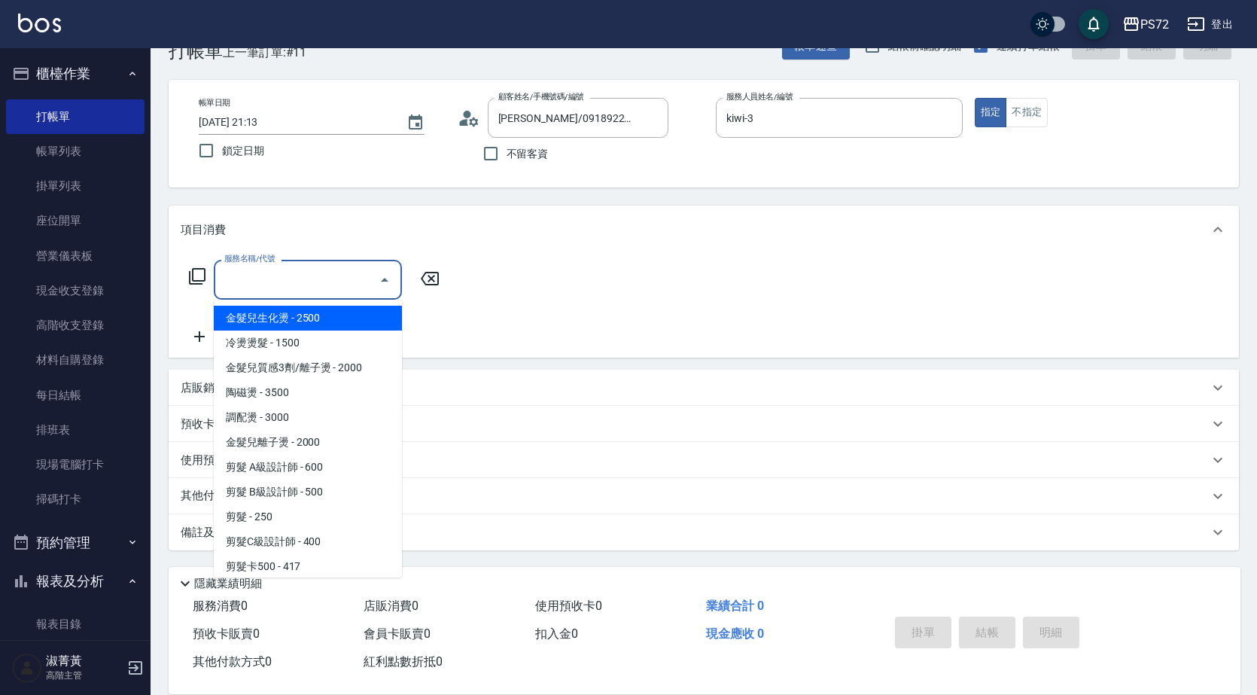
click at [275, 272] on div "服務名稱/代號 服務名稱/代號" at bounding box center [308, 280] width 188 height 40
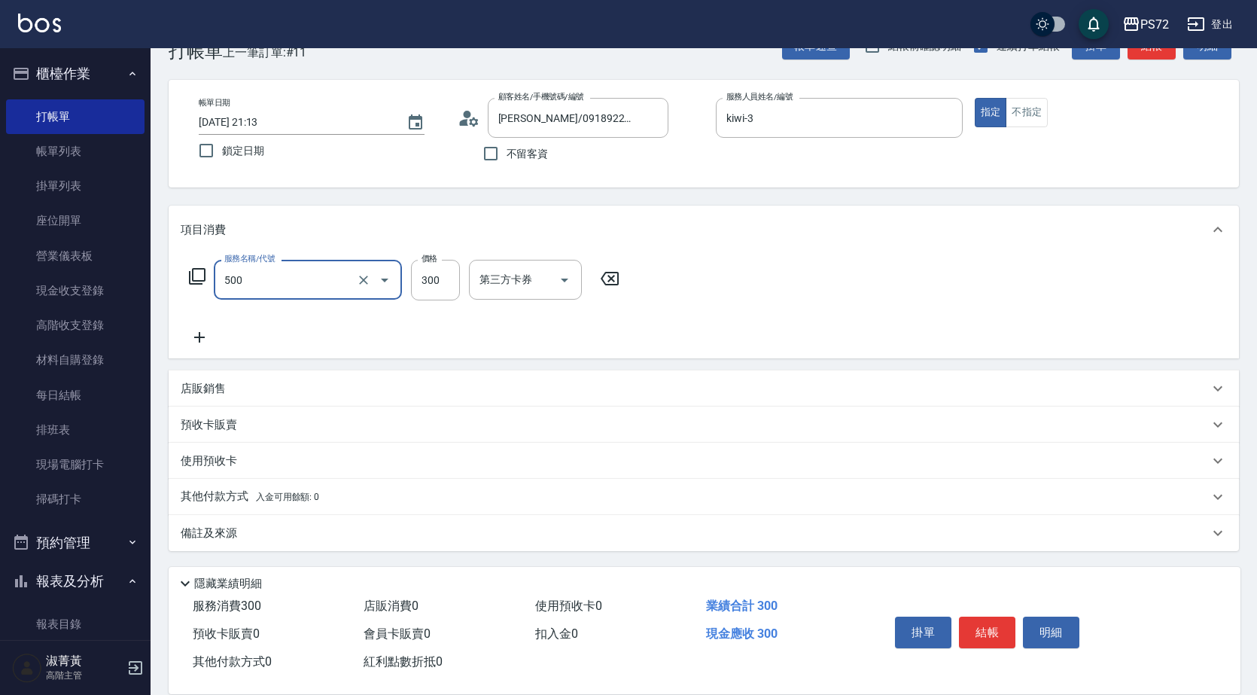
type input "洗髮(A級)(500)"
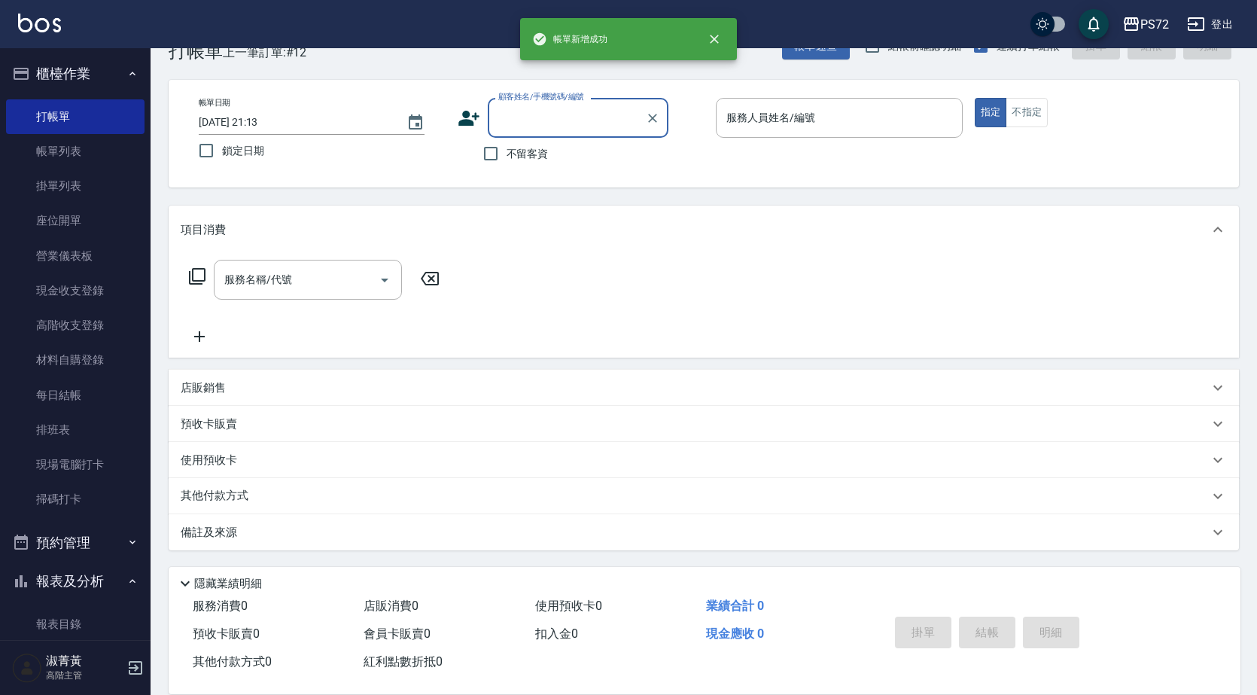
click at [548, 122] on input "顧客姓名/手機號碼/編號" at bounding box center [567, 118] width 145 height 26
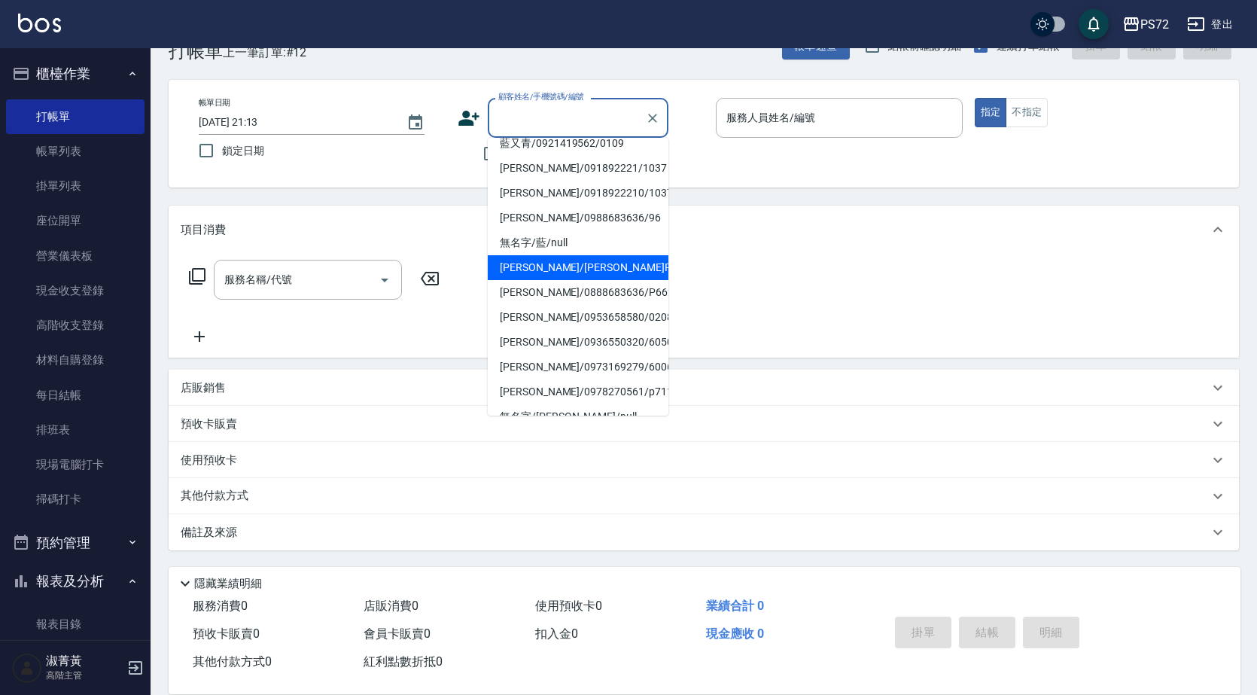
scroll to position [57, 0]
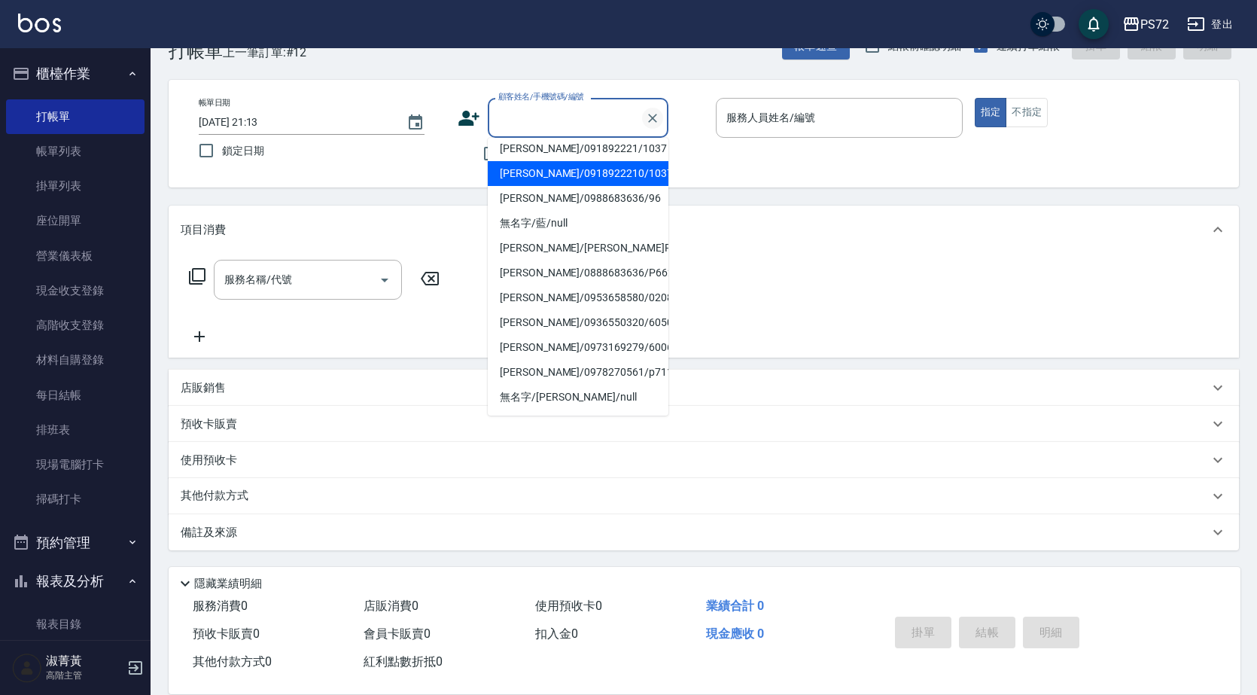
click at [649, 117] on icon "Clear" at bounding box center [652, 118] width 15 height 15
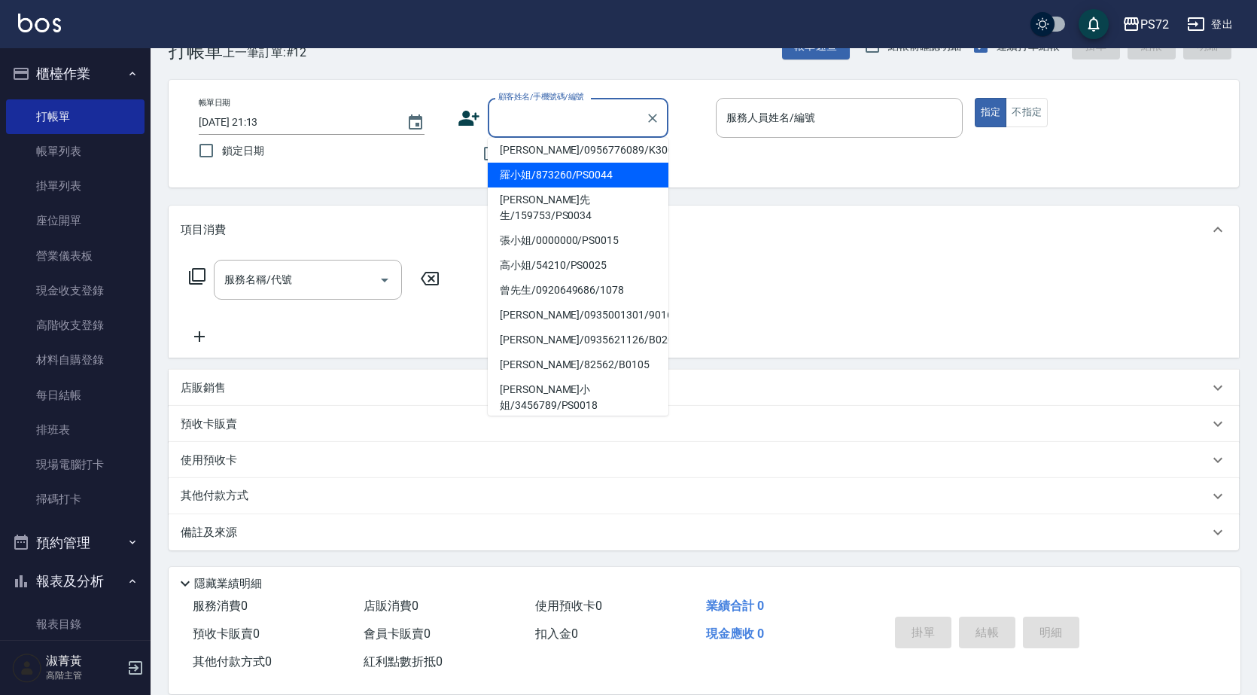
scroll to position [231, 0]
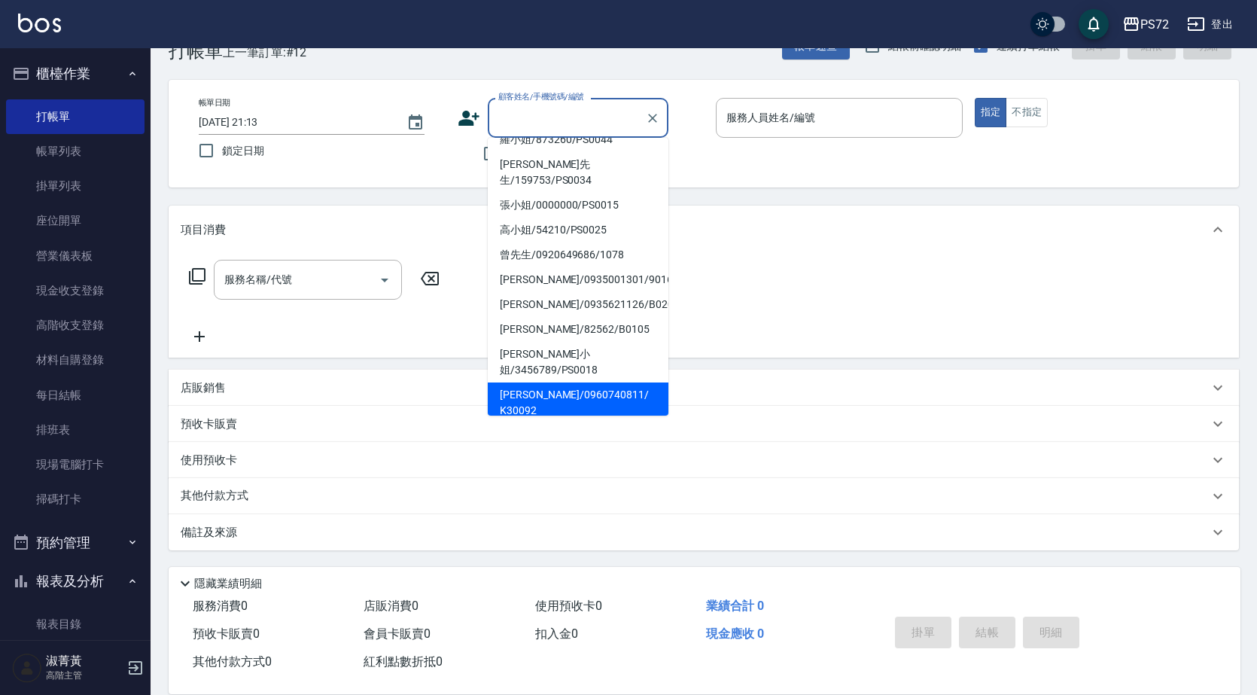
click at [547, 382] on li "[PERSON_NAME]/0960740811/ K30092" at bounding box center [578, 402] width 181 height 41
type input "[PERSON_NAME]/0960740811/ K30092"
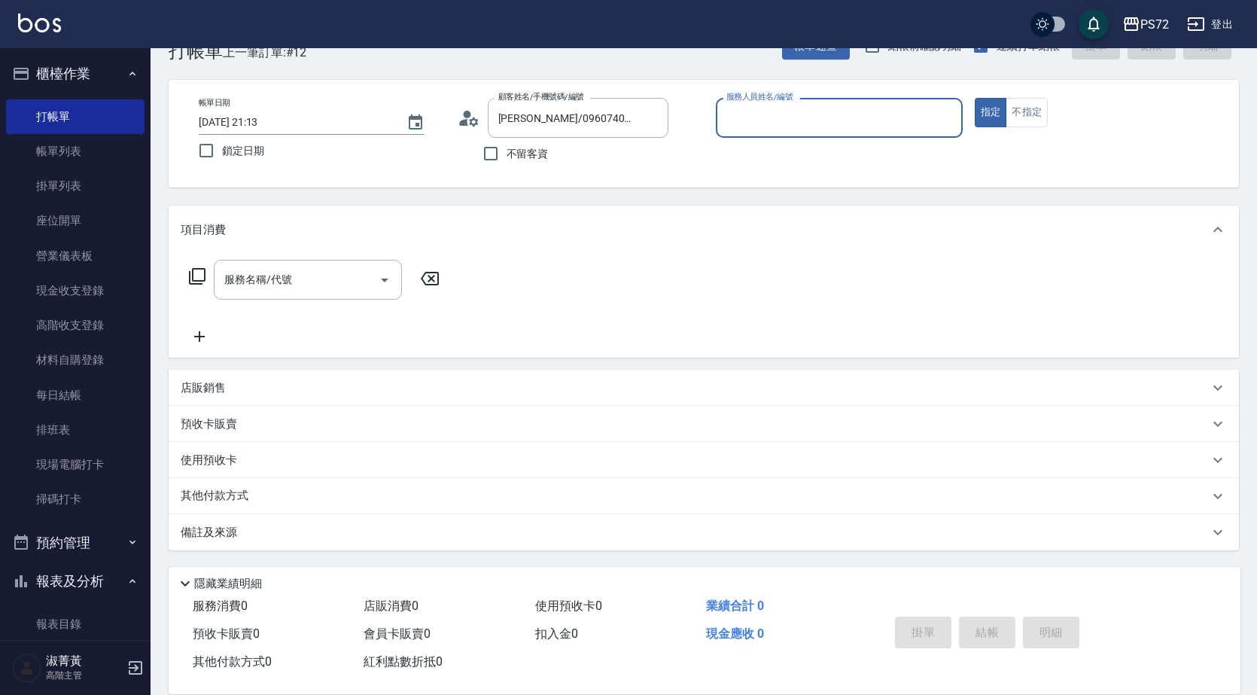
type input "kiwi-3"
drag, startPoint x: 644, startPoint y: 113, endPoint x: 595, endPoint y: 118, distance: 49.2
click at [595, 118] on div "[PERSON_NAME]/0960740811/ K30092 顧客姓名/手機號碼/編號" at bounding box center [578, 118] width 181 height 40
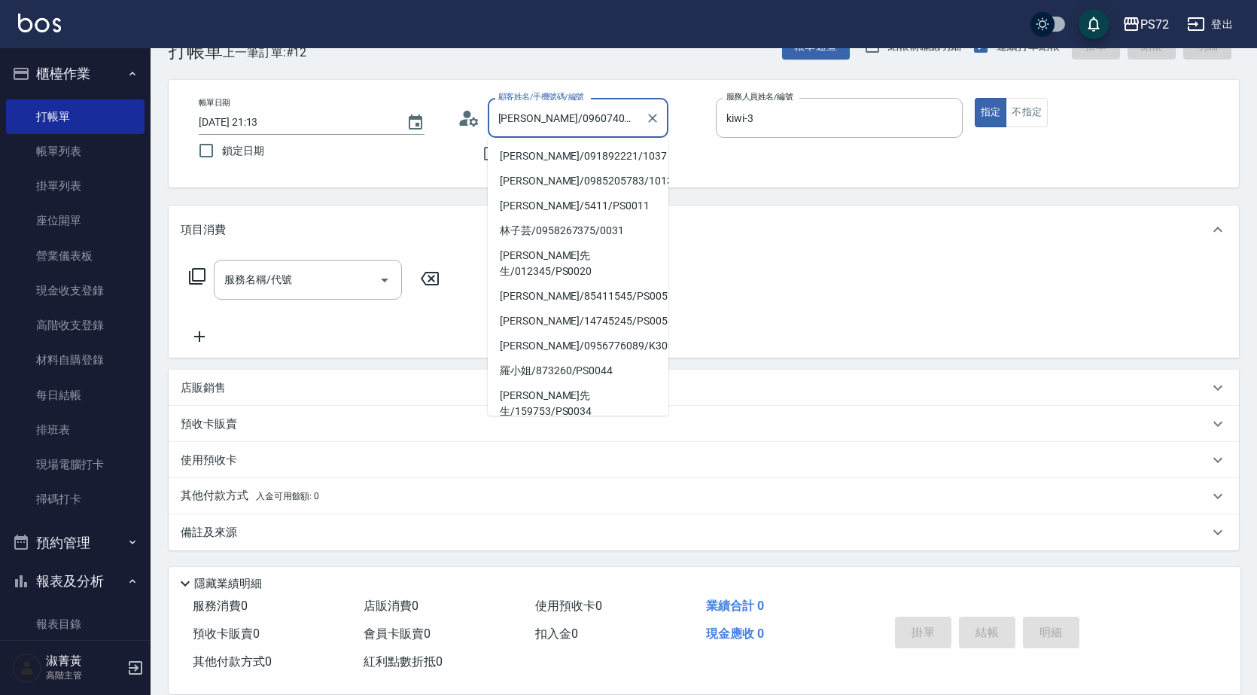
scroll to position [175, 0]
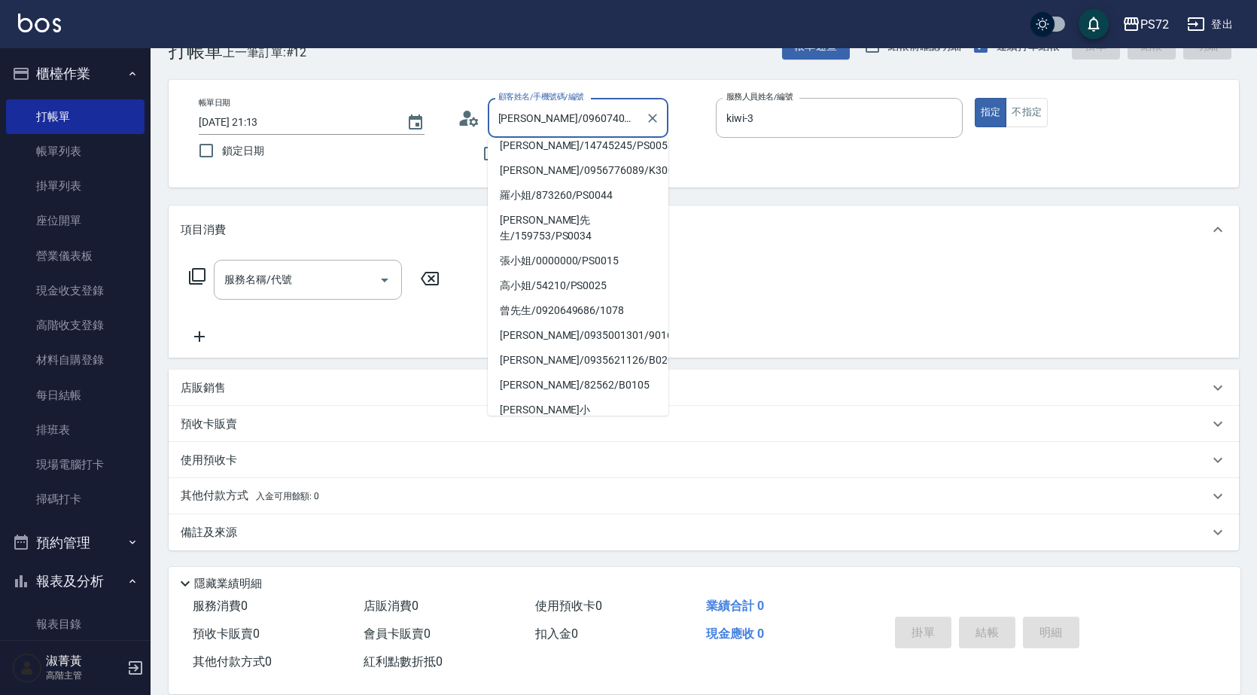
drag, startPoint x: 636, startPoint y: 114, endPoint x: 512, endPoint y: 110, distance: 124.3
click at [512, 110] on input "[PERSON_NAME]/0960740811/ K30092" at bounding box center [567, 118] width 145 height 26
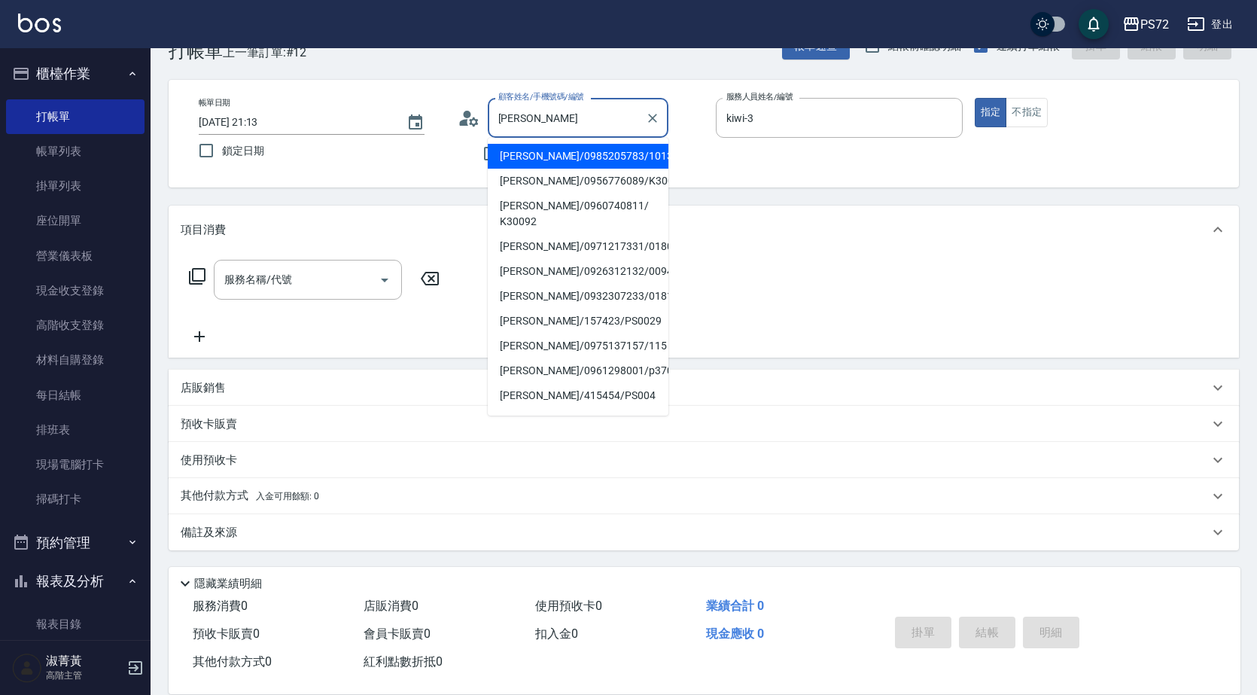
click at [556, 160] on li "[PERSON_NAME]/0985205783/1013" at bounding box center [578, 156] width 181 height 25
type input "[PERSON_NAME]/0985205783/1013"
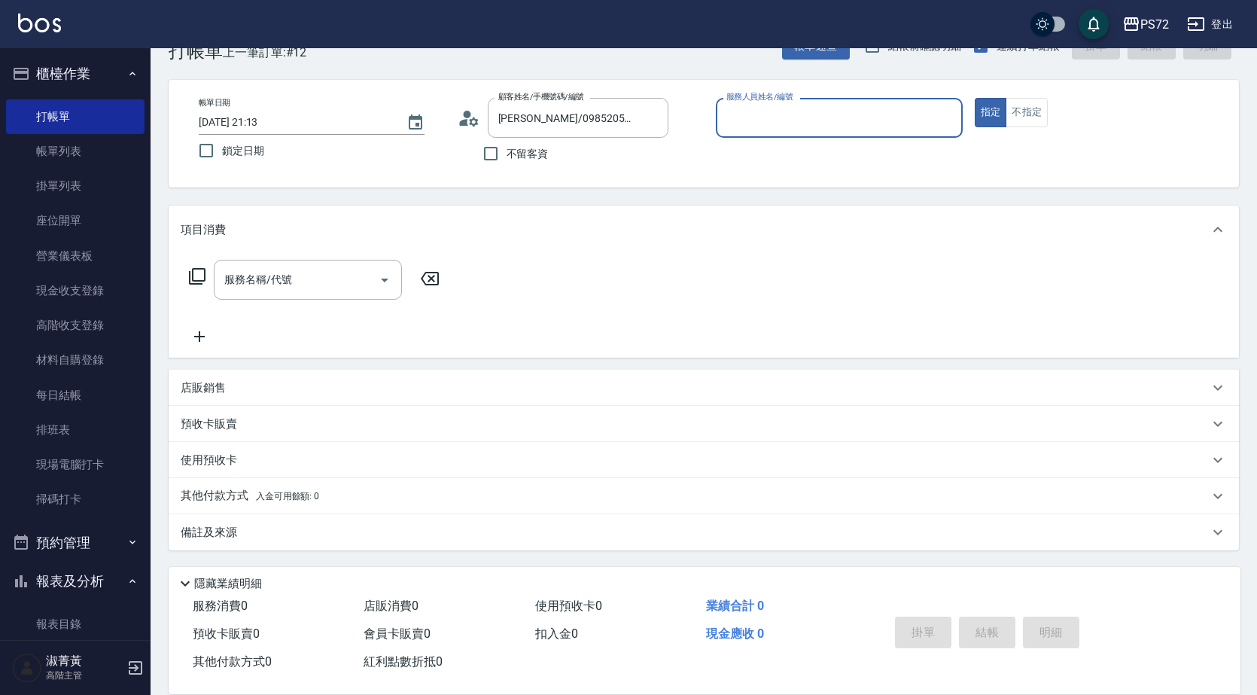
click at [748, 123] on input "服務人員姓名/編號" at bounding box center [839, 118] width 233 height 26
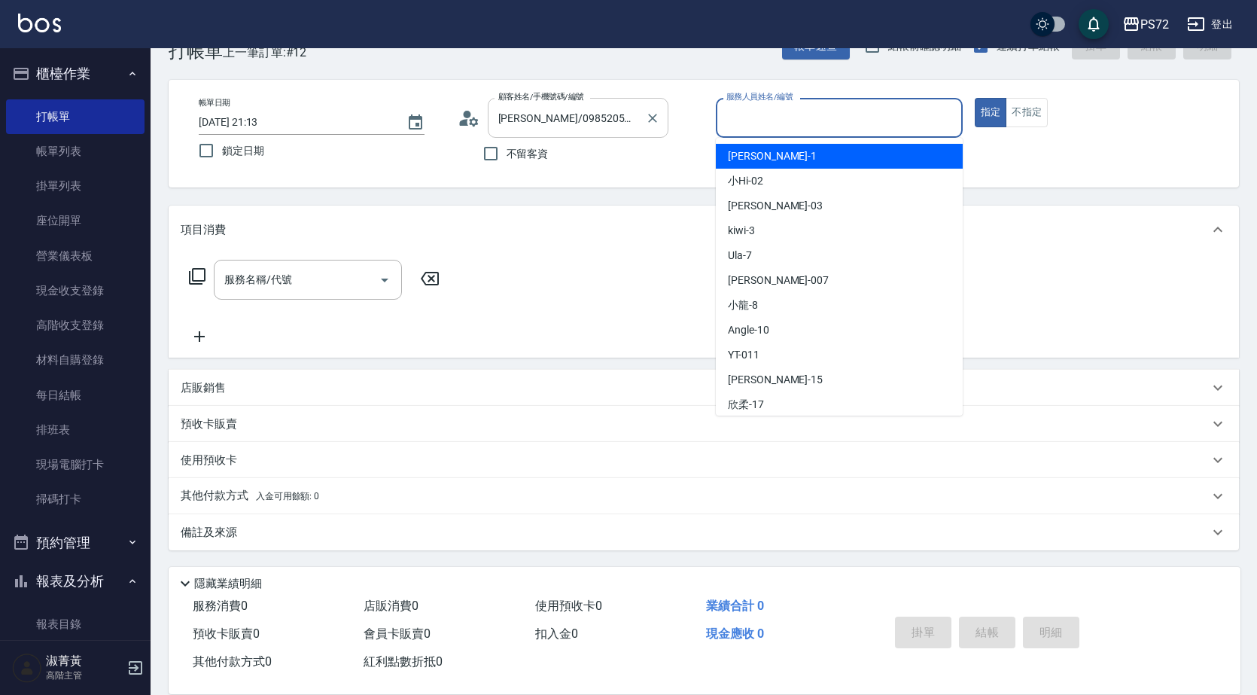
click at [605, 120] on input "[PERSON_NAME]/0985205783/1013" at bounding box center [567, 118] width 145 height 26
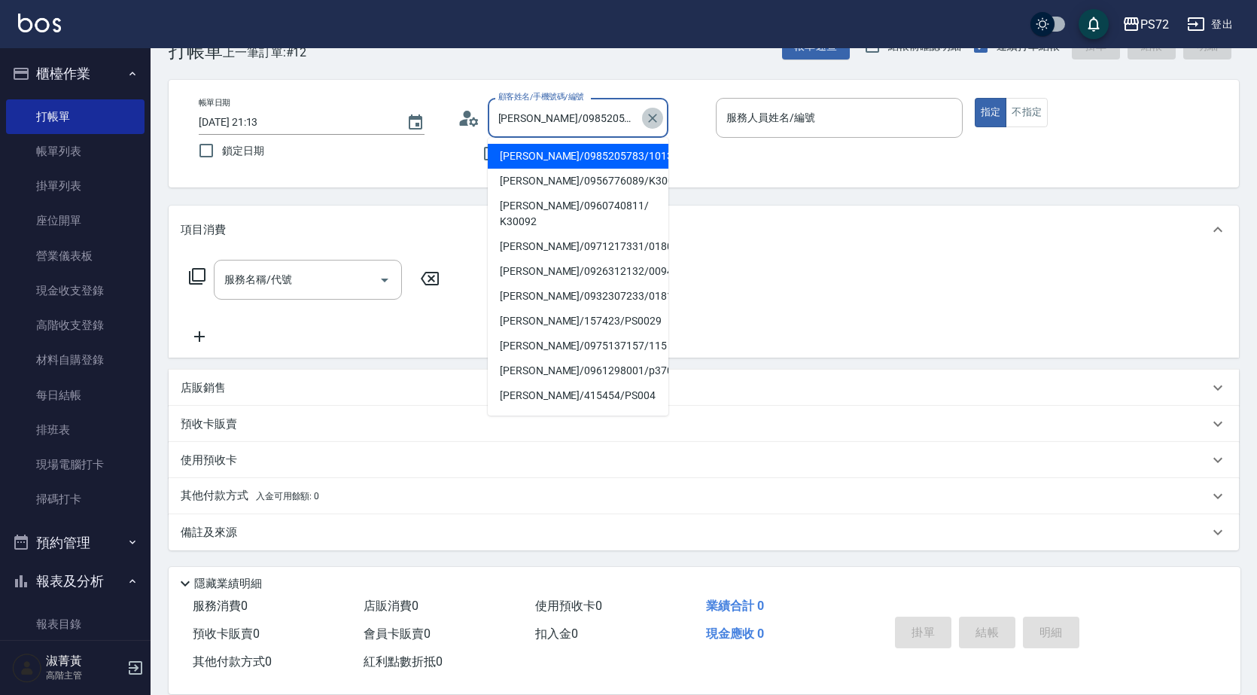
click at [657, 111] on icon "Clear" at bounding box center [652, 118] width 15 height 15
click at [600, 117] on input "顧客姓名/手機號碼/編號" at bounding box center [567, 118] width 145 height 26
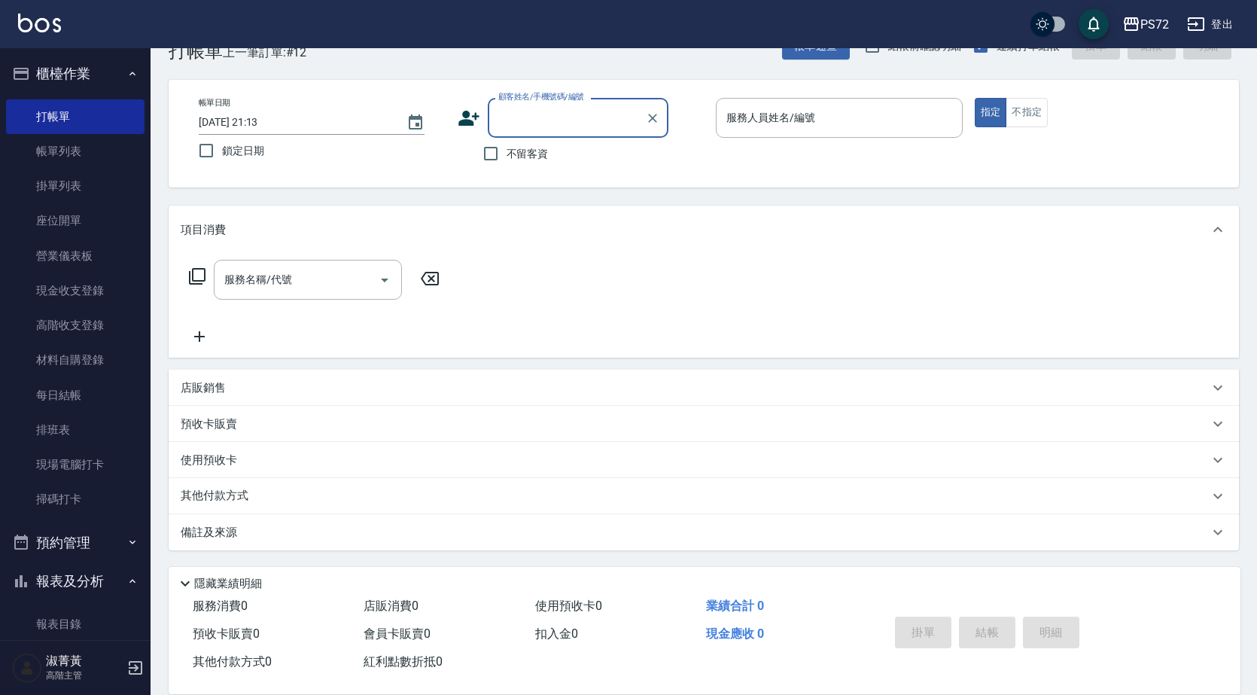
click at [598, 117] on input "顧客姓名/手機號碼/編號" at bounding box center [567, 118] width 145 height 26
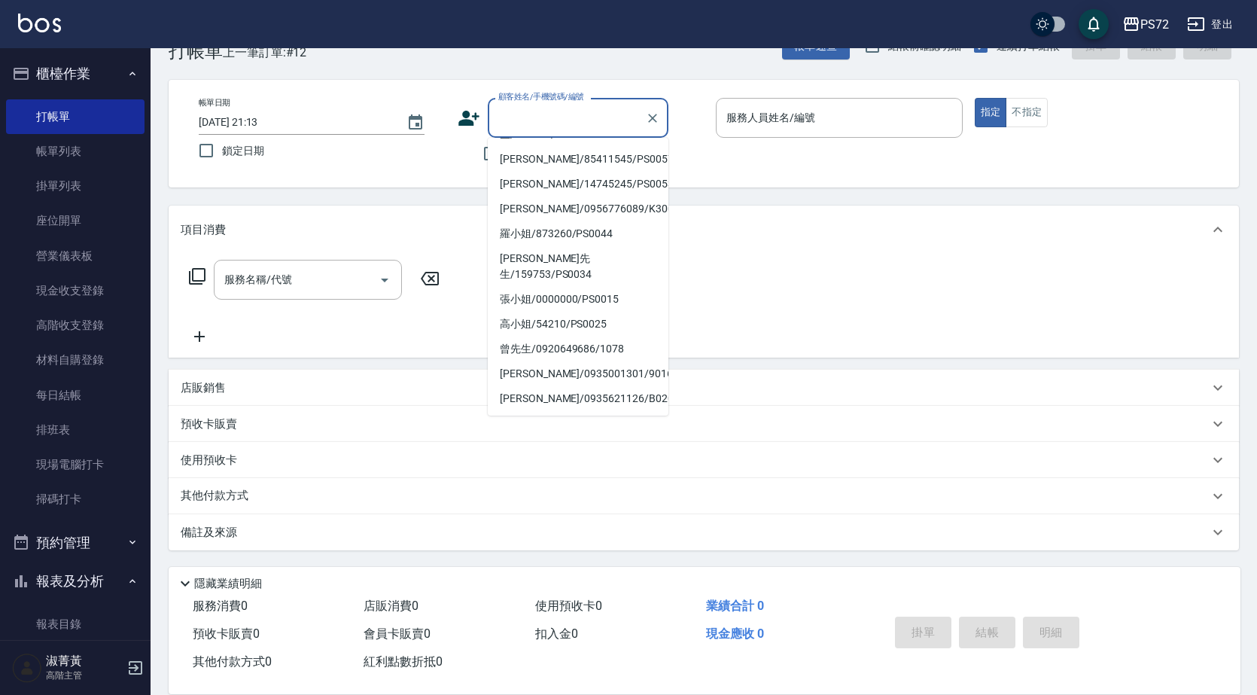
scroll to position [231, 0]
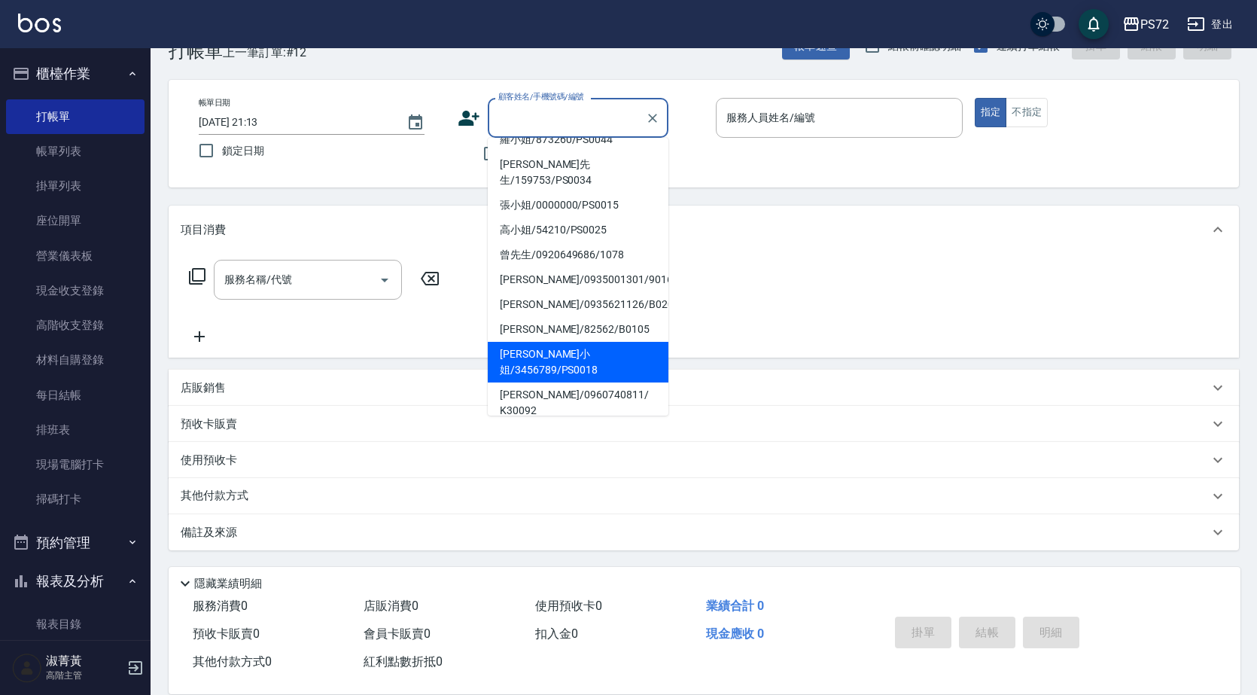
click at [548, 342] on li "[PERSON_NAME]小姐/3456789/PS0018" at bounding box center [578, 362] width 181 height 41
type input "[PERSON_NAME]小姐/3456789/PS0018"
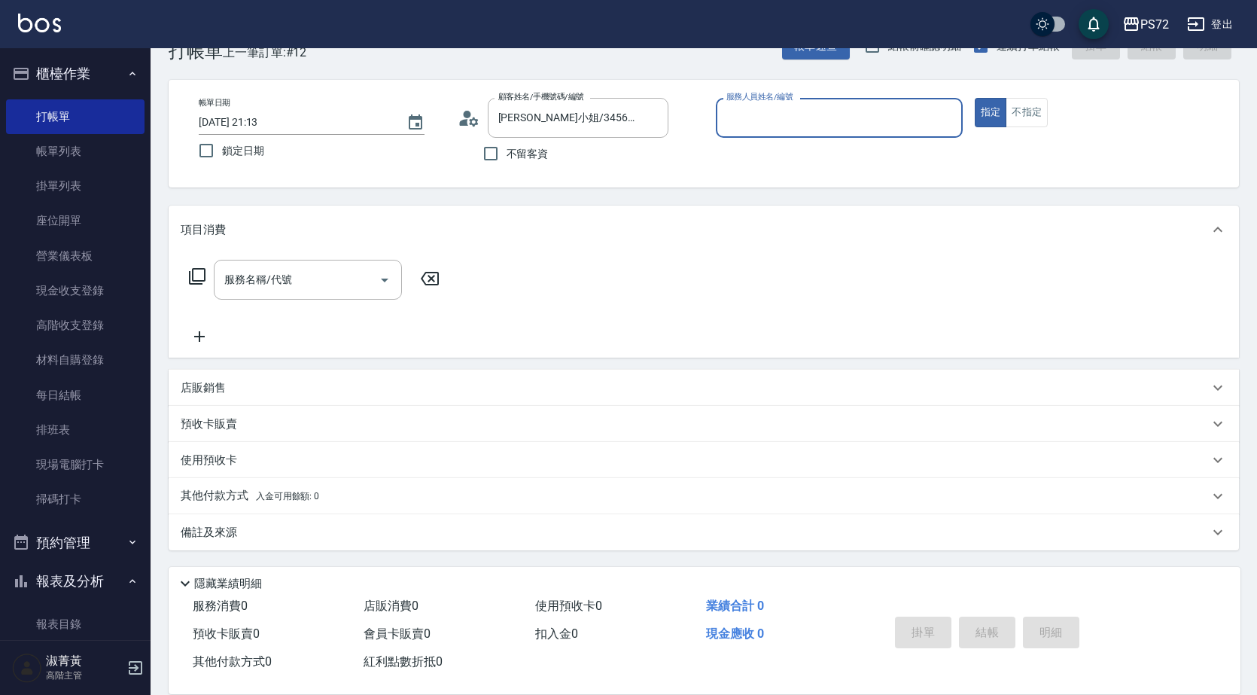
type input "kiwi-3"
click at [747, 130] on input "kiwi-3" at bounding box center [828, 118] width 211 height 26
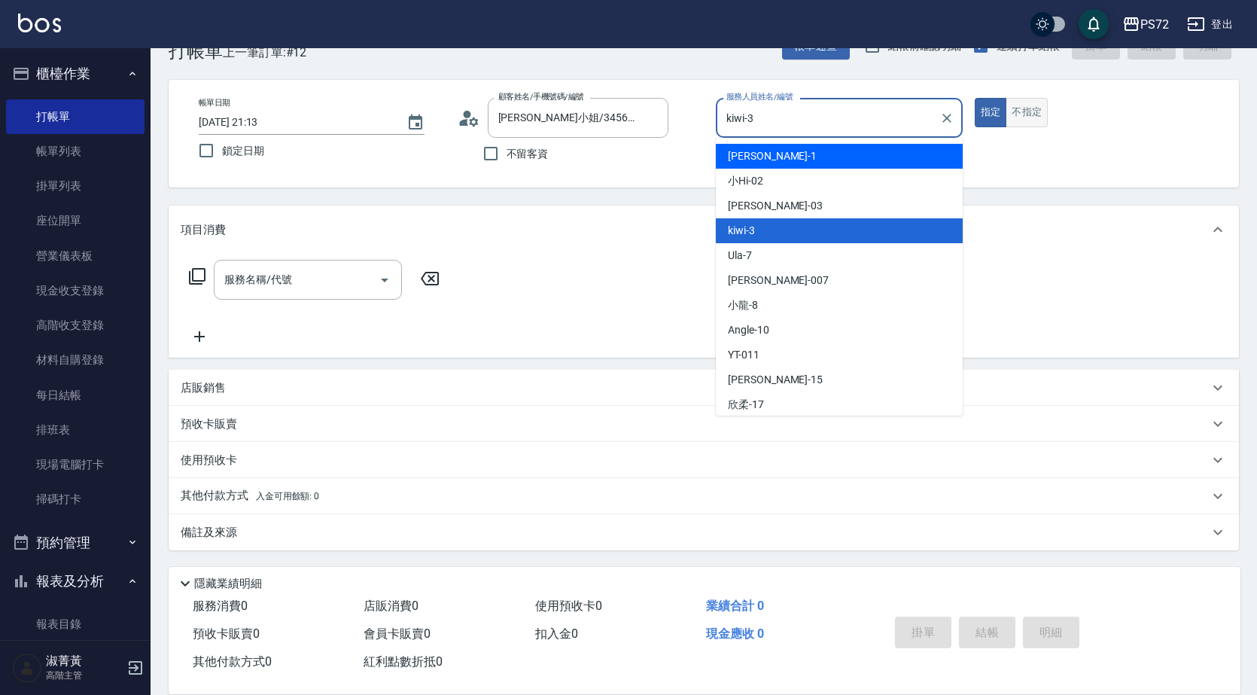
click at [1032, 124] on button "不指定" at bounding box center [1027, 112] width 42 height 29
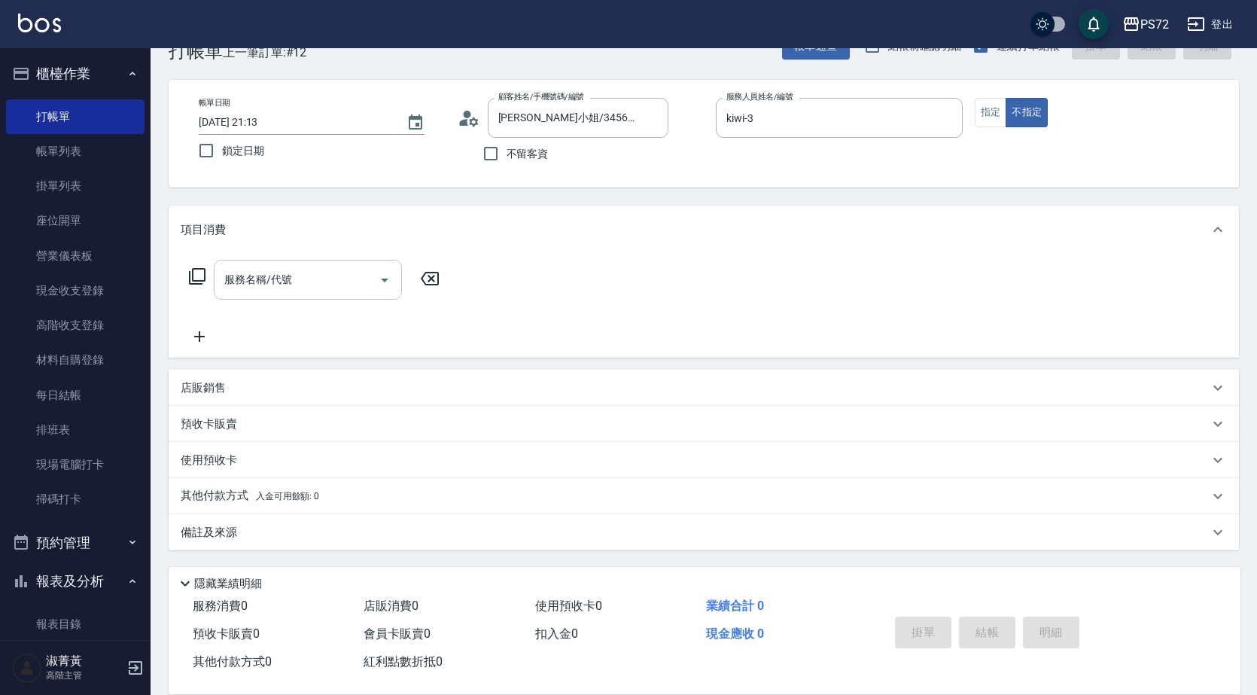
click at [329, 279] on input "服務名稱/代號" at bounding box center [297, 280] width 152 height 26
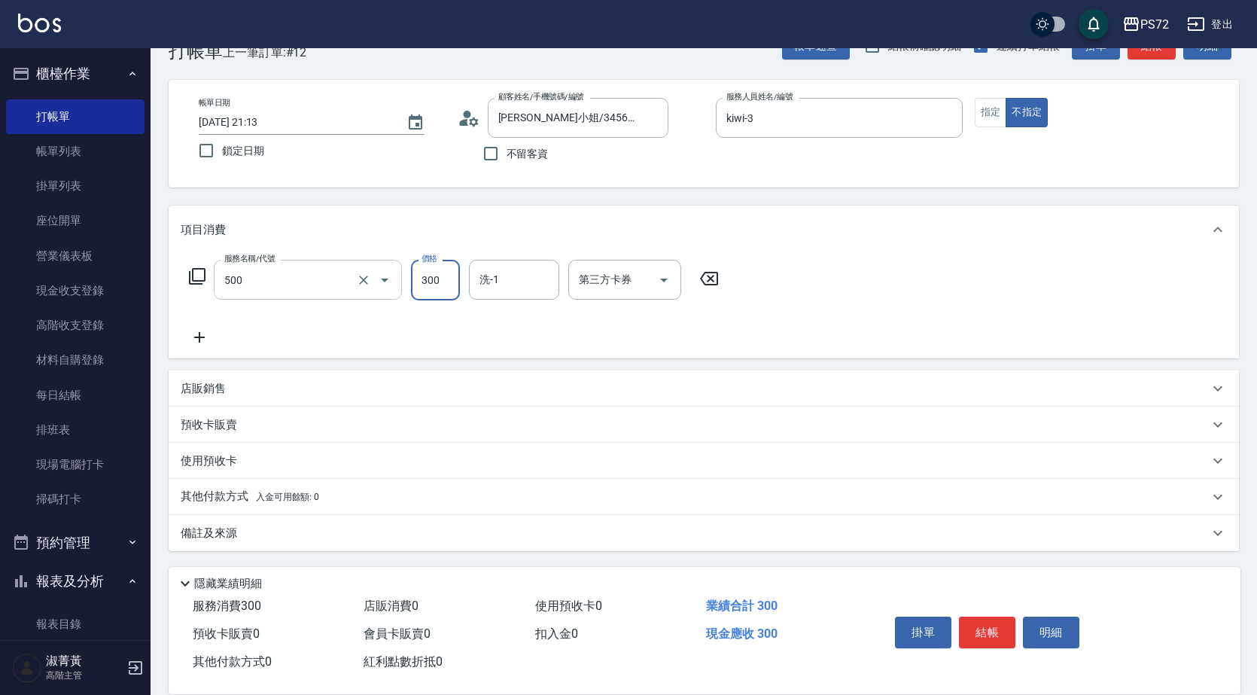
type input "洗髮(A級)(500)"
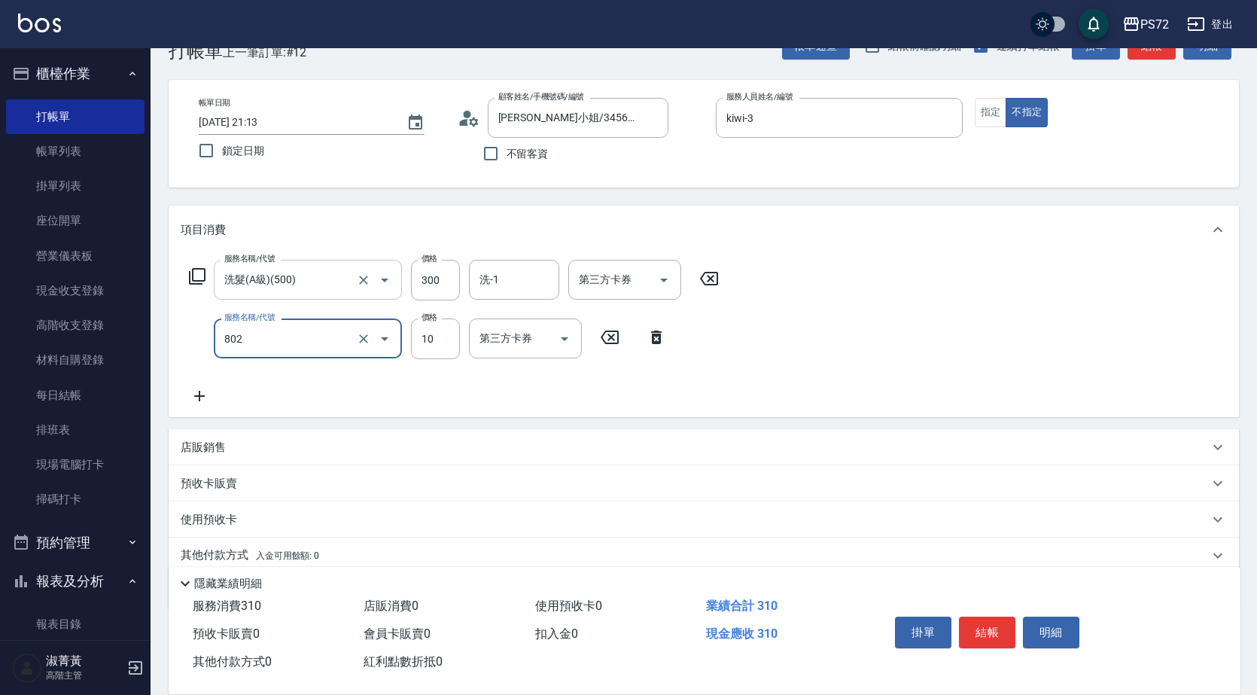
type input "潤絲(802)"
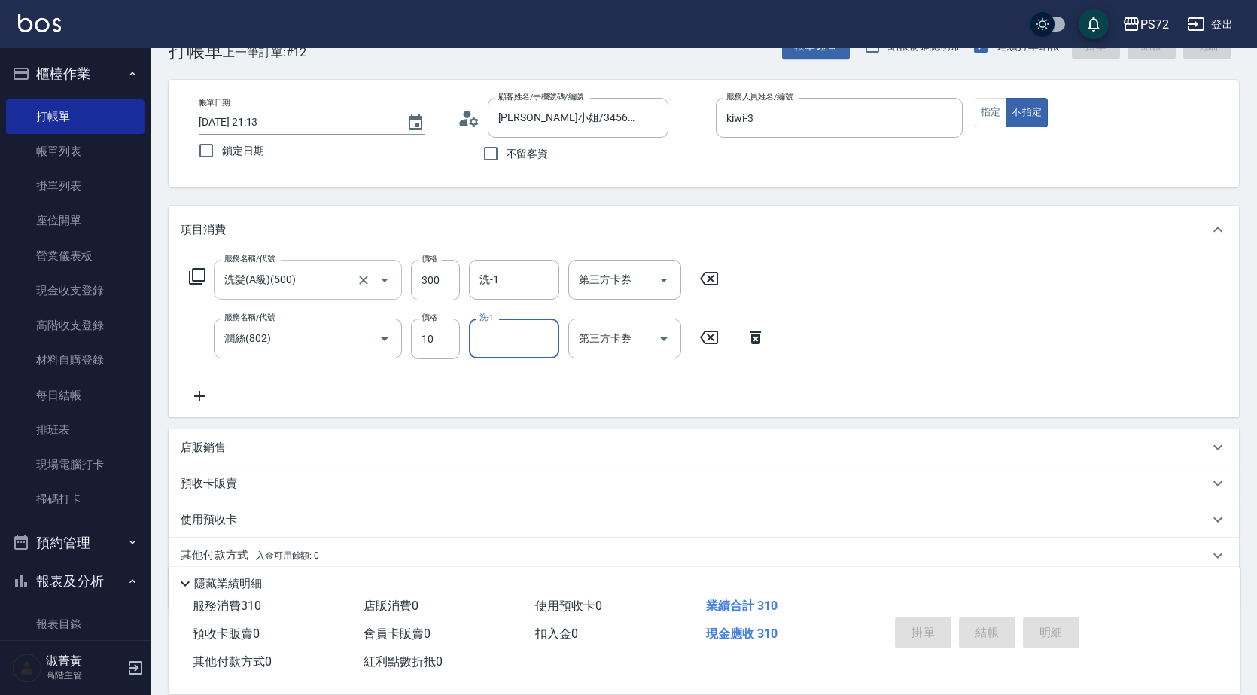
type input "[DATE] 21:14"
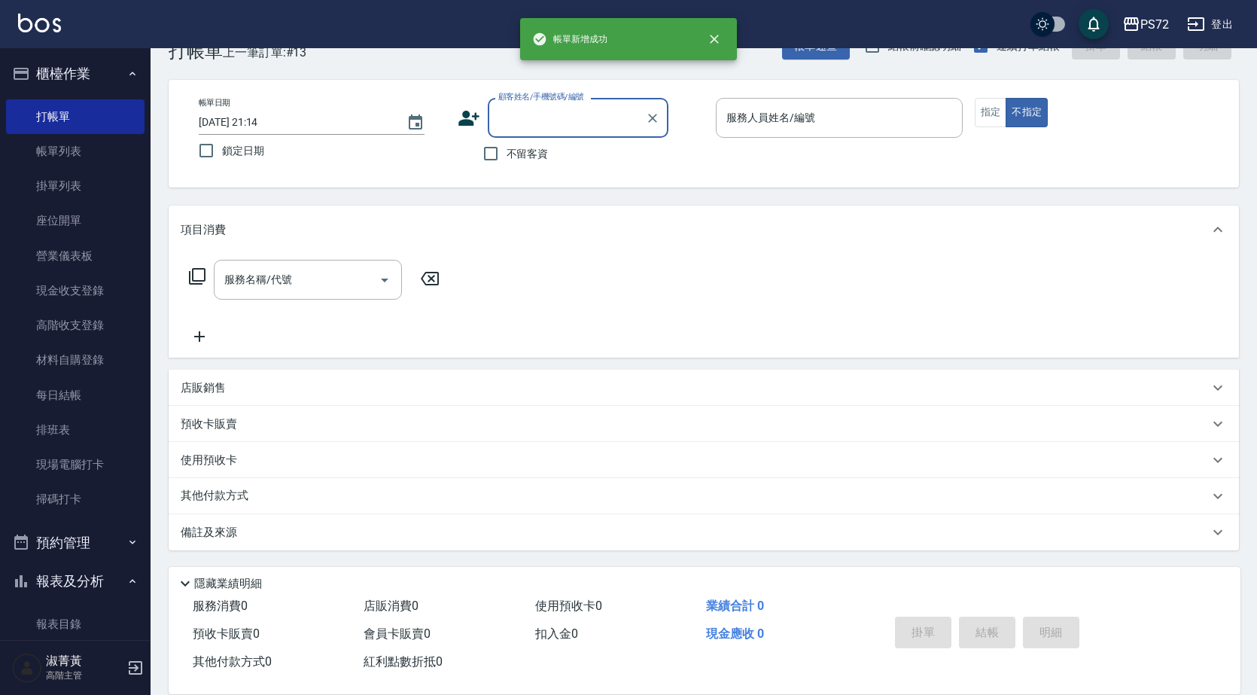
click at [507, 111] on input "顧客姓名/手機號碼/編號" at bounding box center [567, 118] width 145 height 26
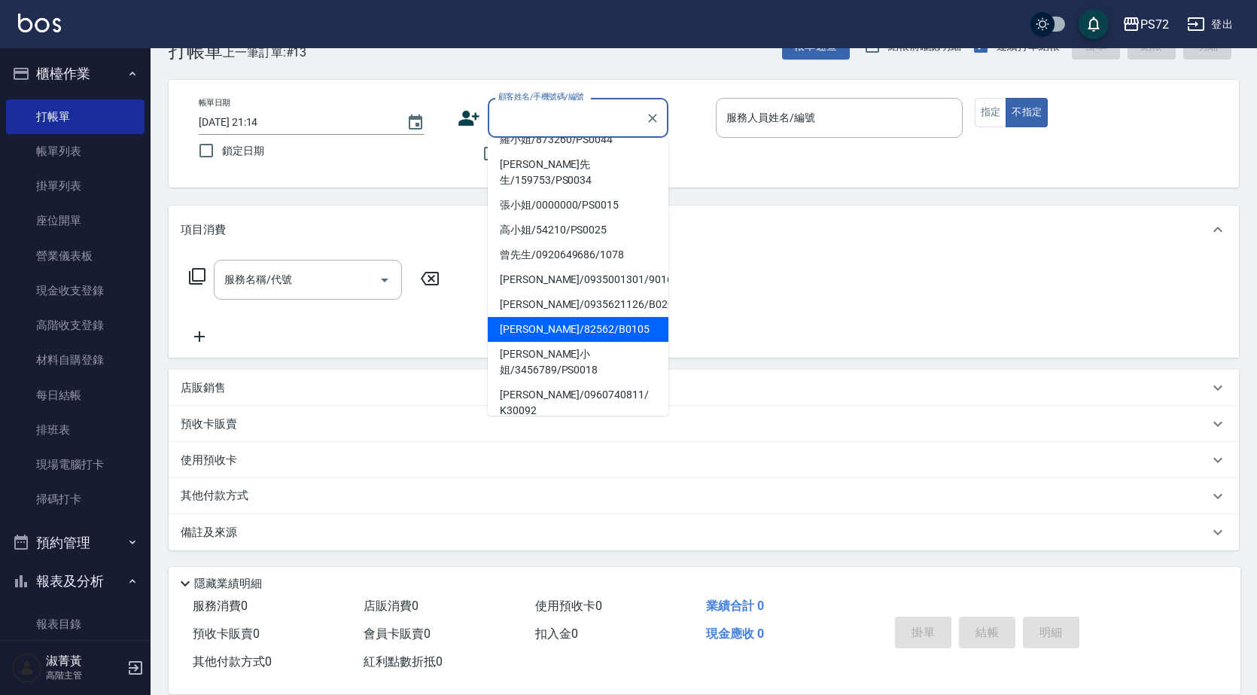
click at [560, 317] on li "[PERSON_NAME]/82562/B0105" at bounding box center [578, 329] width 181 height 25
type input "[PERSON_NAME]/82562/B0105"
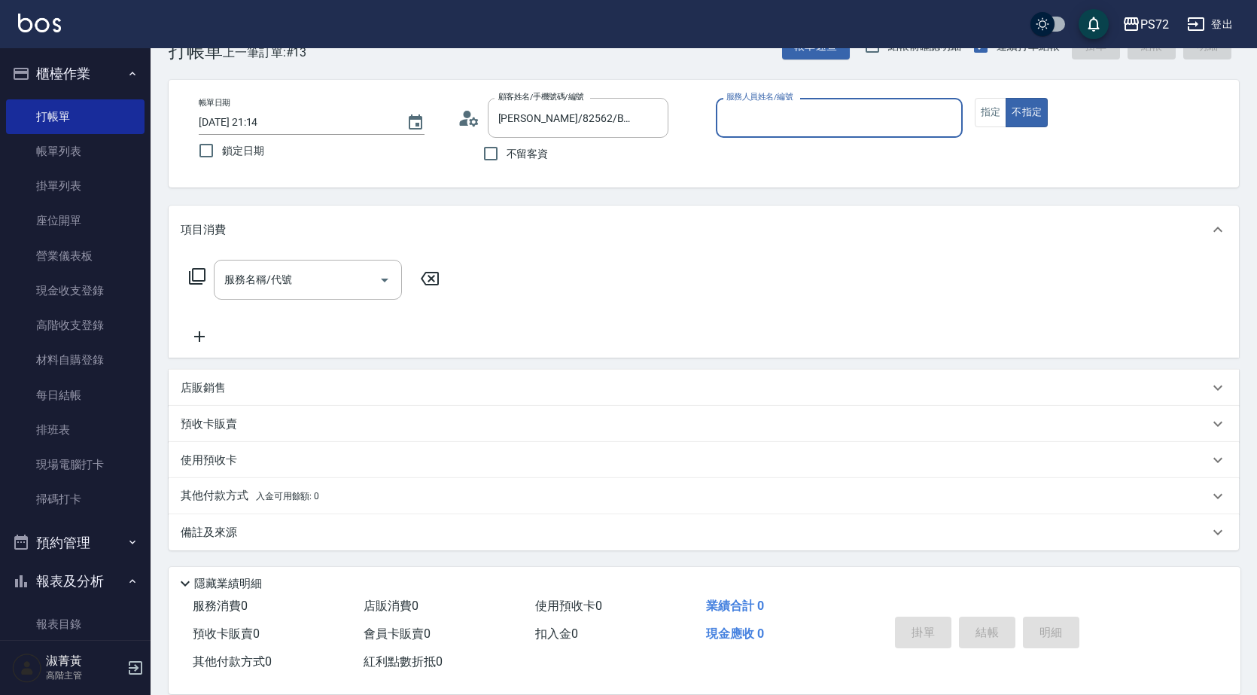
type input "小Hi-02"
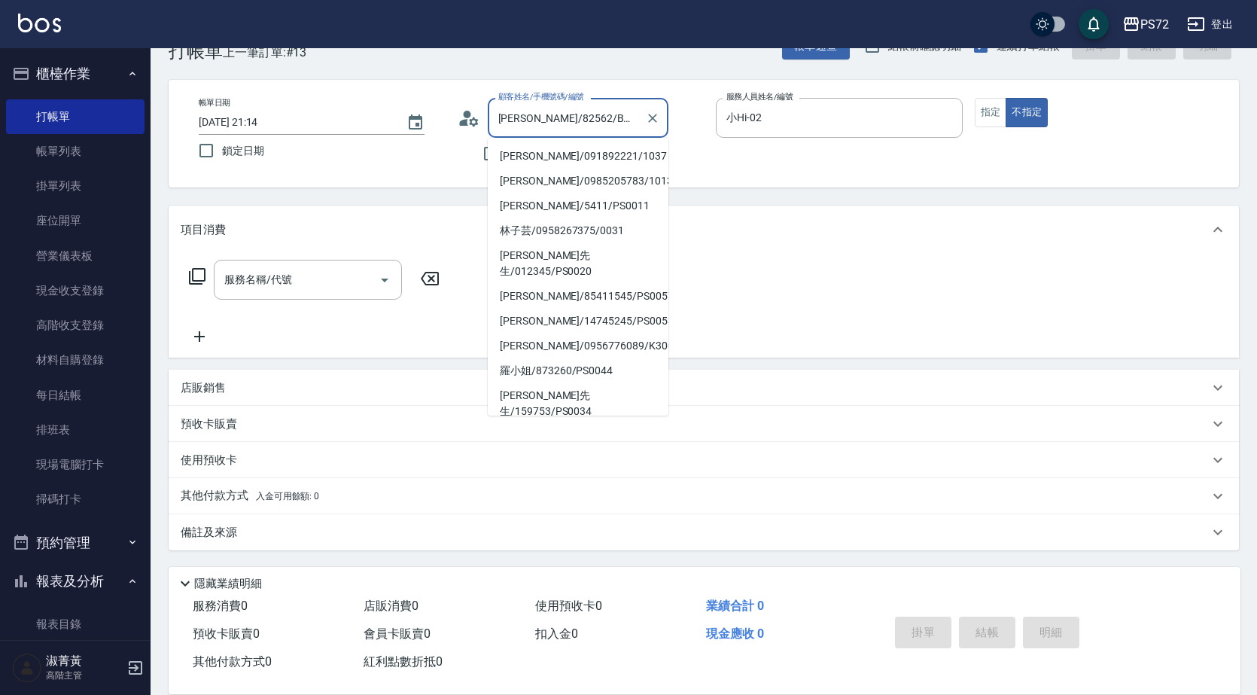
scroll to position [126, 0]
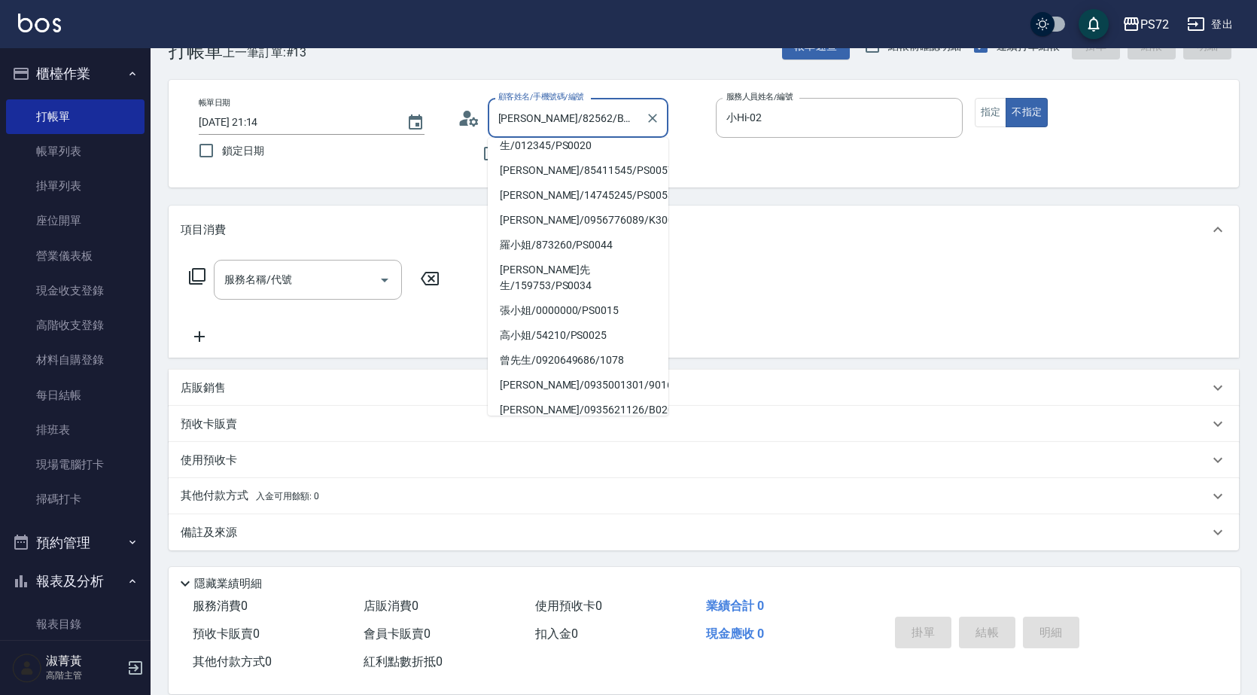
drag, startPoint x: 533, startPoint y: 114, endPoint x: 501, endPoint y: 113, distance: 32.4
click at [501, 113] on input "[PERSON_NAME]/82562/B0105" at bounding box center [567, 118] width 145 height 26
click at [618, 117] on input "[PERSON_NAME]/82562/B0105" at bounding box center [567, 118] width 145 height 26
drag, startPoint x: 616, startPoint y: 116, endPoint x: 513, endPoint y: 114, distance: 102.4
click at [513, 114] on input "[PERSON_NAME]/82562/B0105" at bounding box center [567, 118] width 145 height 26
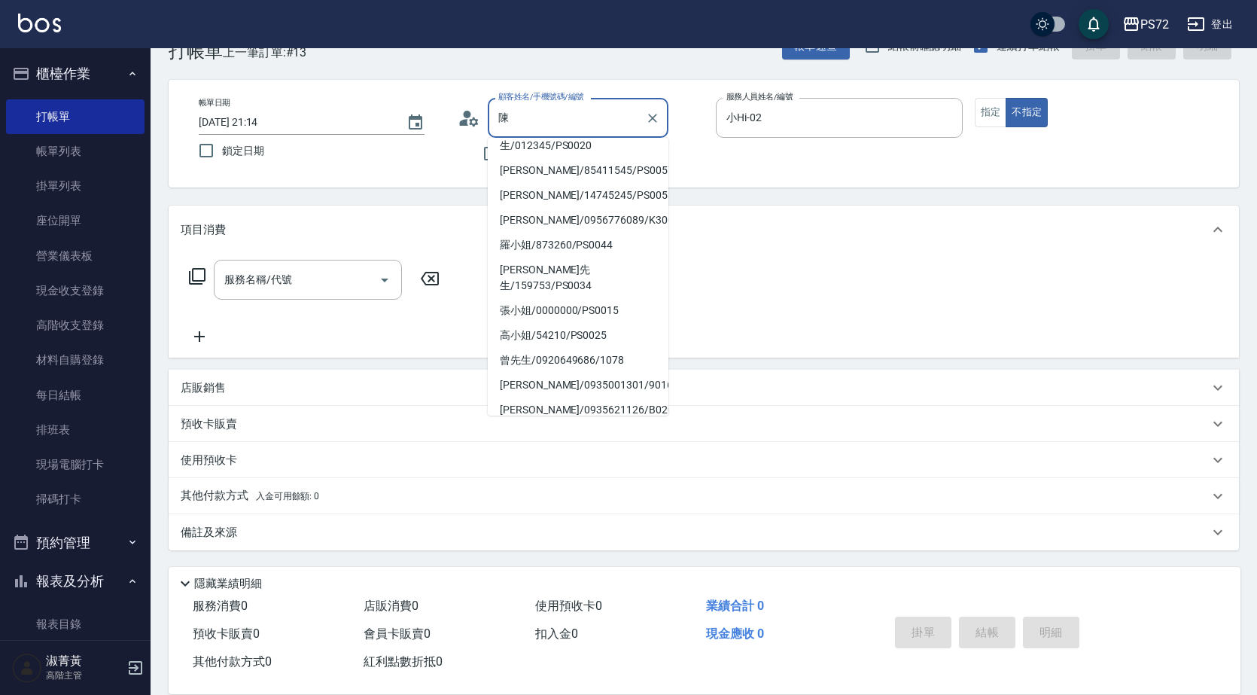
scroll to position [0, 0]
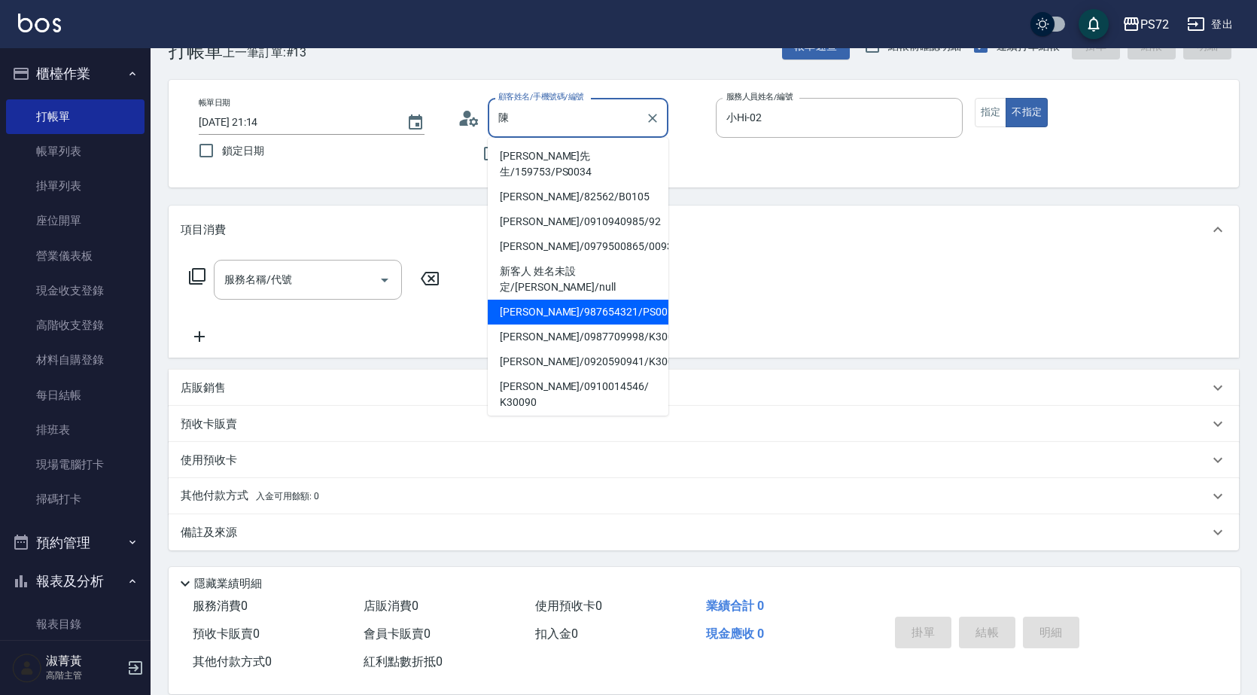
click at [582, 300] on li "[PERSON_NAME]/987654321/PS0017" at bounding box center [578, 312] width 181 height 25
type input "[PERSON_NAME]/987654321/PS0017"
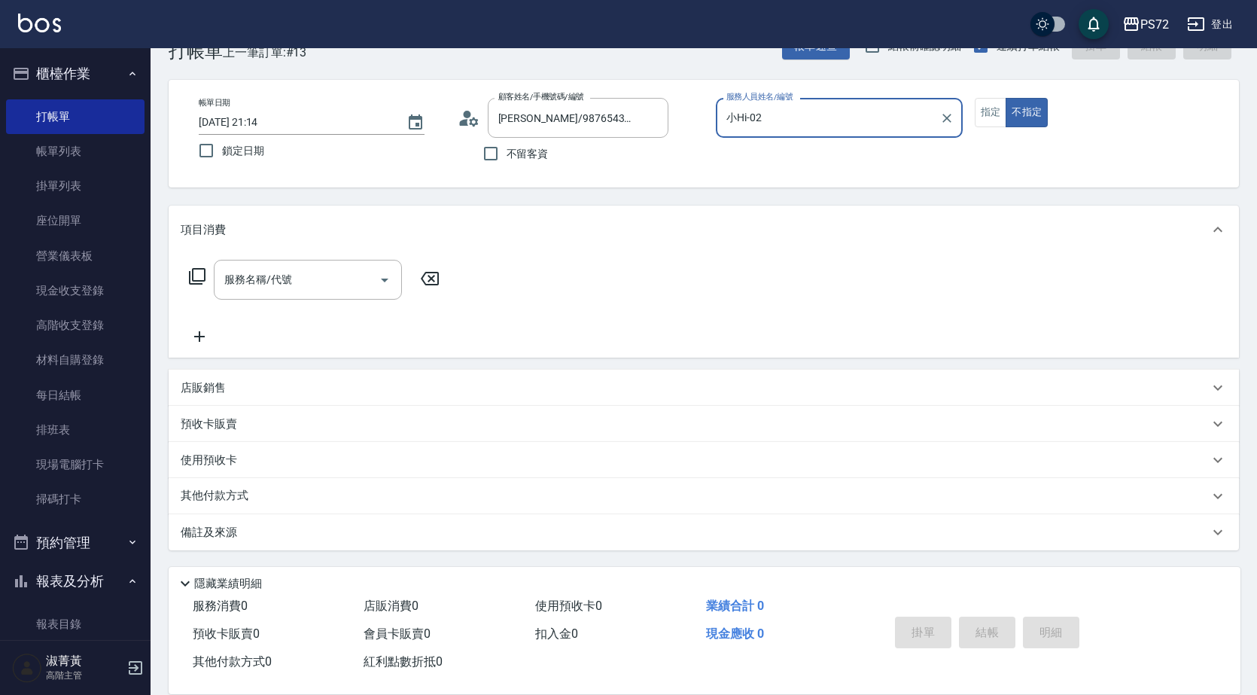
type input "kiwi-3"
click at [794, 117] on input "kiwi-3" at bounding box center [828, 118] width 211 height 26
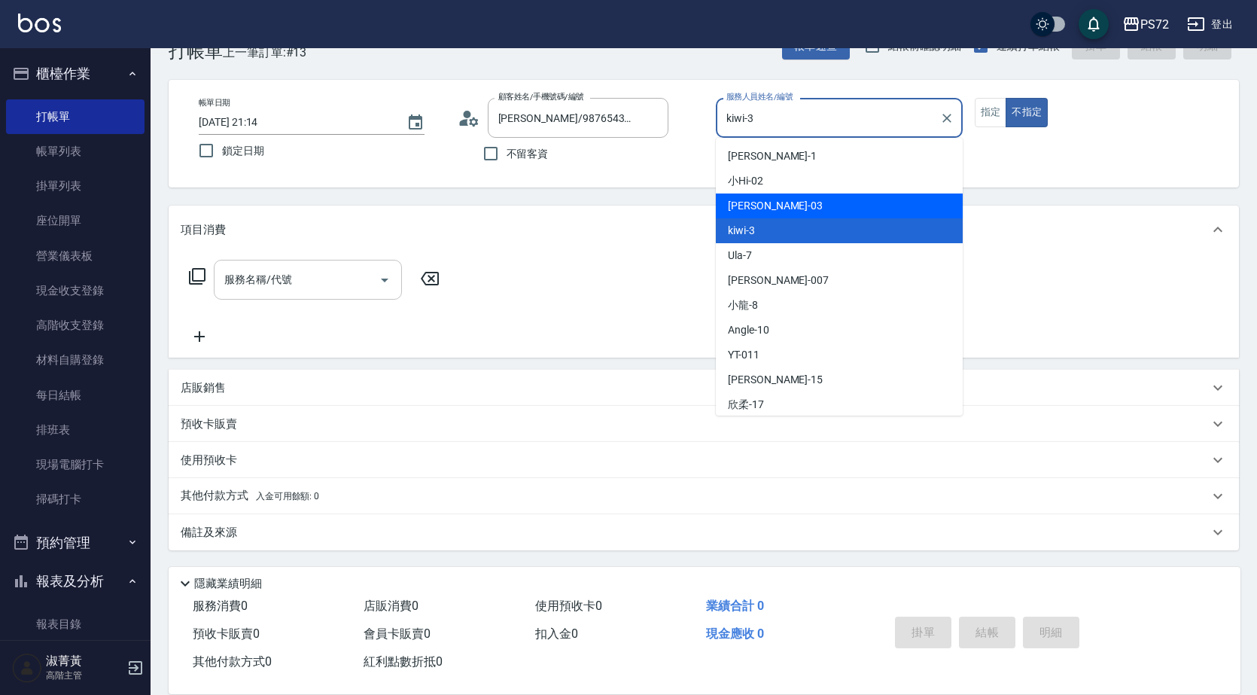
click at [370, 273] on input "服務名稱/代號" at bounding box center [297, 280] width 152 height 26
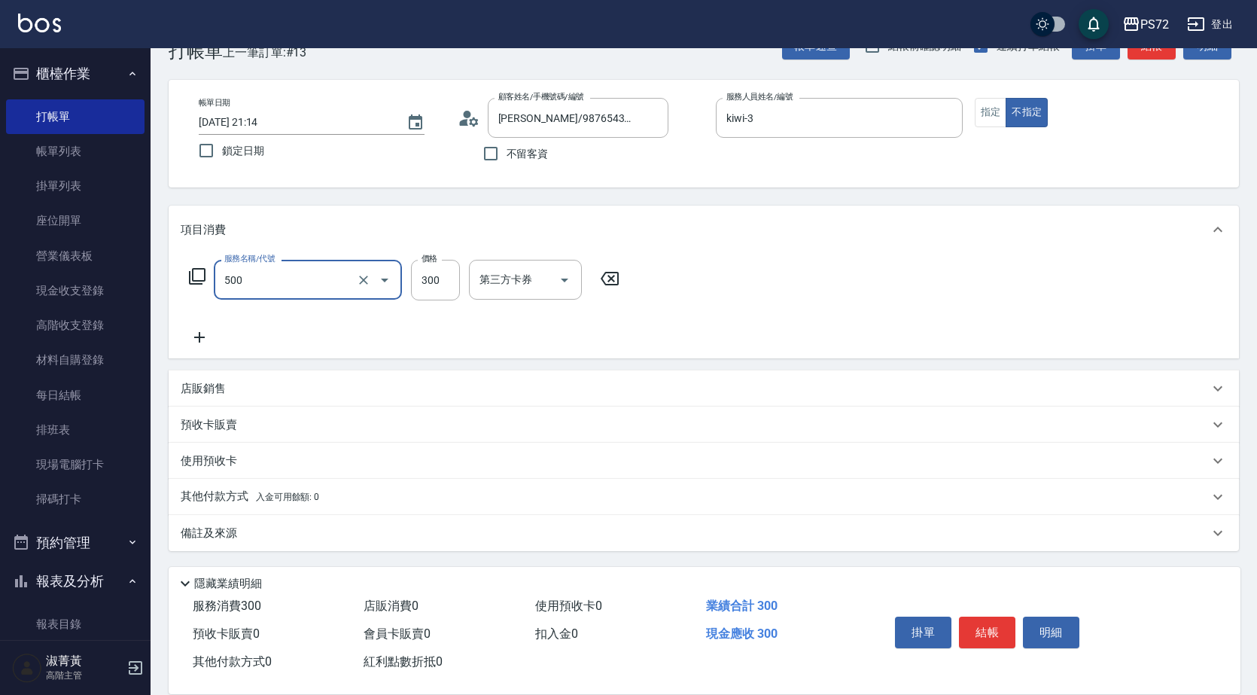
type input "洗髮(A級)(500)"
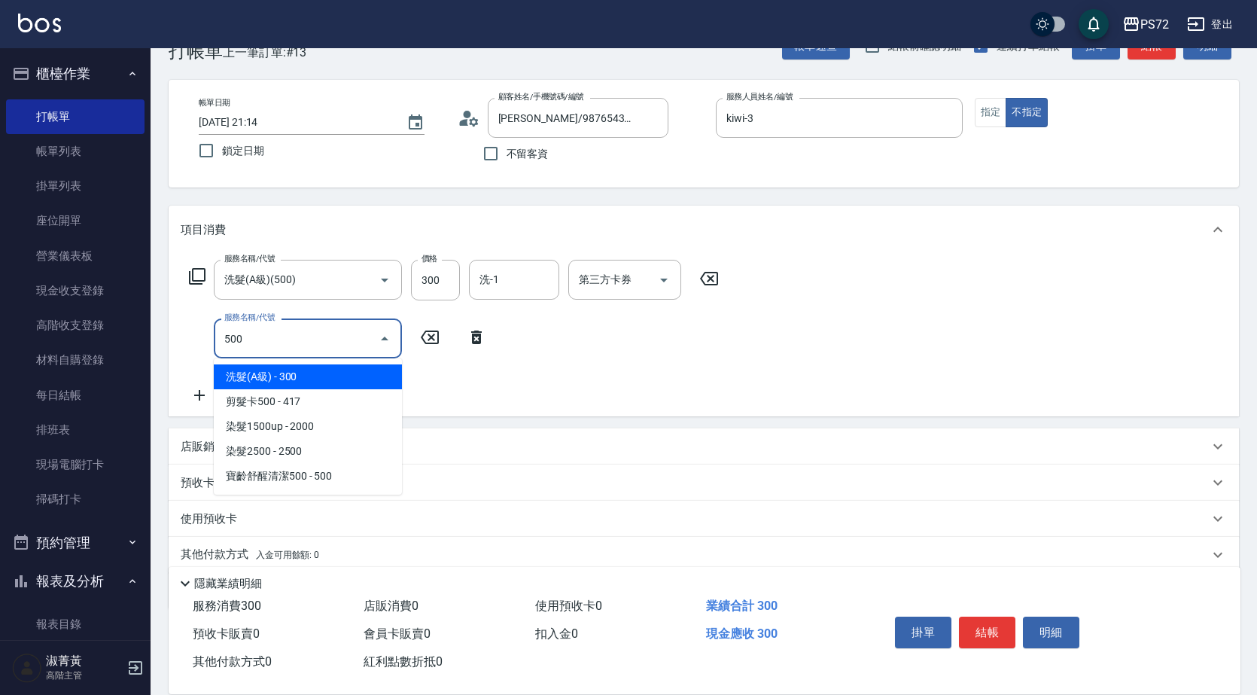
type input "洗髮(A級)(500)"
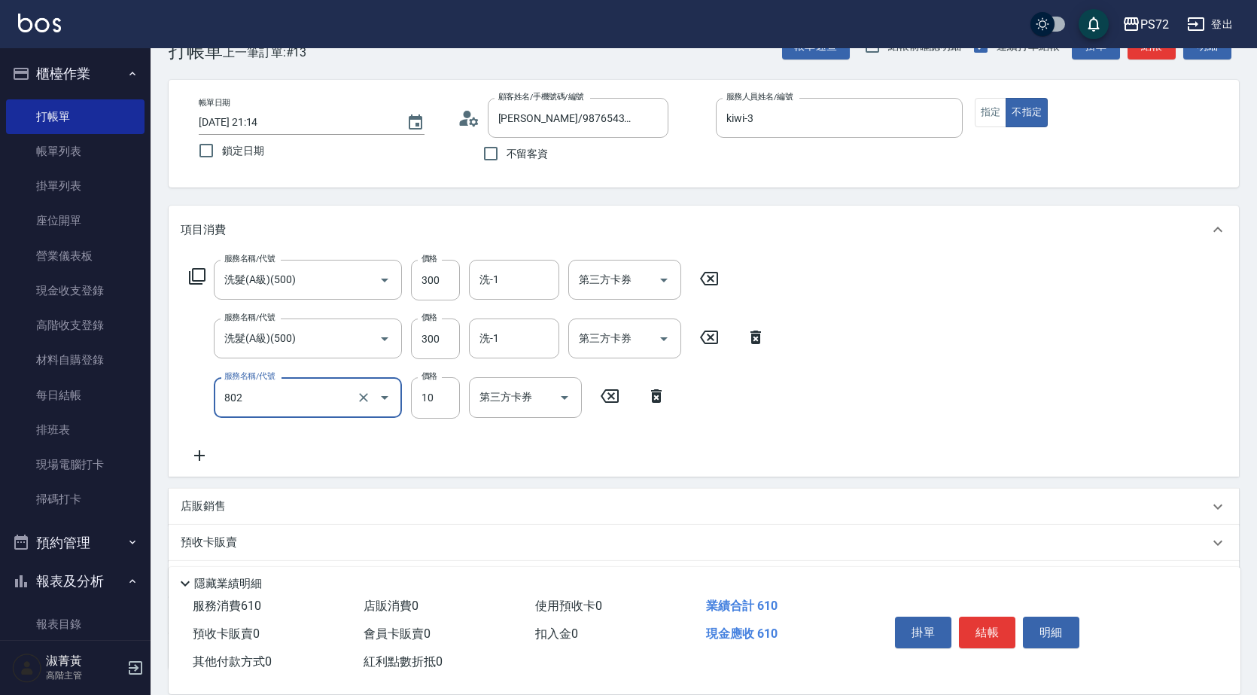
type input "潤絲(802)"
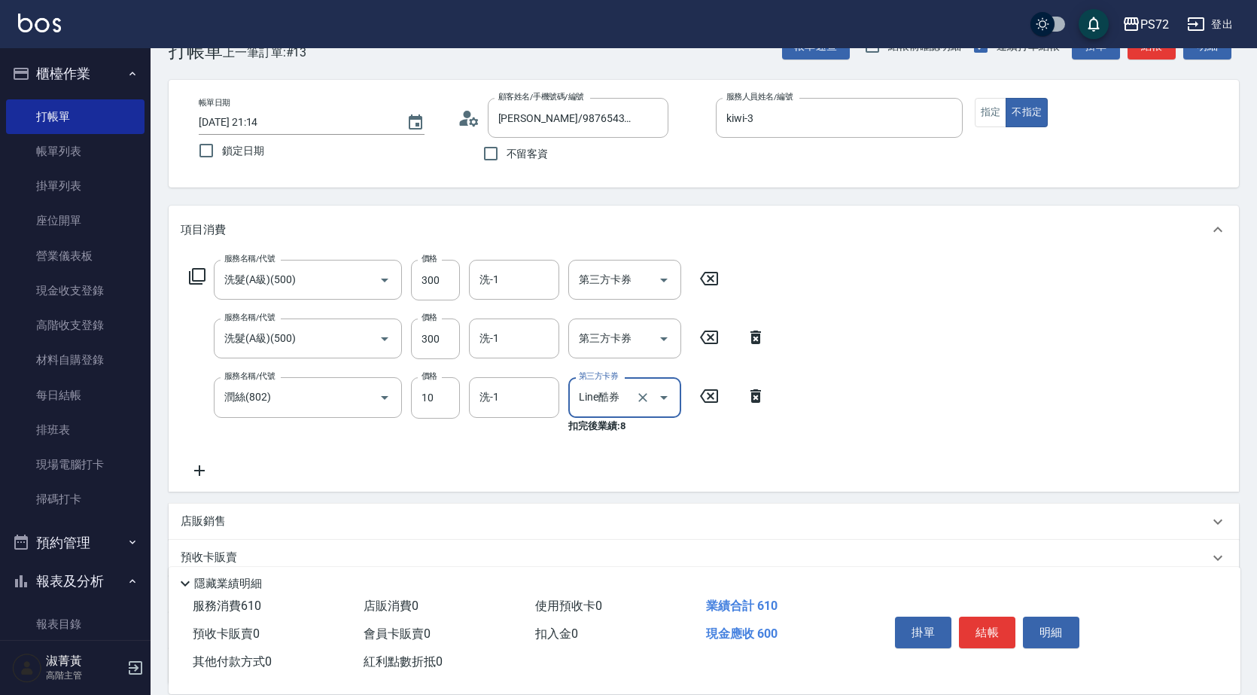
type input "Line酷券"
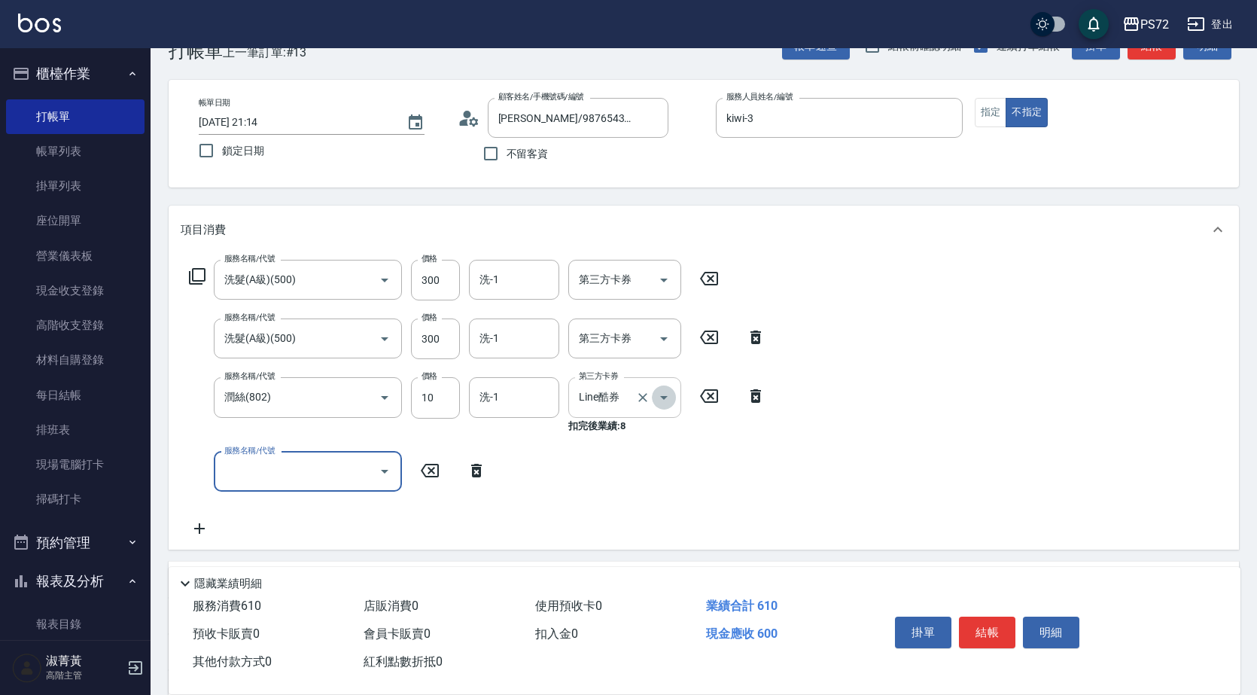
click at [666, 397] on icon "Open" at bounding box center [664, 398] width 8 height 4
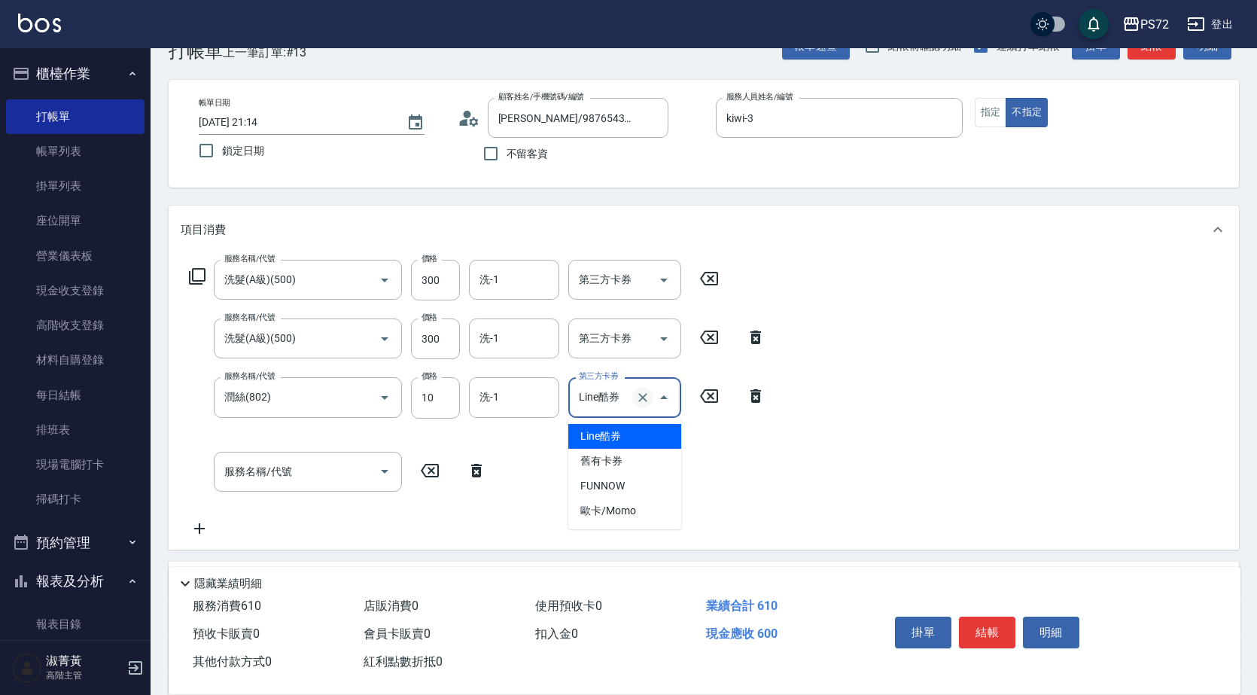
click at [641, 398] on icon "Clear" at bounding box center [642, 397] width 15 height 15
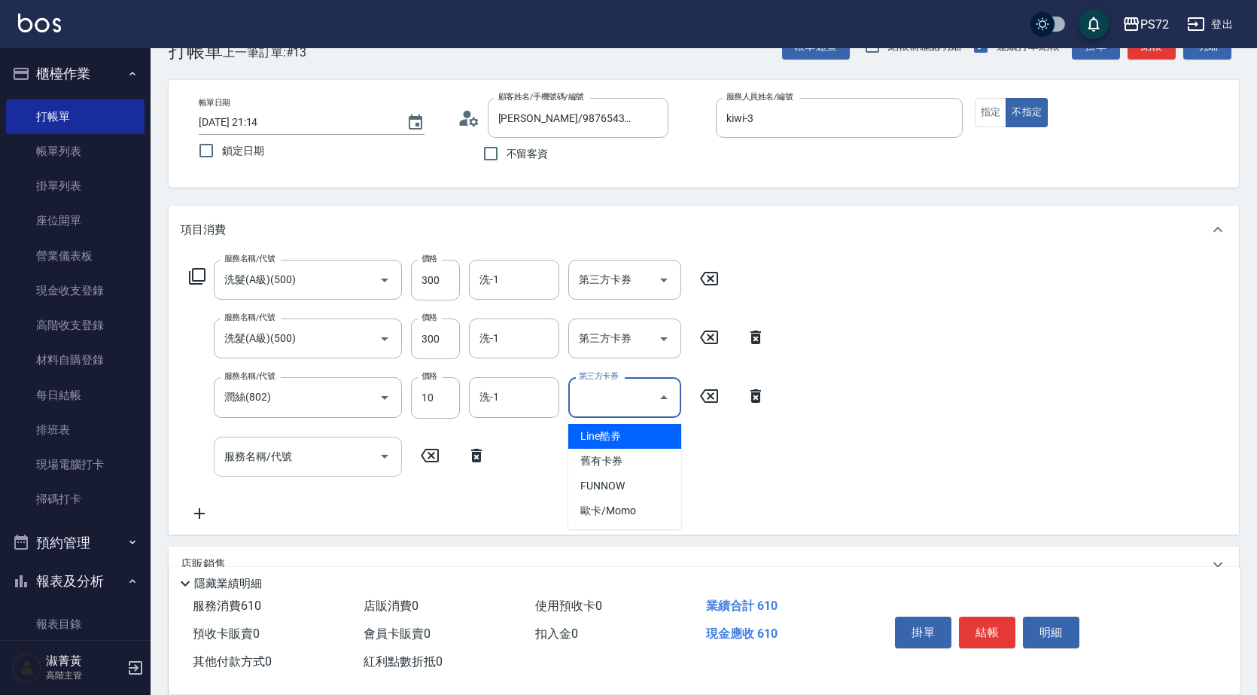
click at [309, 471] on div "服務名稱/代號" at bounding box center [308, 457] width 188 height 40
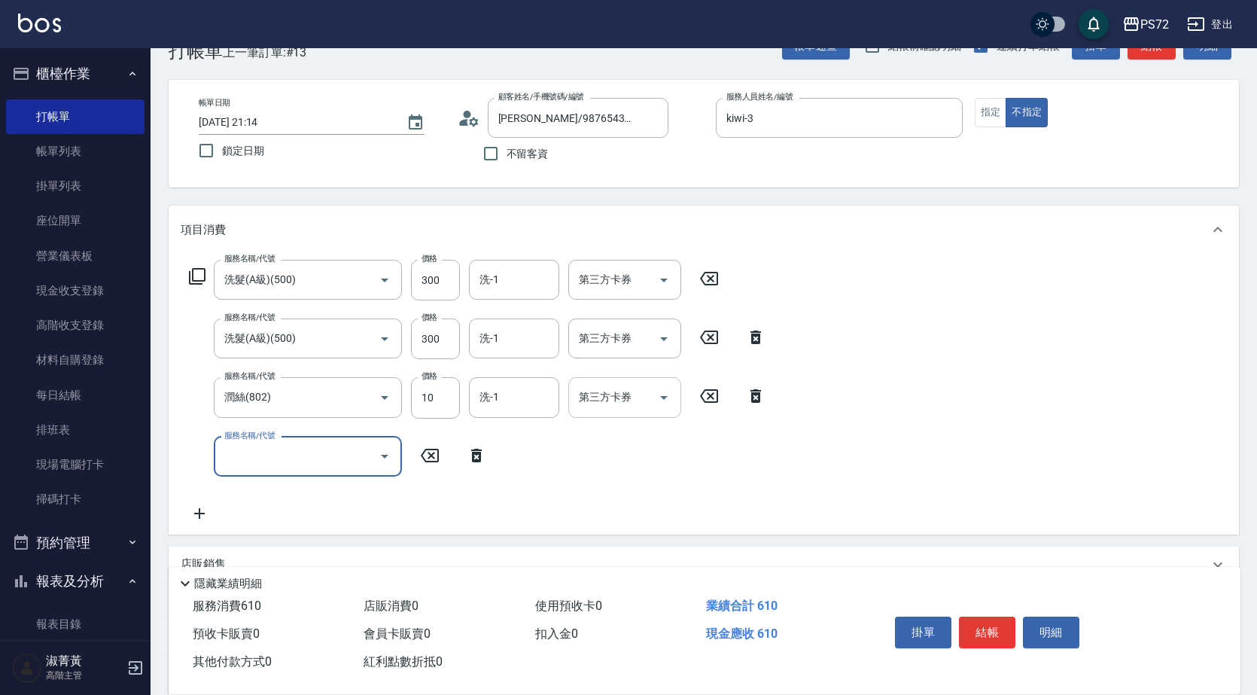
click at [303, 458] on input "服務名稱/代號" at bounding box center [297, 456] width 152 height 26
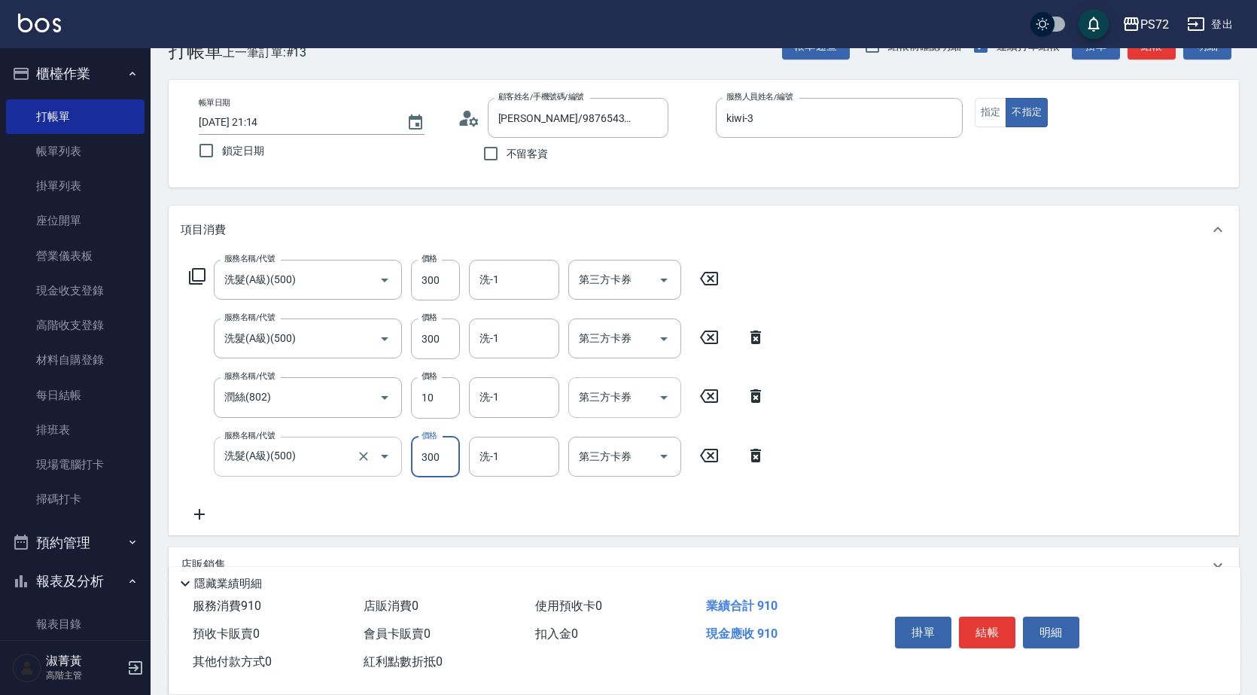
click at [303, 458] on input "洗髮(A級)(500)" at bounding box center [287, 456] width 133 height 26
type input "潤絲(802)"
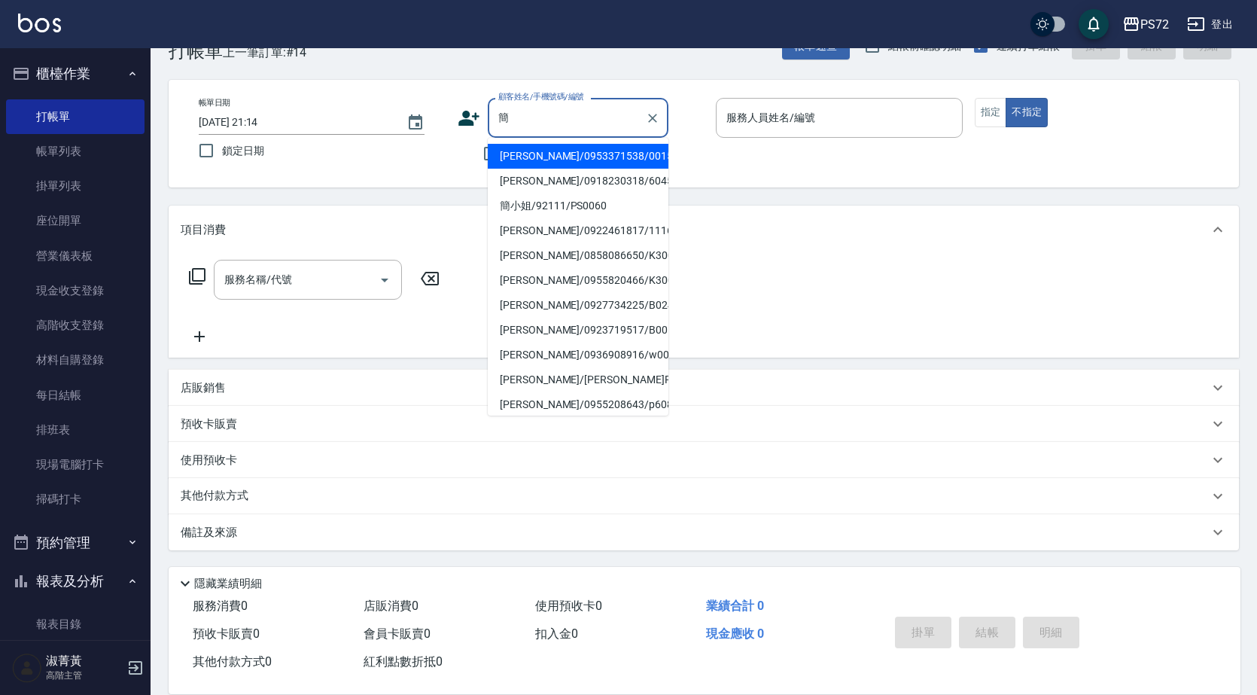
click at [579, 205] on li "簡小姐/92111/PS0060" at bounding box center [578, 206] width 181 height 25
type input "簡小姐/92111/PS0060"
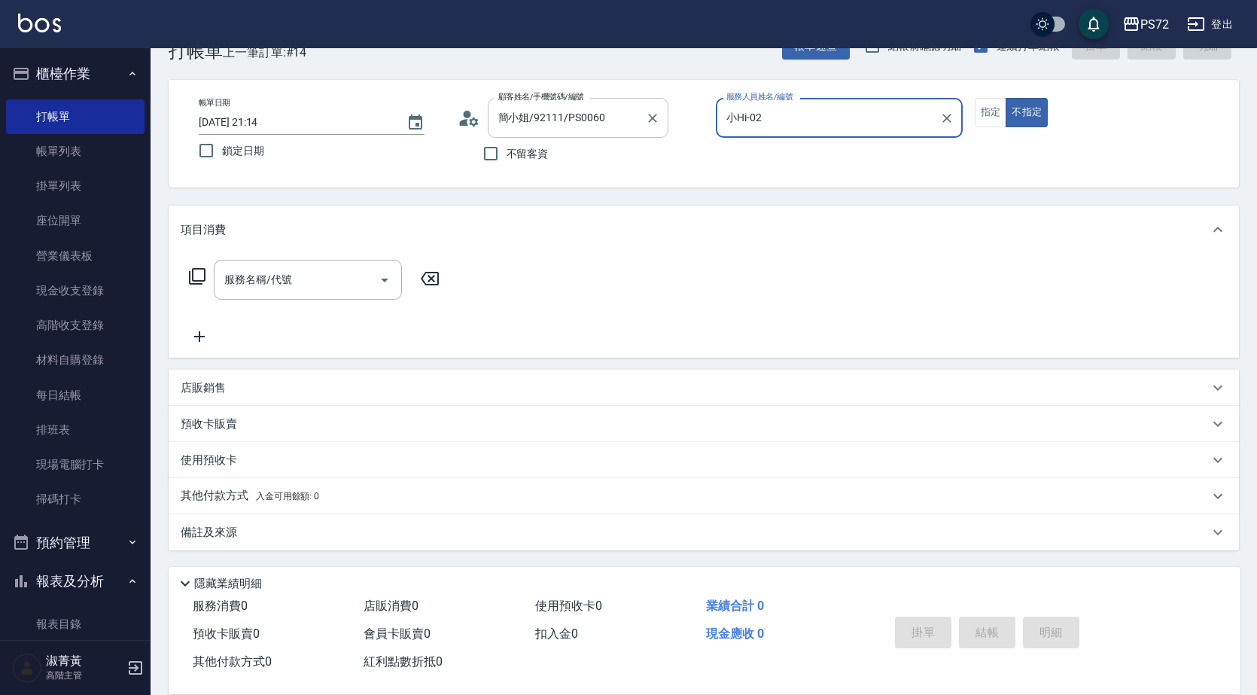
click at [586, 126] on input "簡小姐/92111/PS0060" at bounding box center [567, 118] width 145 height 26
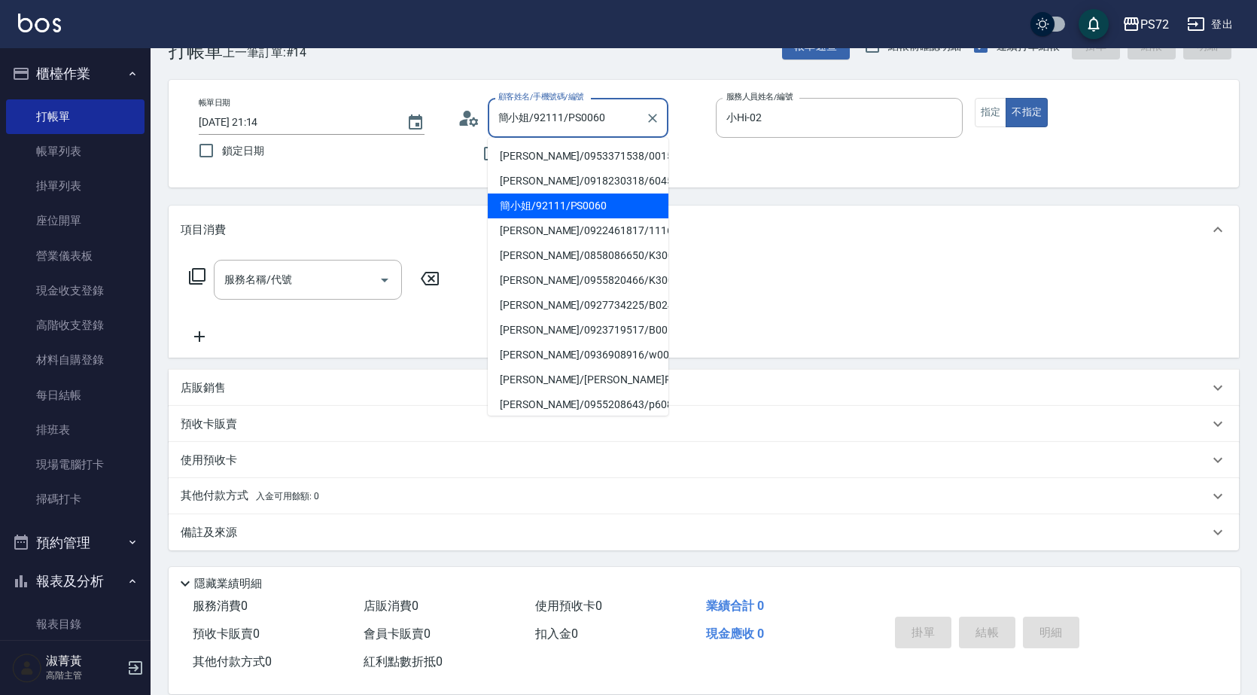
click at [576, 201] on li "簡小姐/92111/PS0060" at bounding box center [578, 206] width 181 height 25
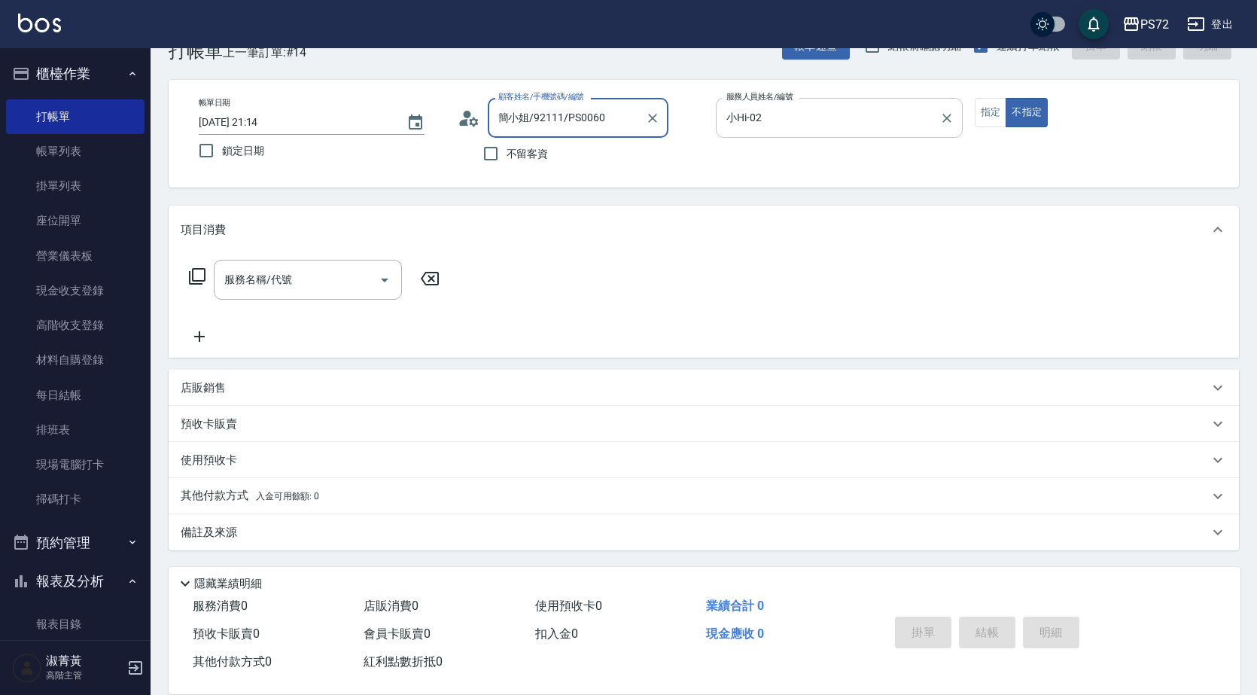
click at [776, 137] on div "小Hi-02 服務人員姓名/編號" at bounding box center [839, 118] width 247 height 40
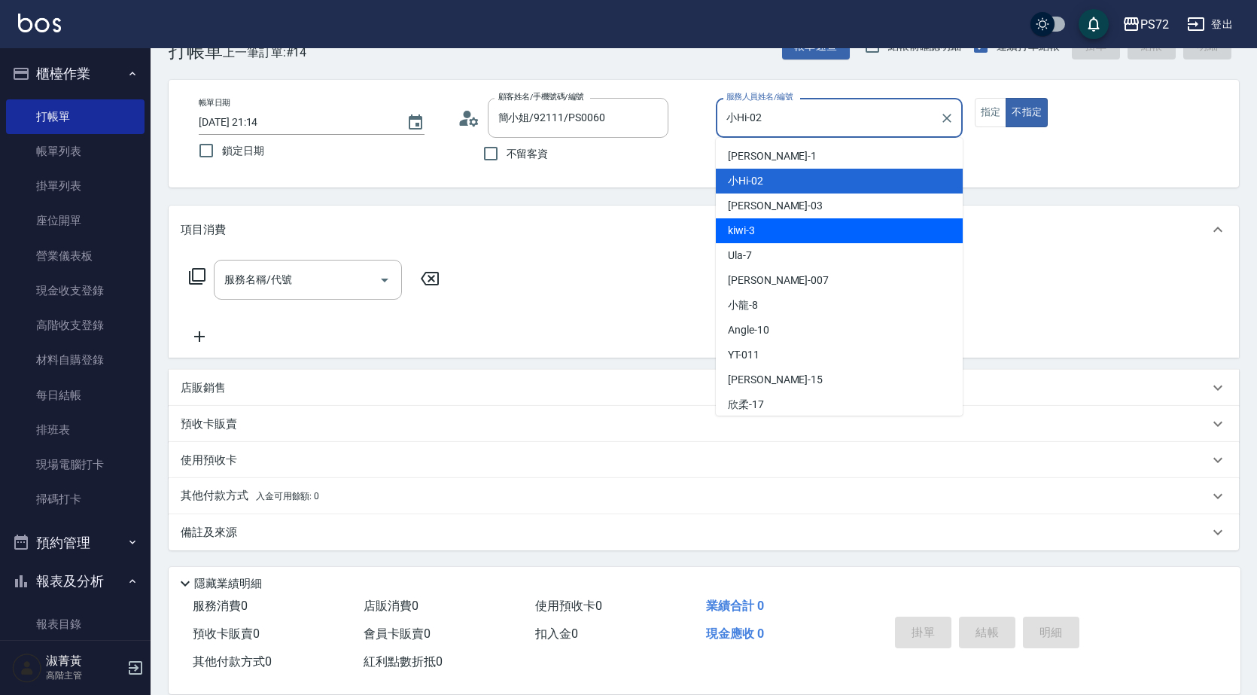
click at [797, 229] on div "kiwi -3" at bounding box center [839, 230] width 247 height 25
type input "kiwi-3"
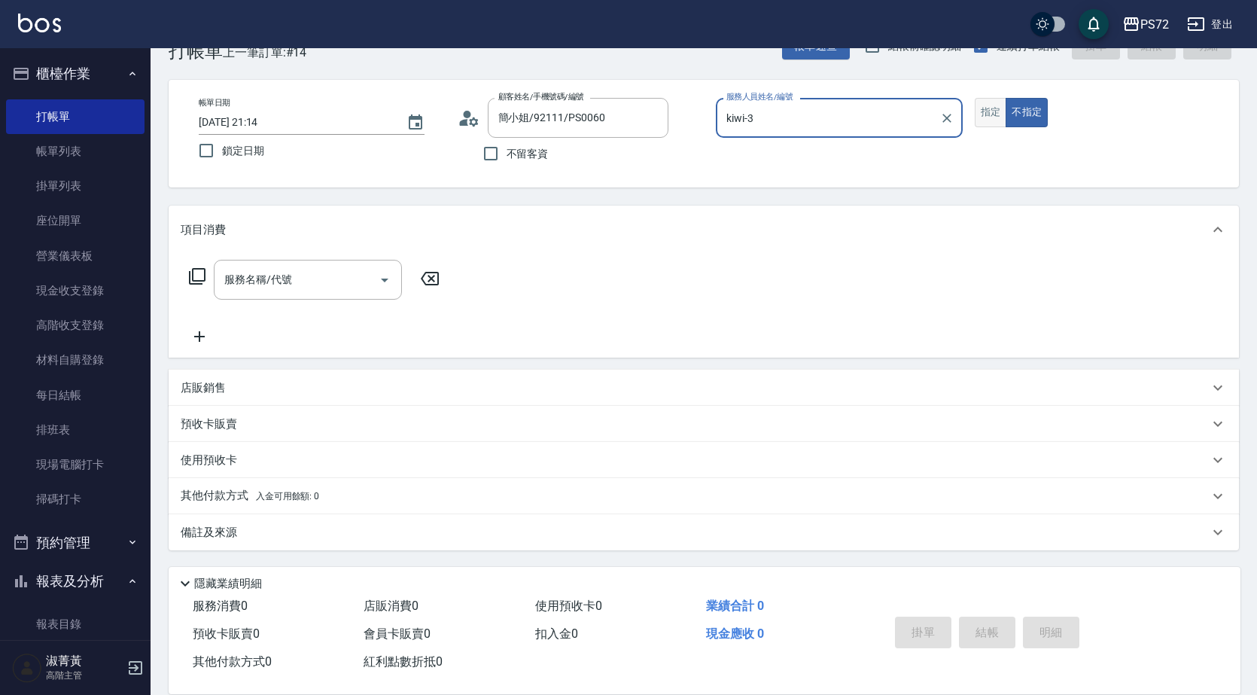
click at [989, 114] on button "指定" at bounding box center [991, 112] width 32 height 29
click at [325, 275] on input "服務名稱/代號" at bounding box center [297, 280] width 152 height 26
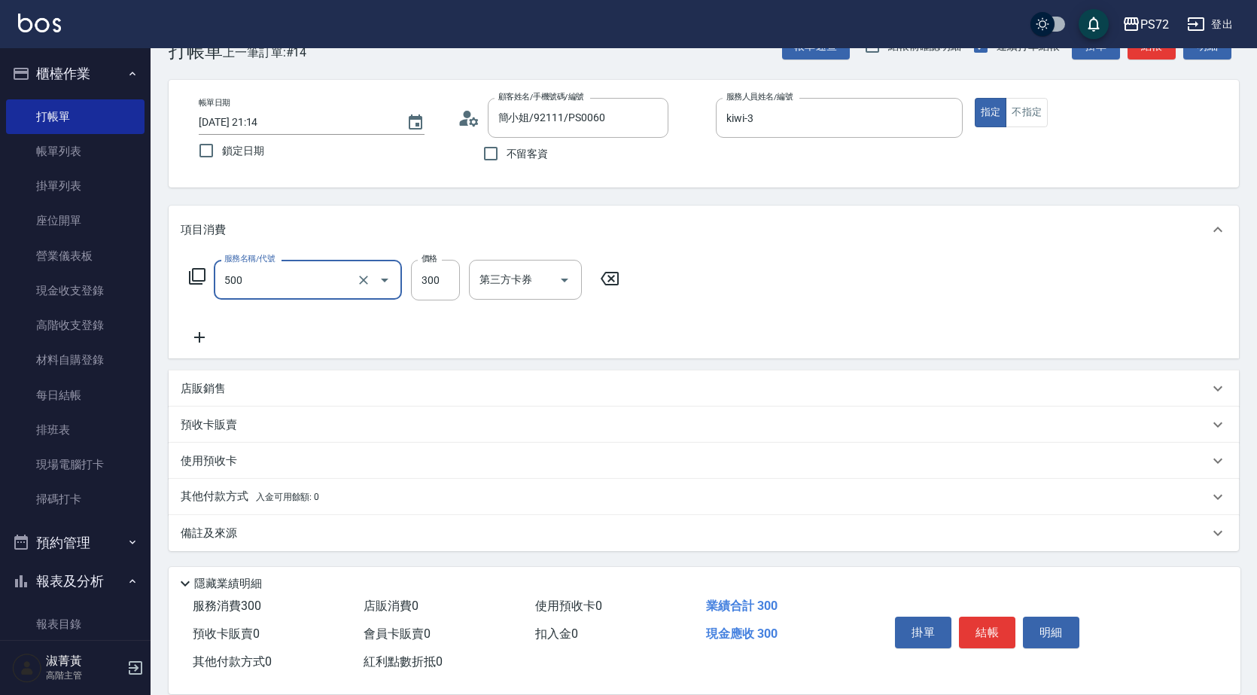
type input "洗髮(A級)(500)"
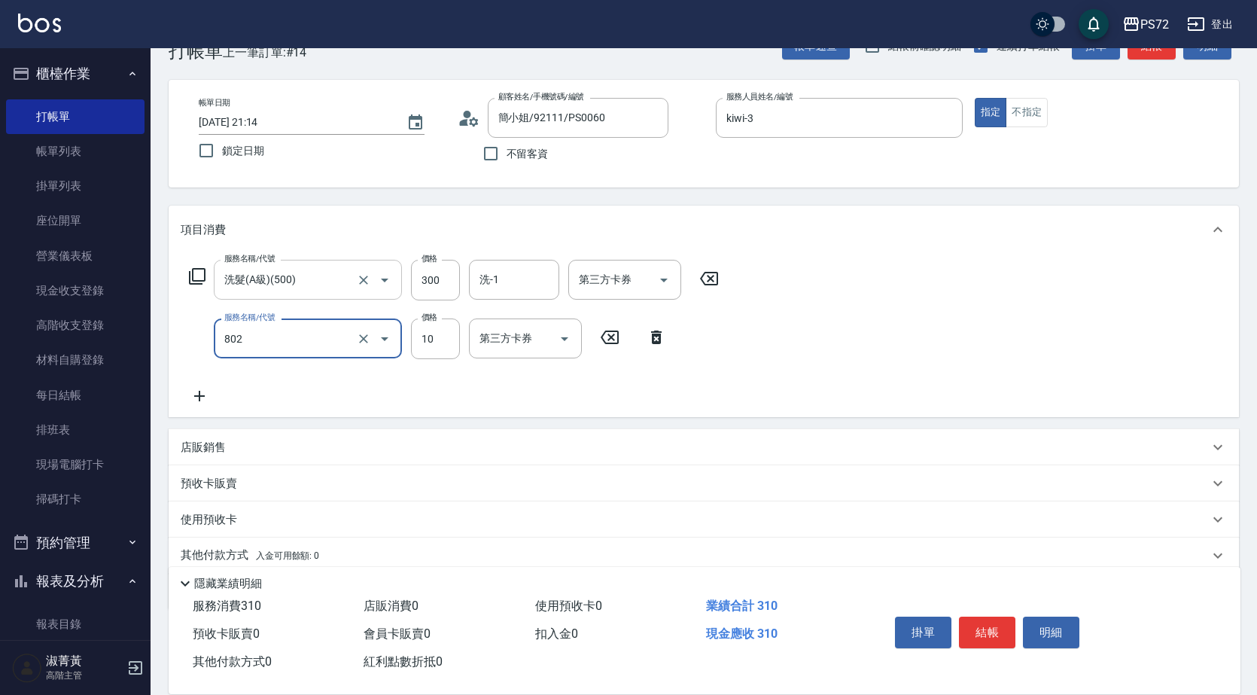
type input "潤絲(802)"
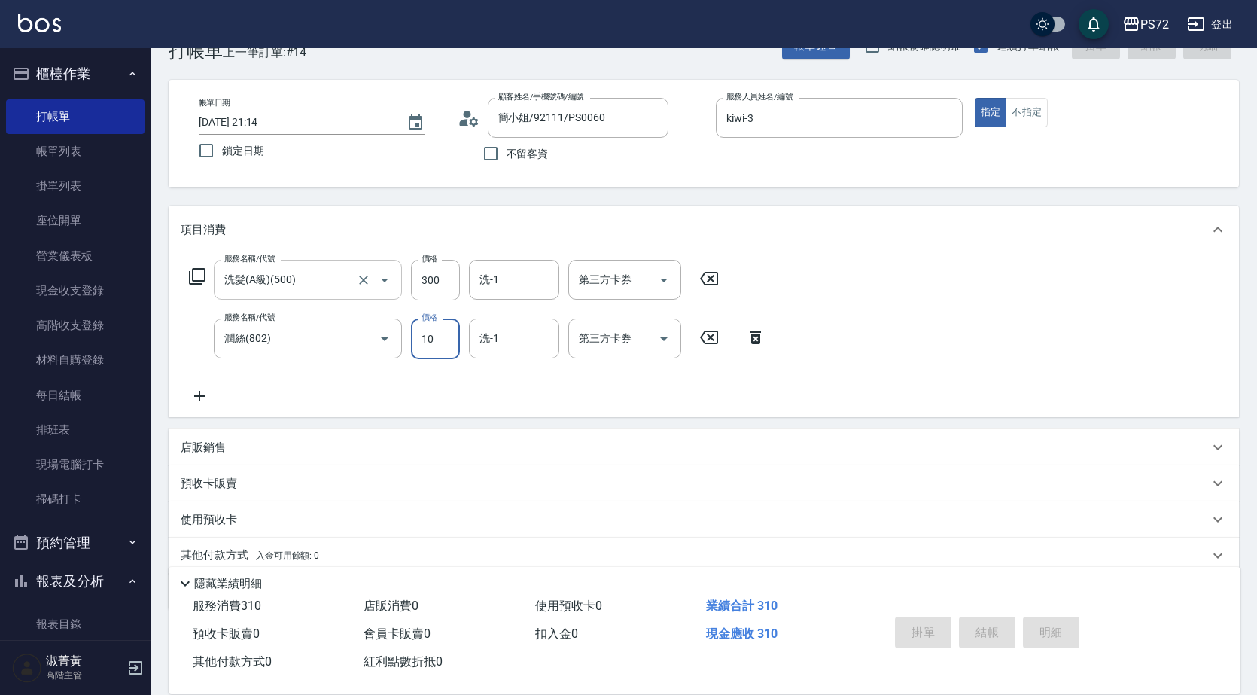
type input "[DATE] 21:15"
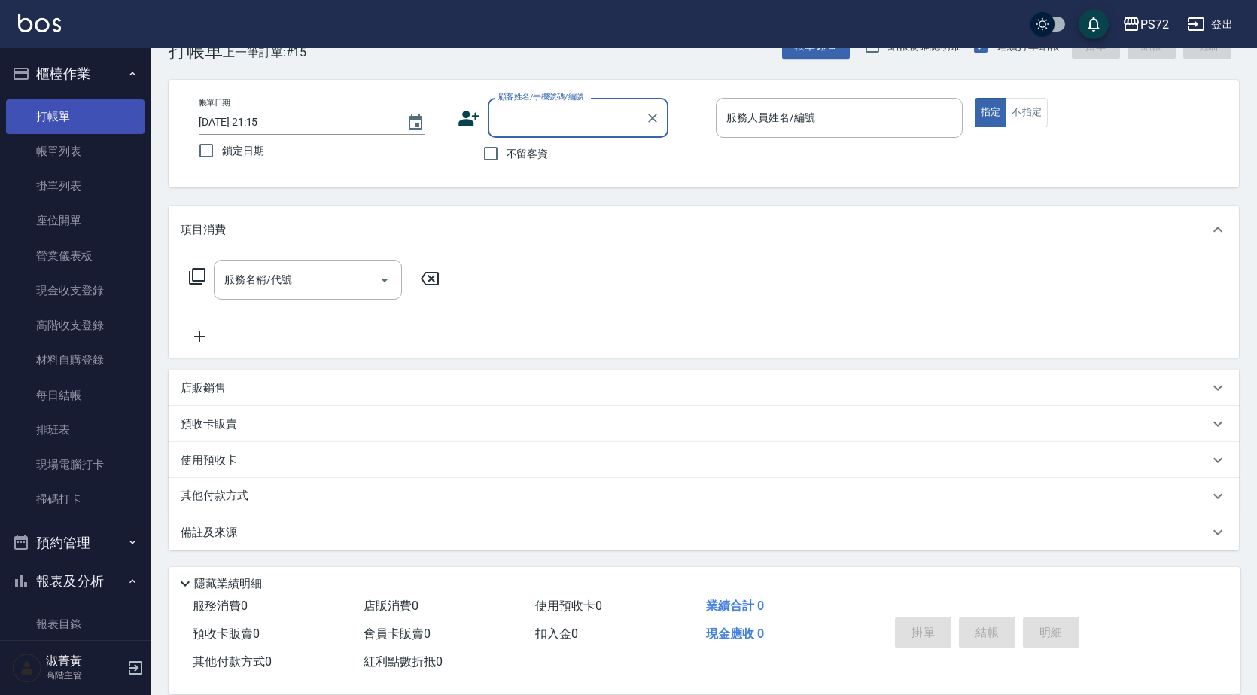
click at [82, 132] on link "打帳單" at bounding box center [75, 116] width 139 height 35
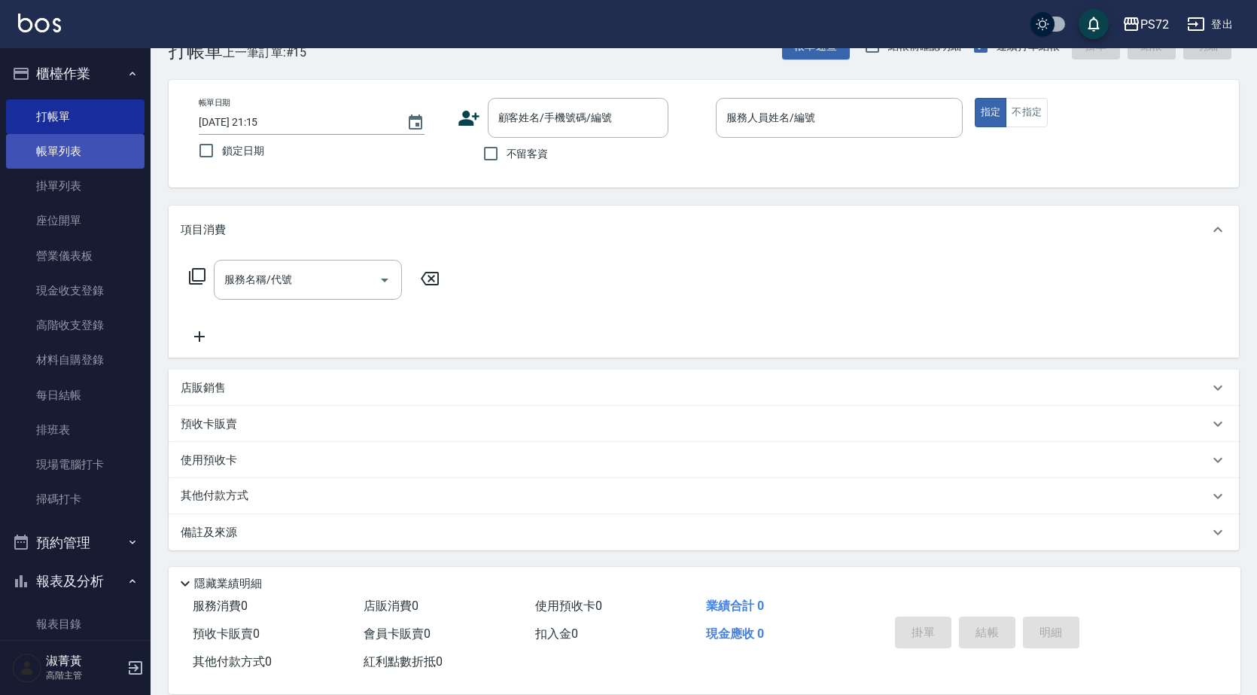
click at [79, 149] on link "帳單列表" at bounding box center [75, 151] width 139 height 35
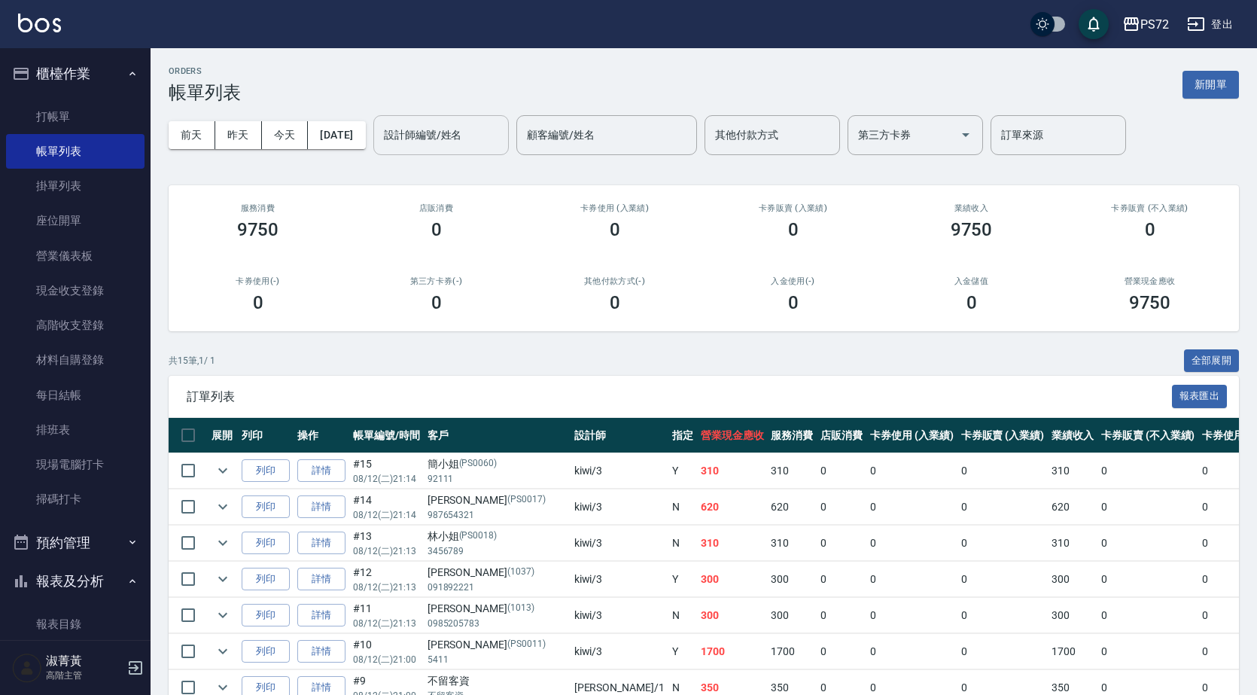
click at [416, 142] on input "設計師編號/姓名" at bounding box center [441, 135] width 122 height 26
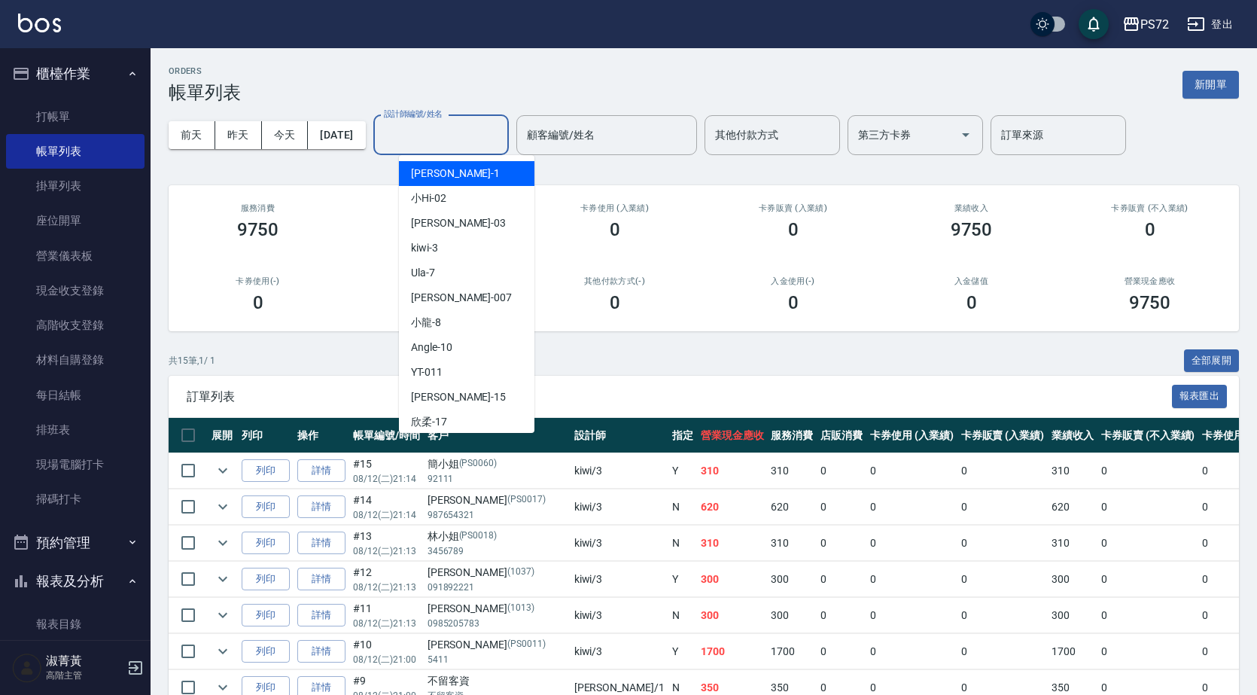
click at [468, 178] on div "[PERSON_NAME] -1" at bounding box center [467, 173] width 136 height 25
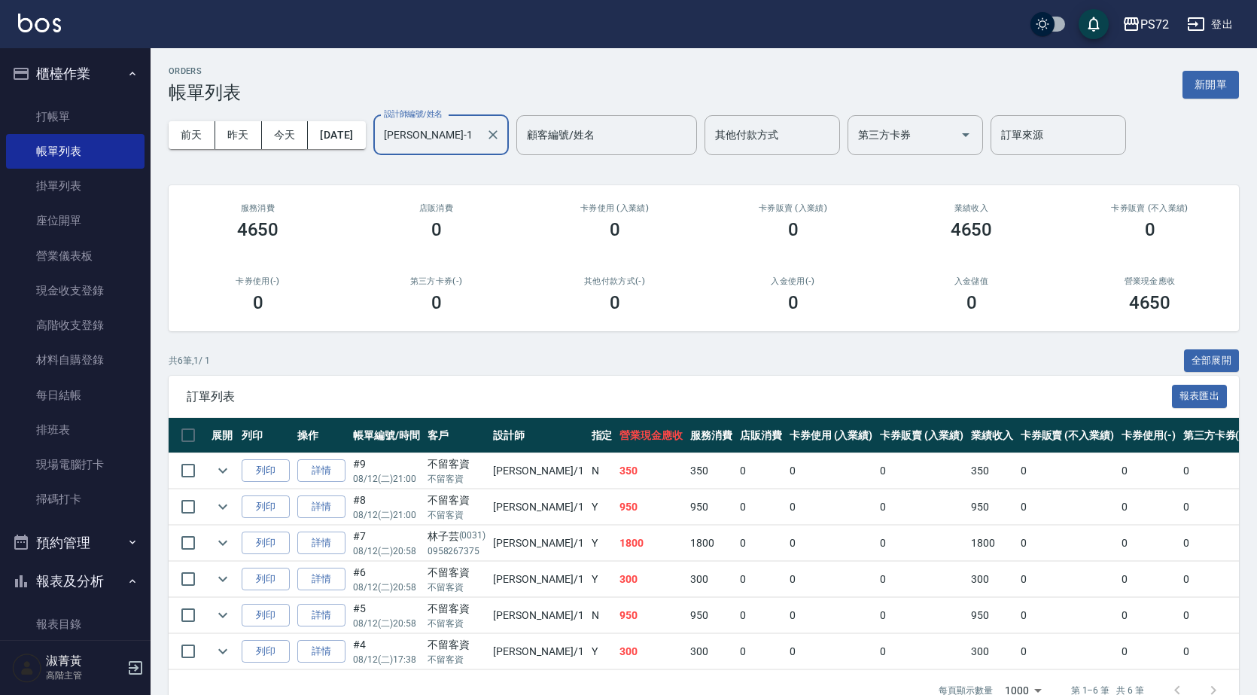
click at [478, 131] on input "[PERSON_NAME]-1" at bounding box center [429, 135] width 99 height 26
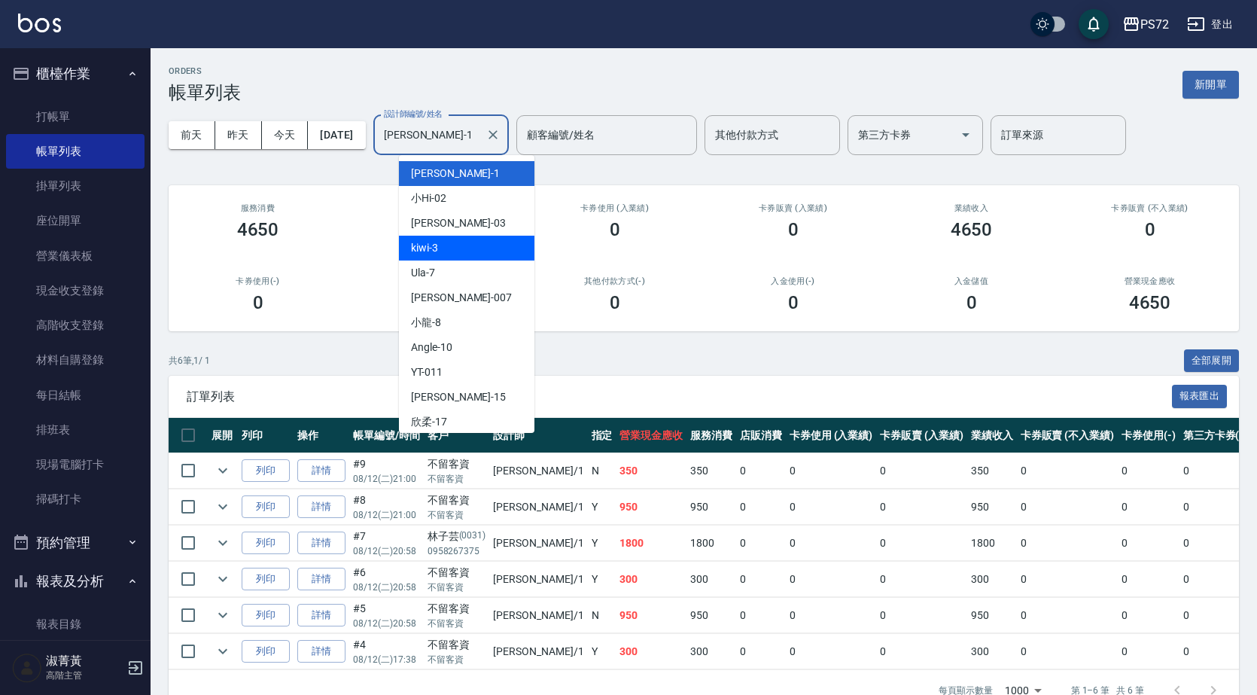
click at [477, 251] on div "kiwi -3" at bounding box center [467, 248] width 136 height 25
type input "kiwi-3"
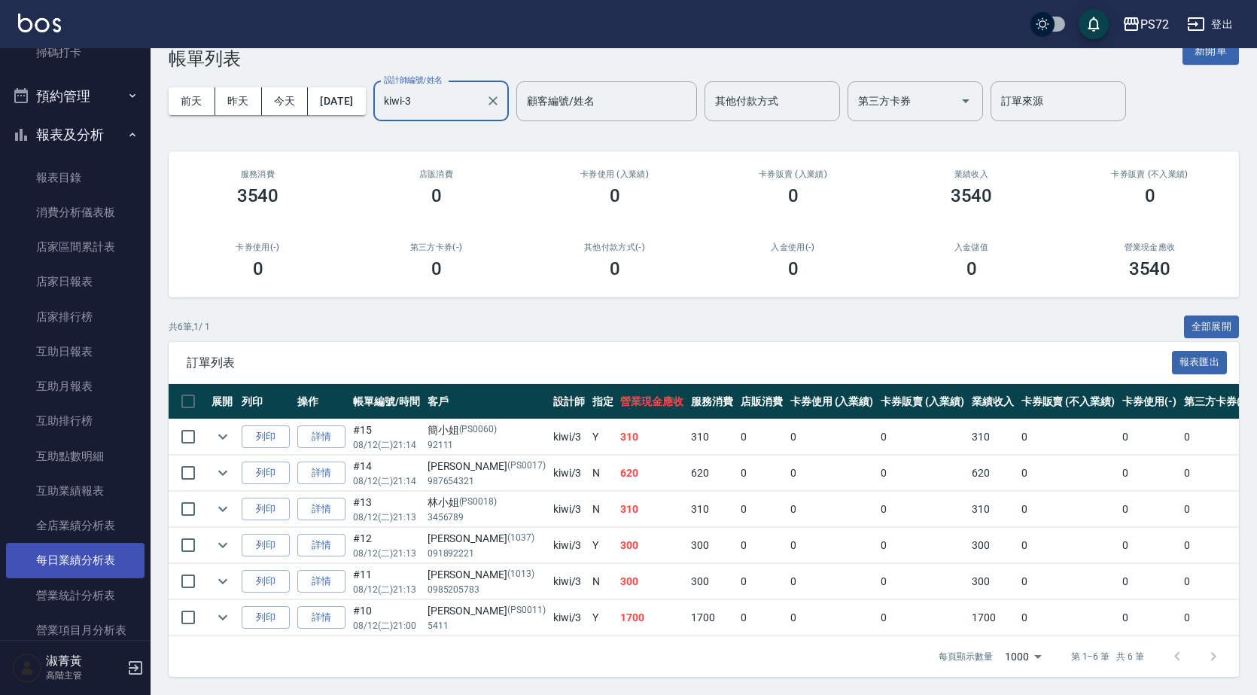
scroll to position [452, 0]
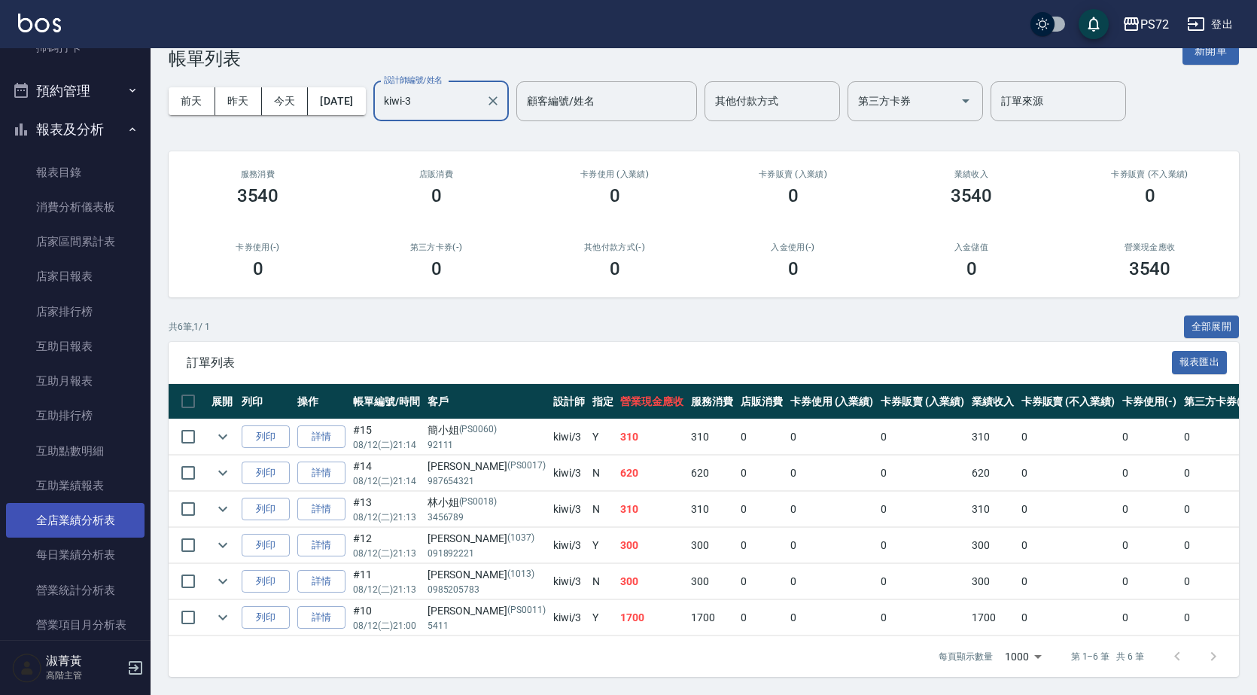
click at [81, 511] on link "全店業績分析表" at bounding box center [75, 520] width 139 height 35
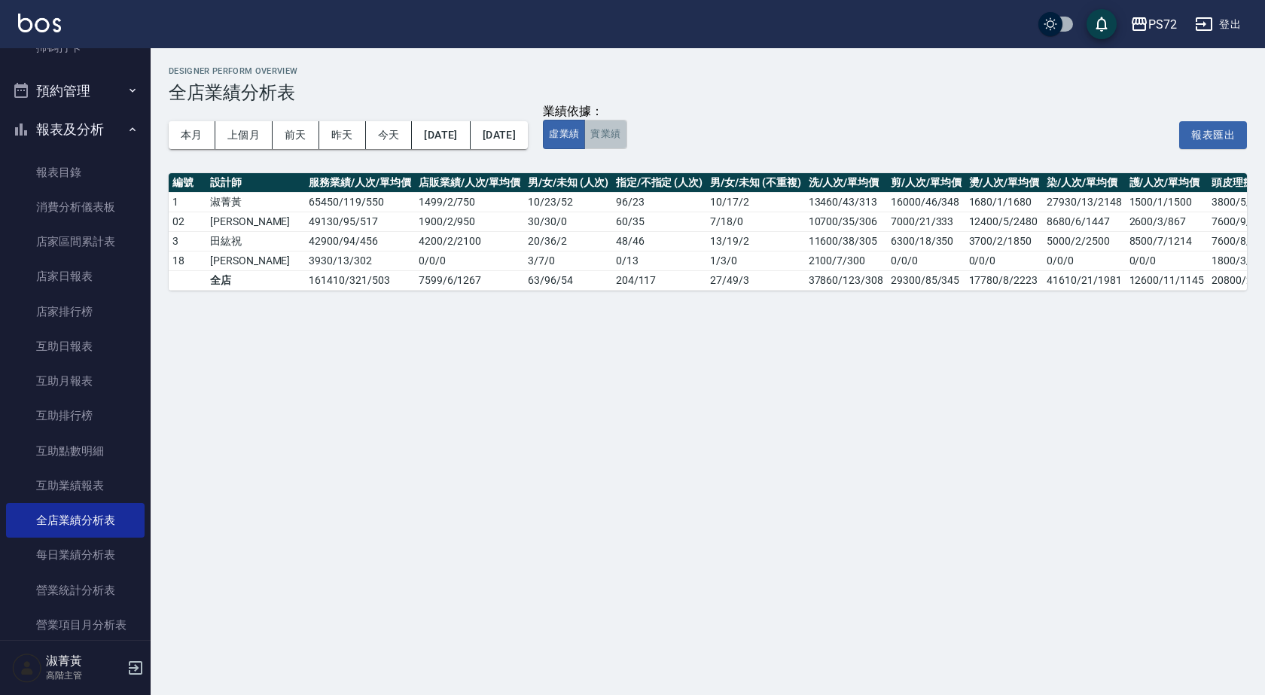
click at [626, 132] on button "實業績" at bounding box center [605, 134] width 42 height 29
click at [585, 148] on button "虛業績" at bounding box center [564, 134] width 42 height 29
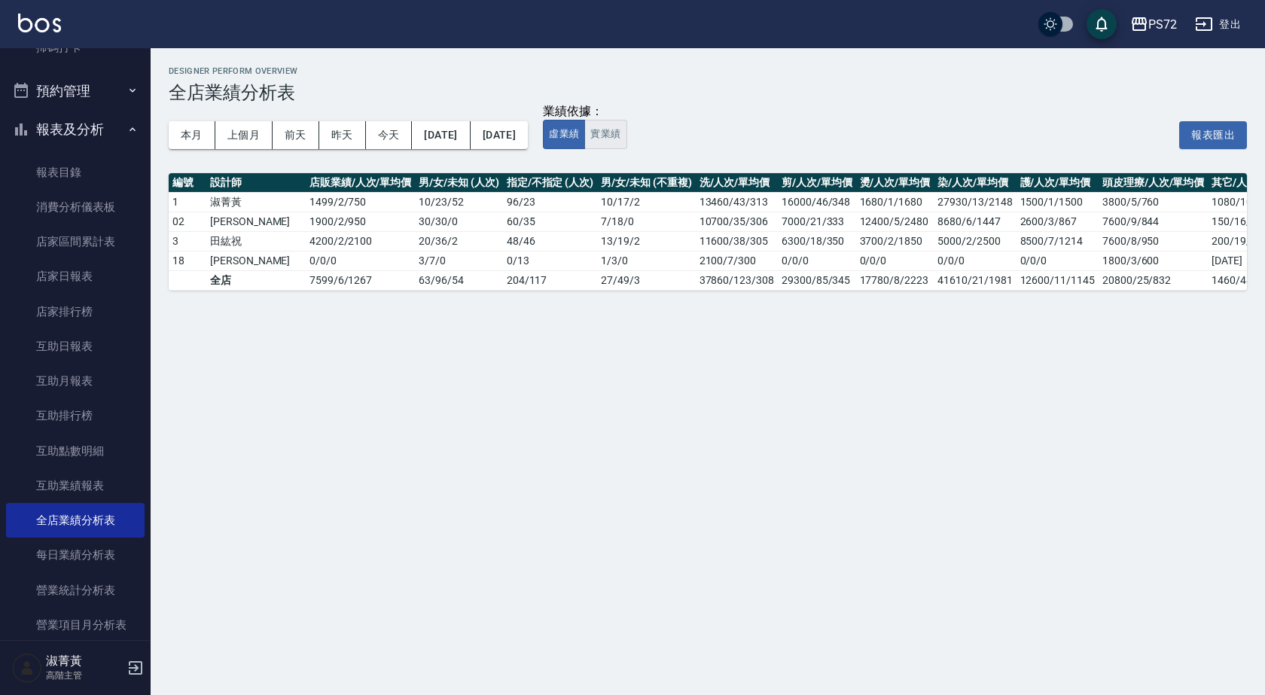
click at [626, 133] on button "實業績" at bounding box center [605, 134] width 42 height 29
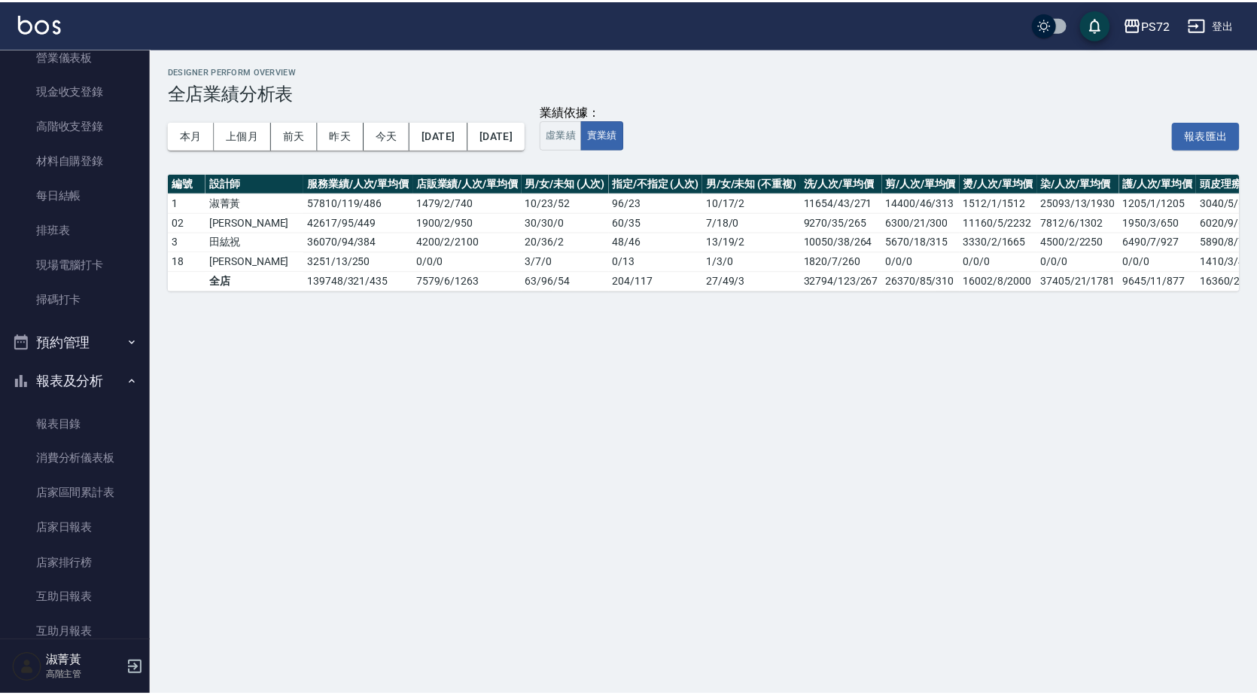
scroll to position [0, 0]
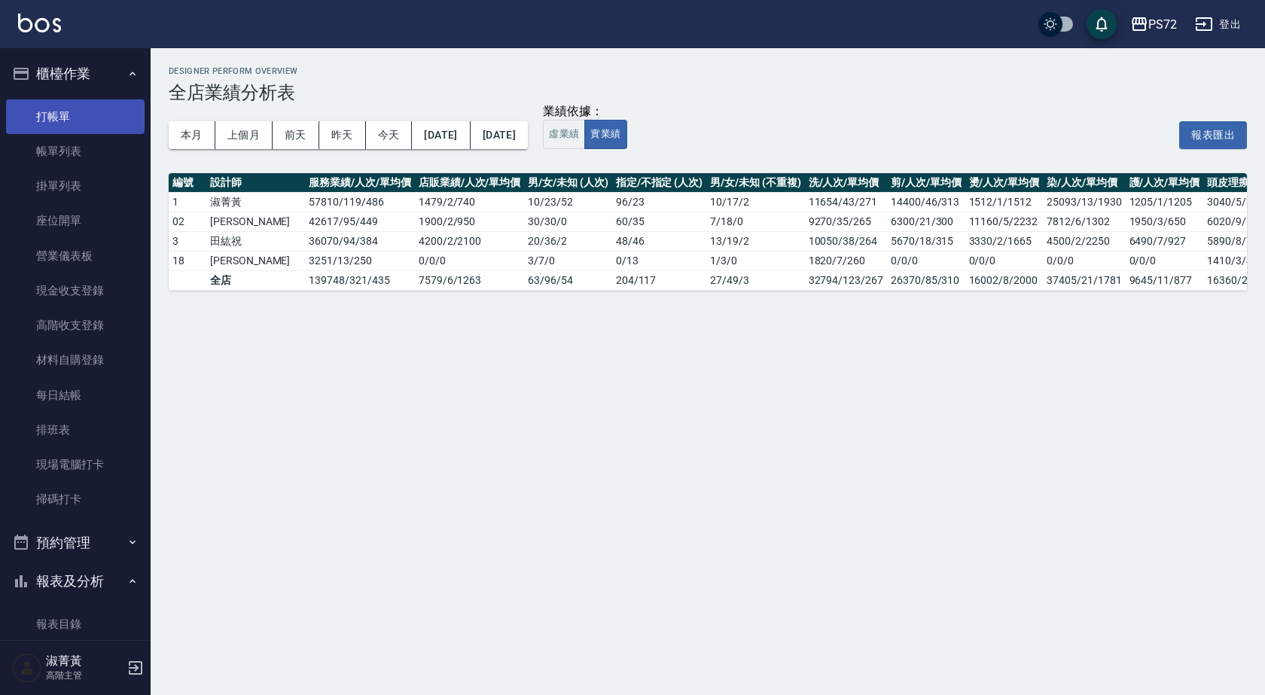
click at [40, 130] on link "打帳單" at bounding box center [75, 116] width 139 height 35
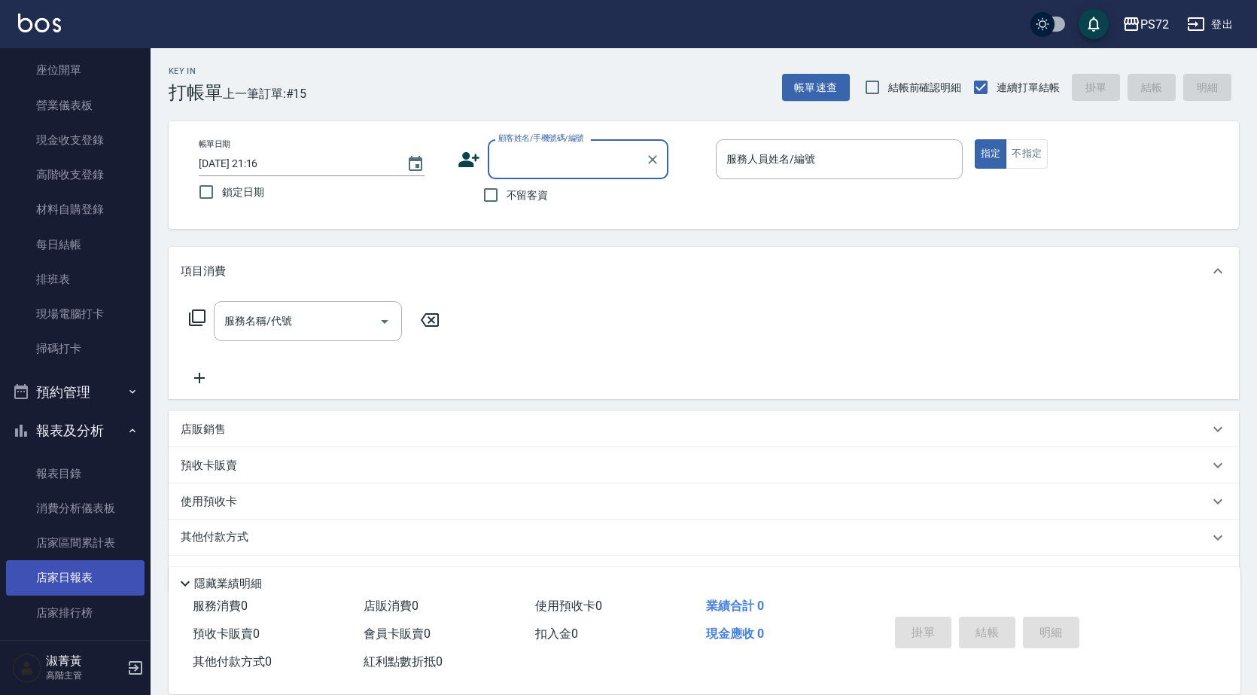
scroll to position [301, 0]
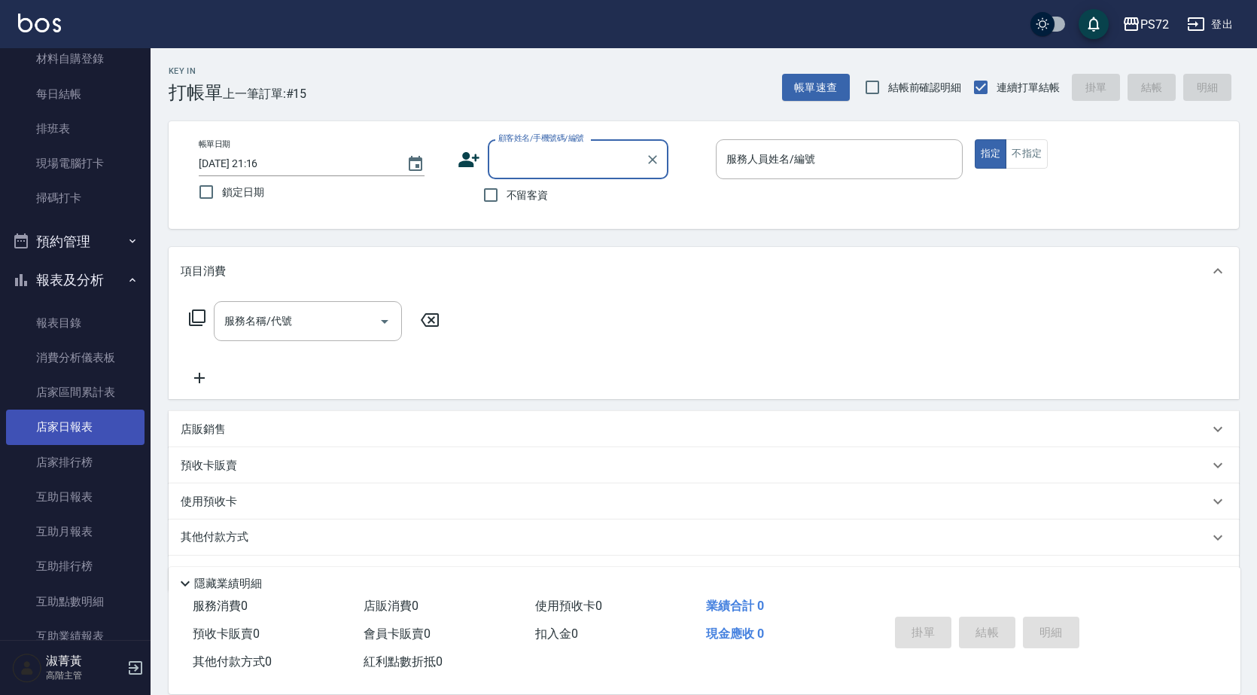
click at [84, 416] on link "店家日報表" at bounding box center [75, 427] width 139 height 35
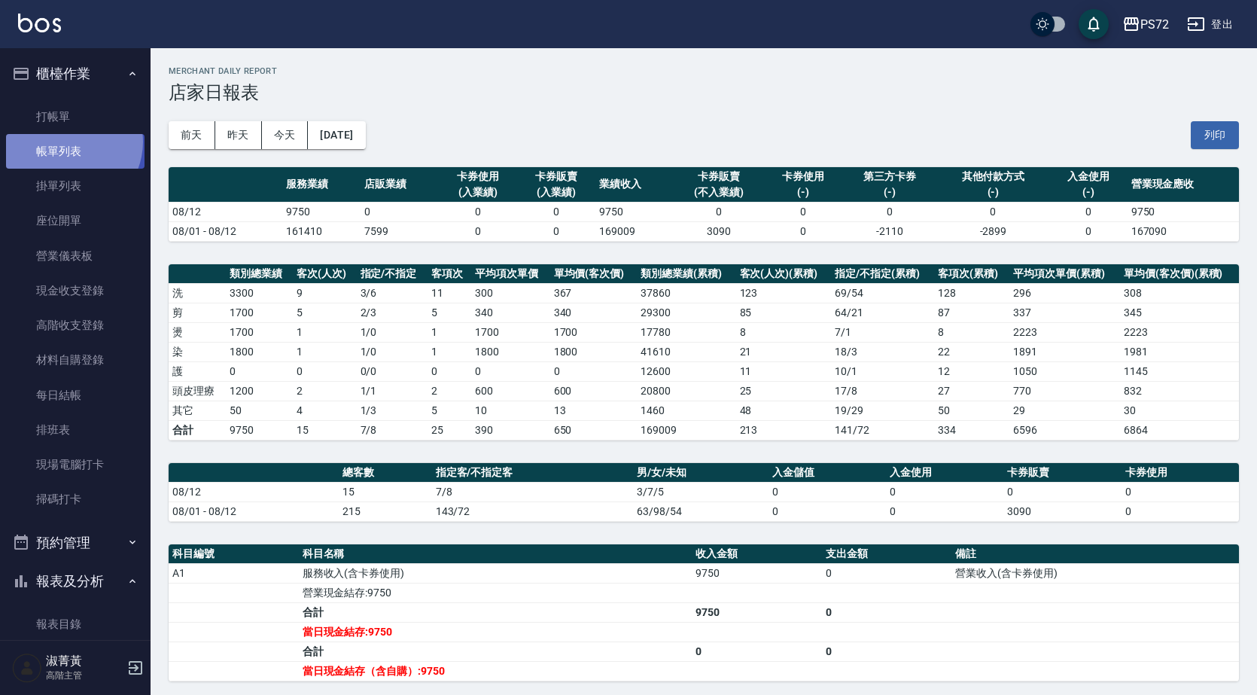
click at [67, 142] on link "帳單列表" at bounding box center [75, 151] width 139 height 35
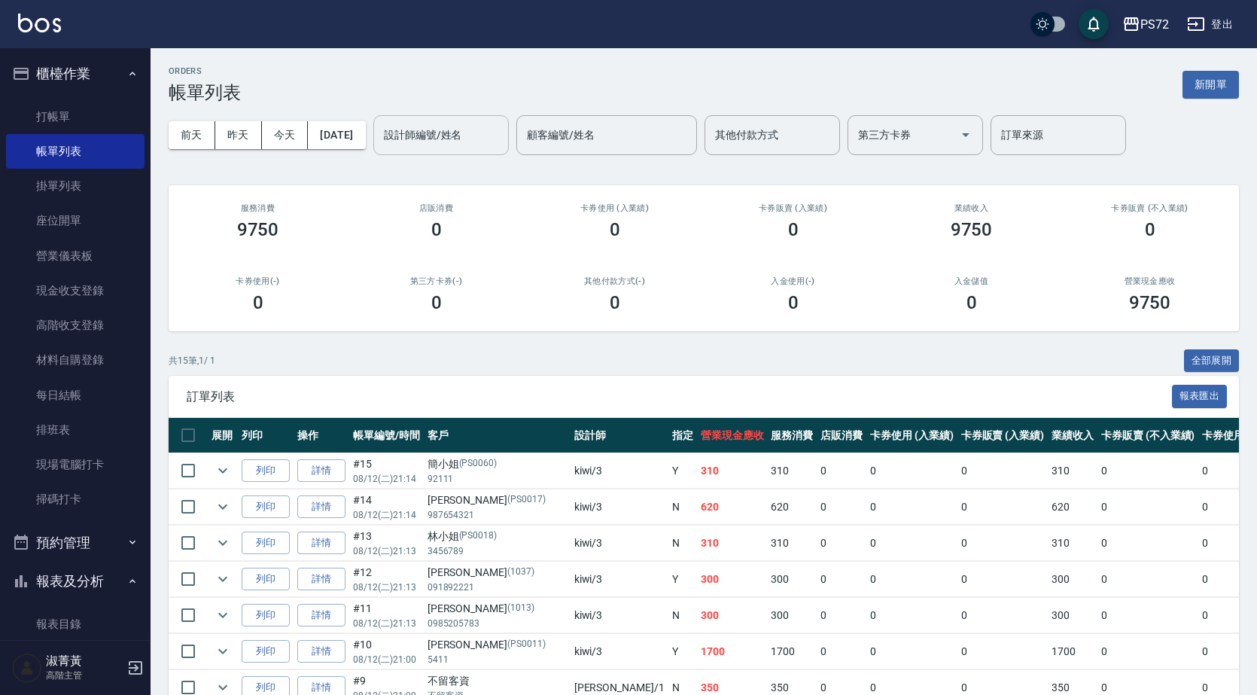
click at [468, 140] on input "設計師編號/姓名" at bounding box center [441, 135] width 122 height 26
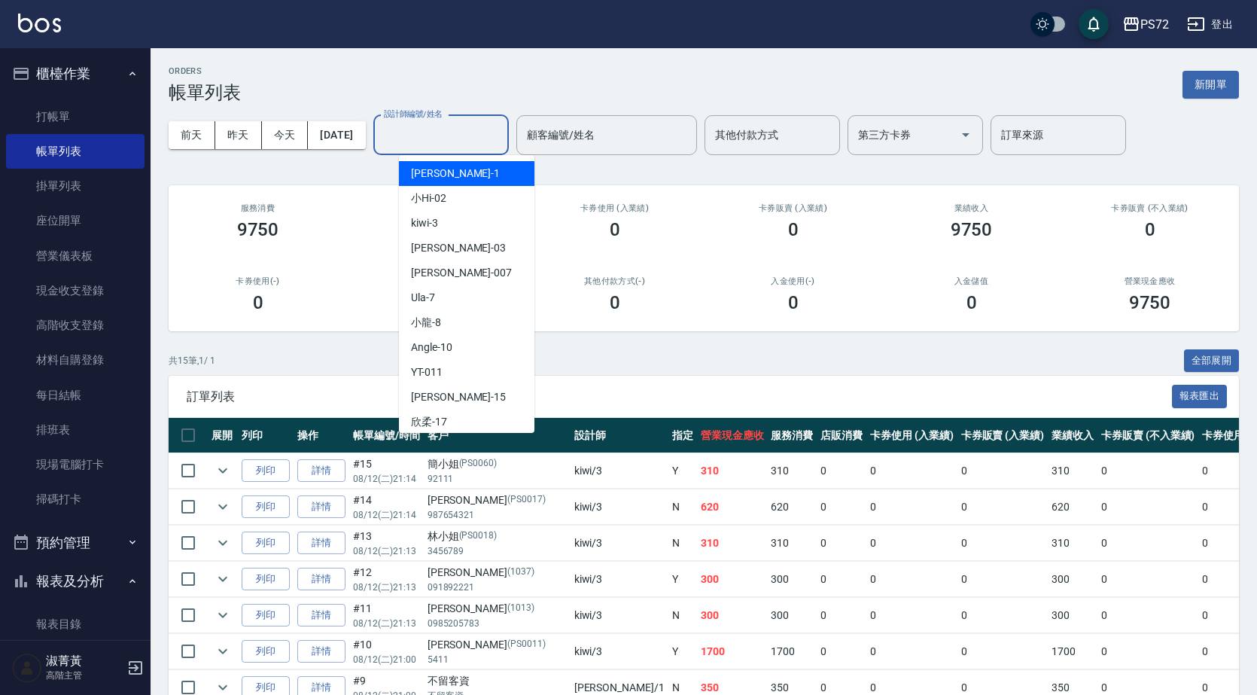
click at [464, 180] on div "[PERSON_NAME] -1" at bounding box center [467, 173] width 136 height 25
type input "[PERSON_NAME]-1"
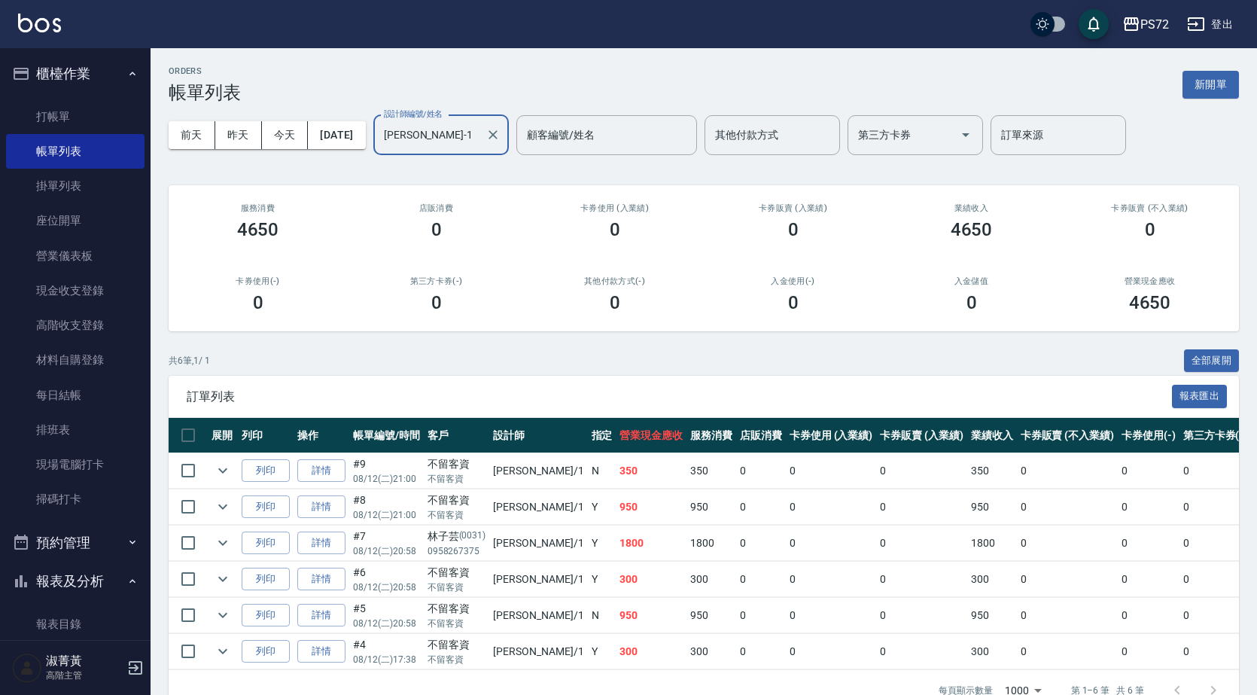
scroll to position [45, 0]
